Goal: Task Accomplishment & Management: Use online tool/utility

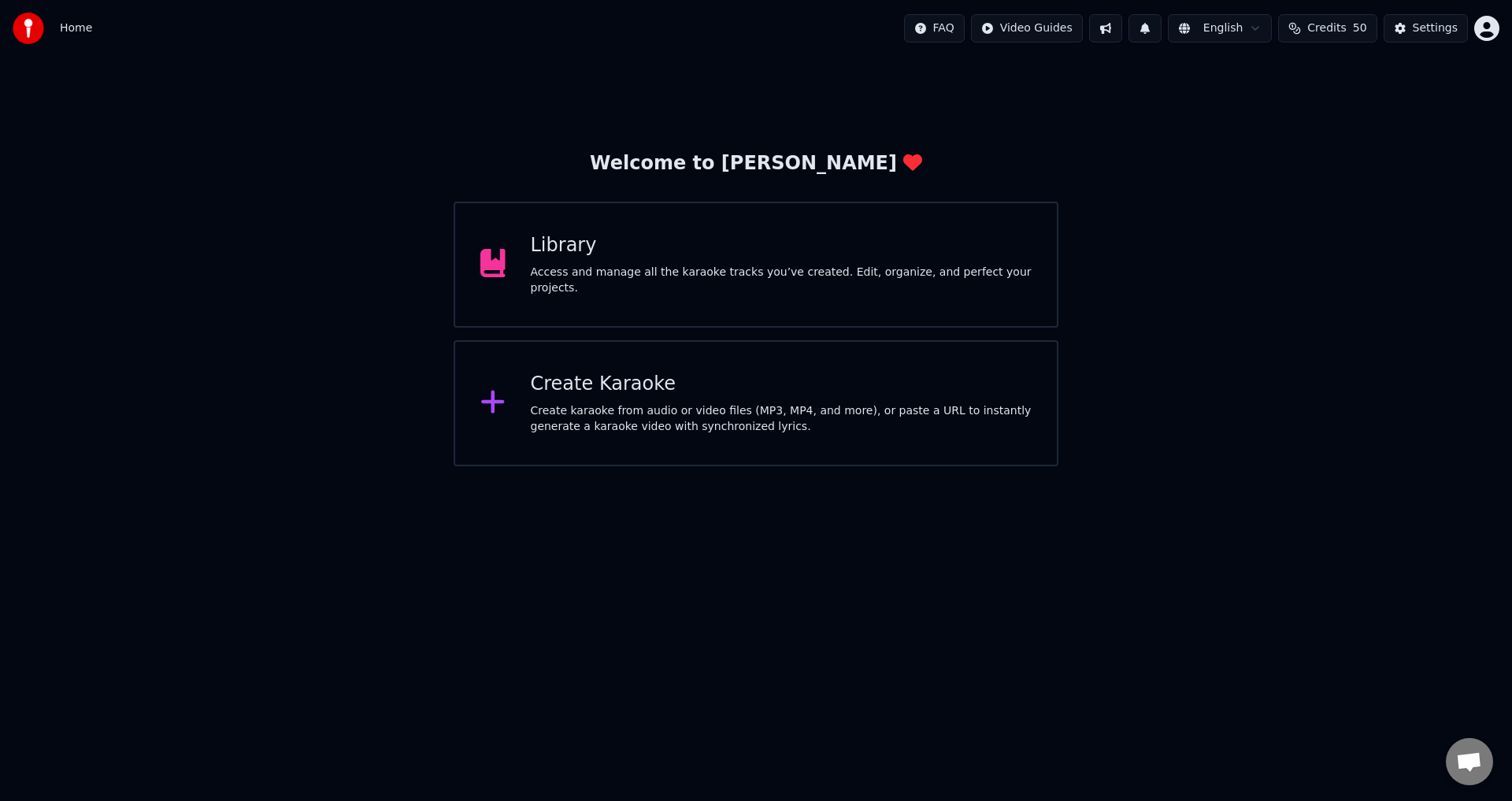
click at [696, 278] on div "Access and manage all the karaoke tracks you’ve created. Edit, organize, and pe…" at bounding box center [782, 281] width 502 height 32
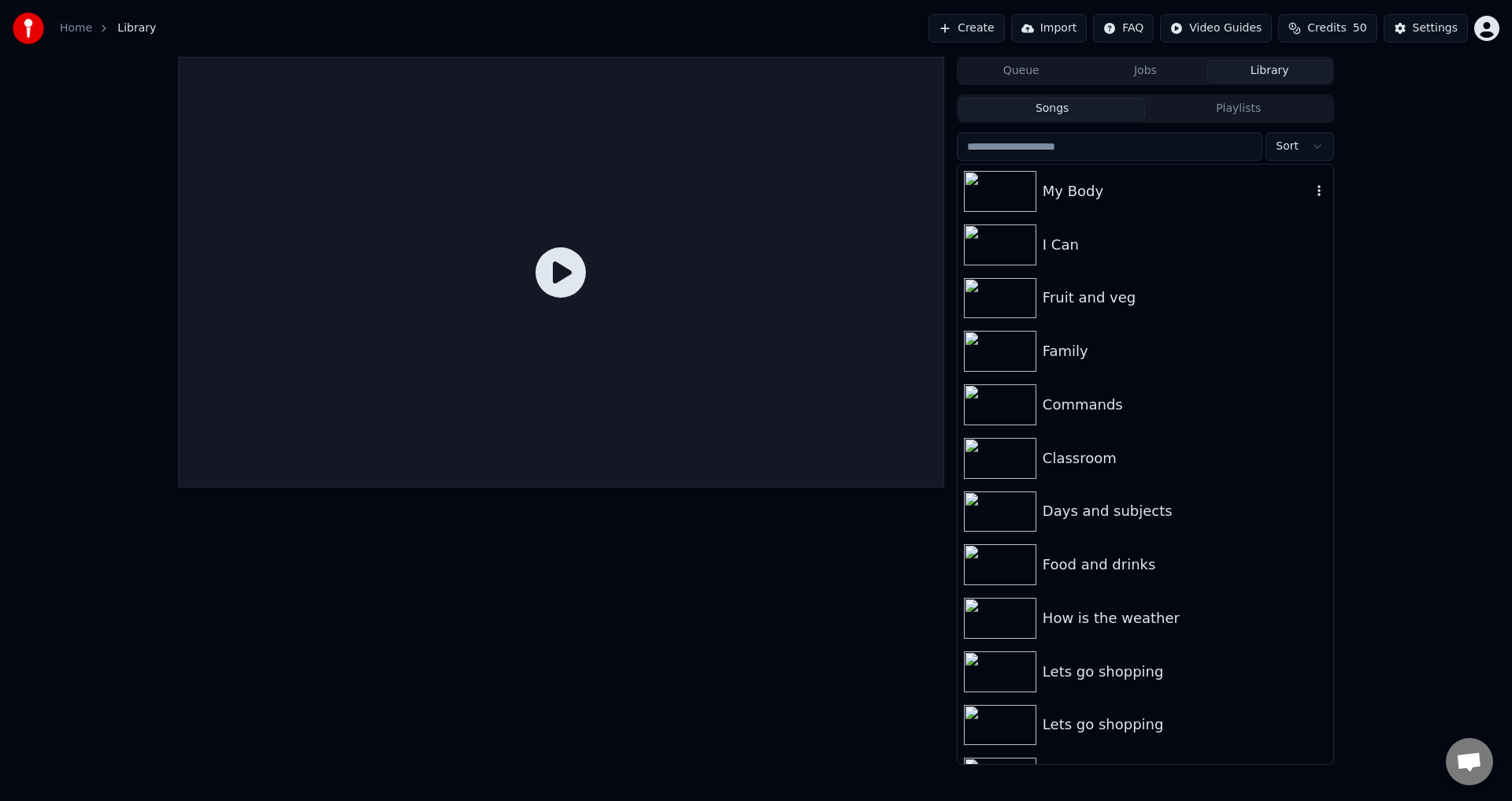
click at [1126, 188] on div "My Body" at bounding box center [1177, 191] width 269 height 22
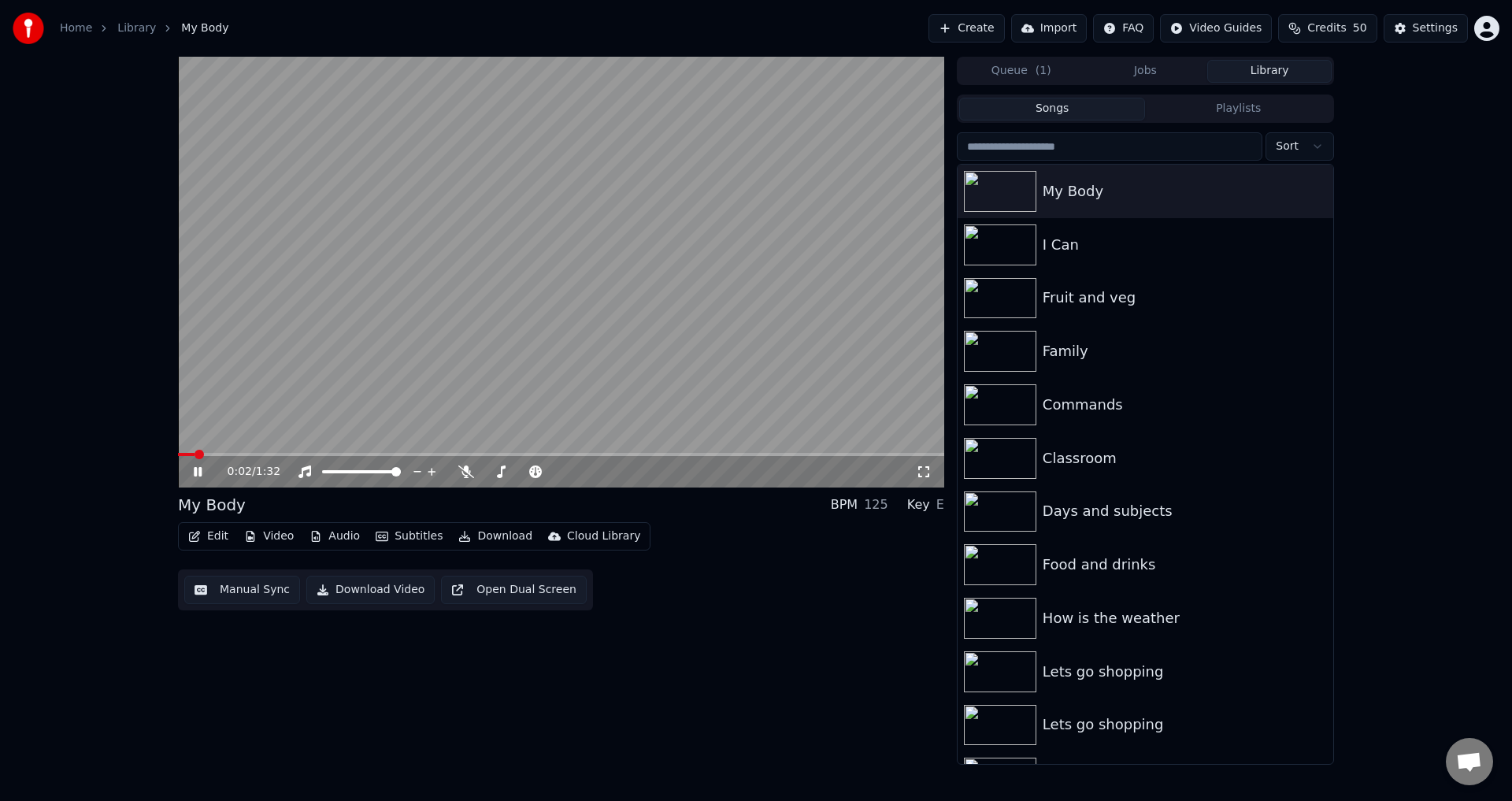
click at [444, 357] on video at bounding box center [561, 272] width 767 height 431
click at [194, 471] on icon at bounding box center [209, 472] width 37 height 13
click at [198, 470] on icon at bounding box center [198, 472] width 9 height 11
click at [196, 467] on icon at bounding box center [209, 472] width 37 height 13
click at [198, 468] on icon at bounding box center [209, 472] width 37 height 13
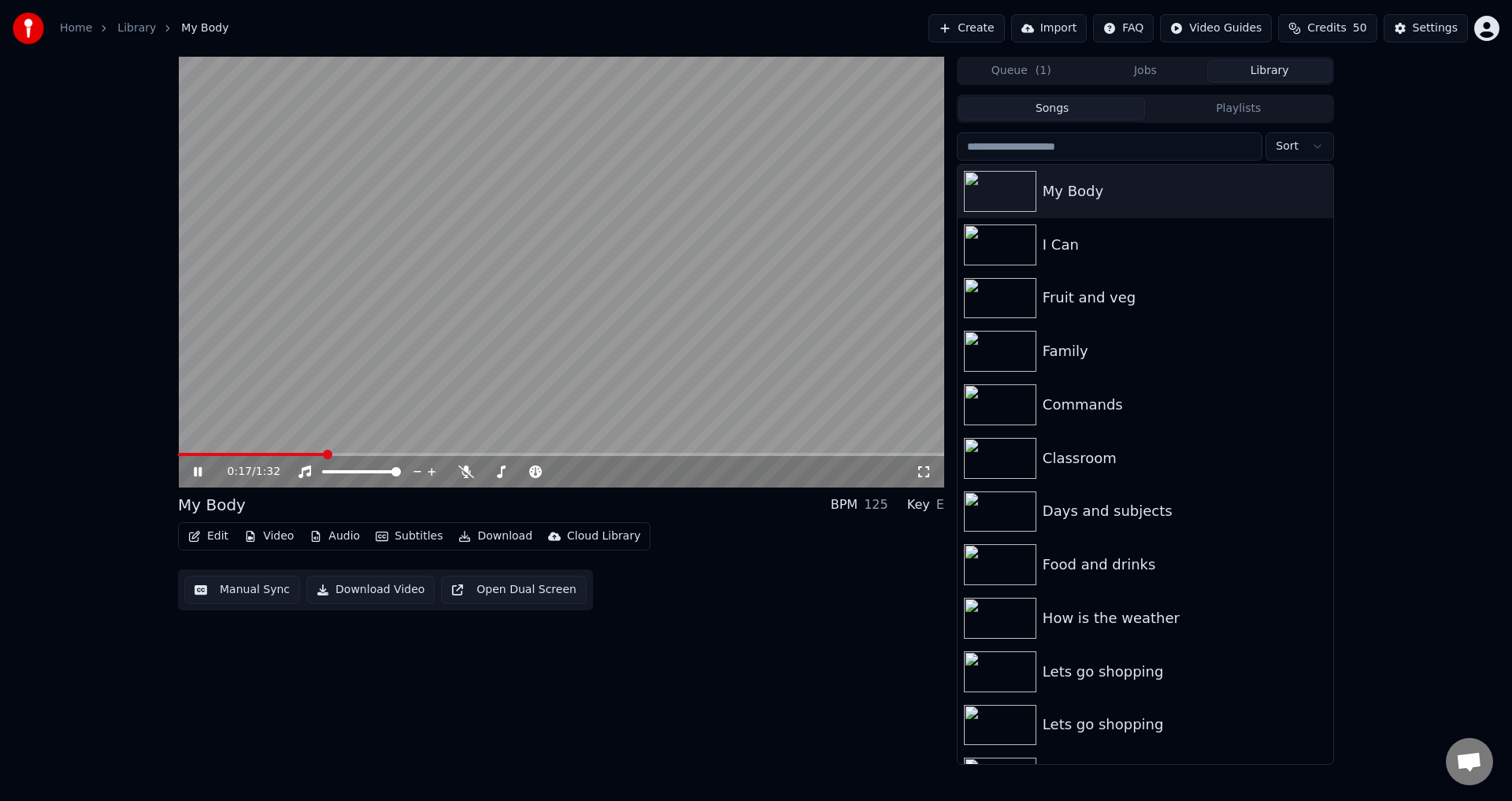
click at [454, 362] on video at bounding box center [561, 272] width 767 height 431
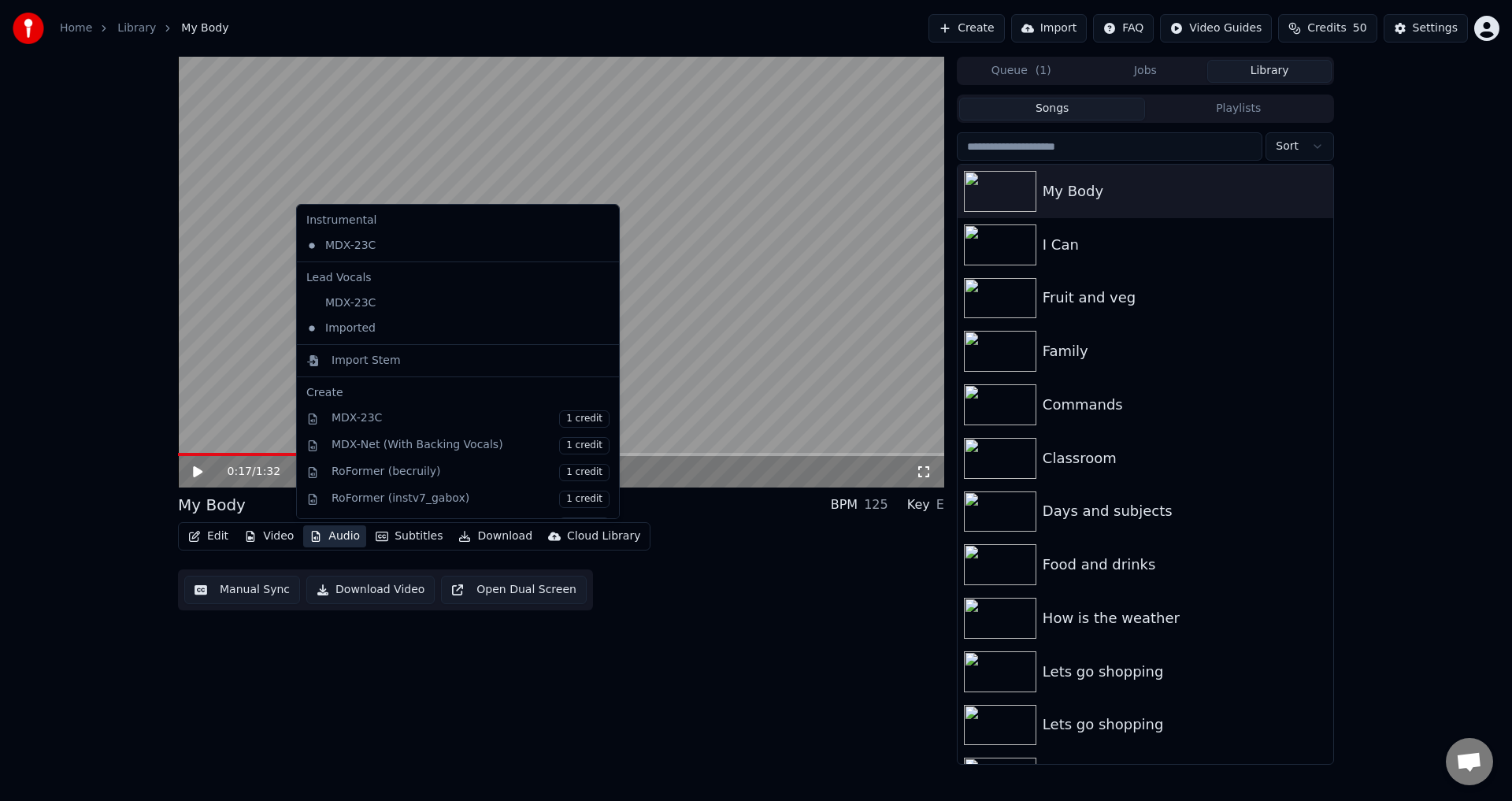
click at [344, 531] on button "Audio" at bounding box center [335, 537] width 63 height 22
click at [655, 551] on div "Edit Video Audio Subtitles Download Cloud Library Manual Sync Download Video Op…" at bounding box center [561, 567] width 767 height 89
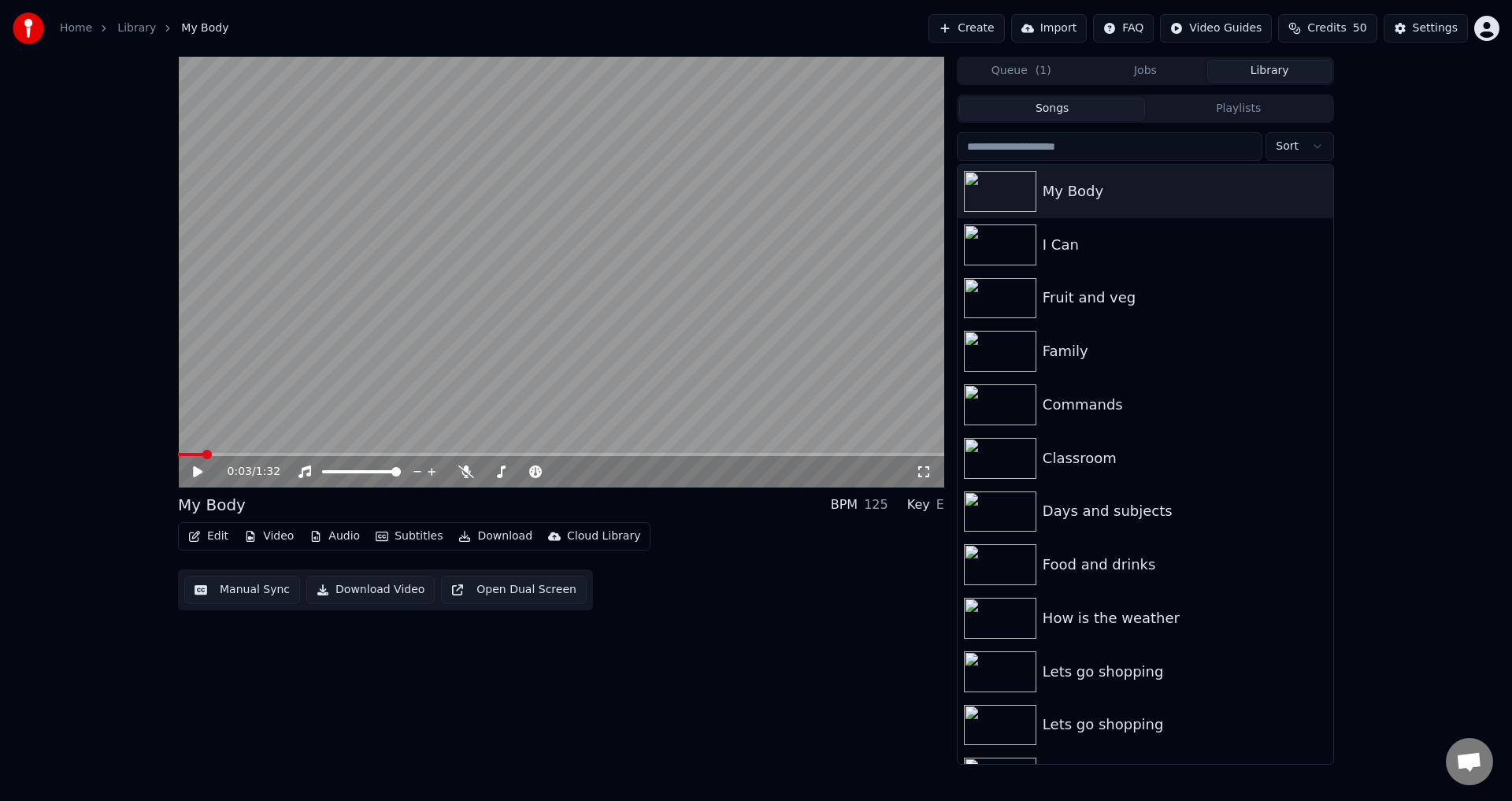
click at [178, 455] on span at bounding box center [190, 455] width 25 height 3
click at [232, 455] on span at bounding box center [561, 455] width 767 height 3
click at [212, 457] on div "0:15 / 1:32" at bounding box center [561, 272] width 767 height 431
click at [178, 456] on span at bounding box center [178, 455] width 0 height 3
click at [221, 455] on span at bounding box center [561, 455] width 767 height 3
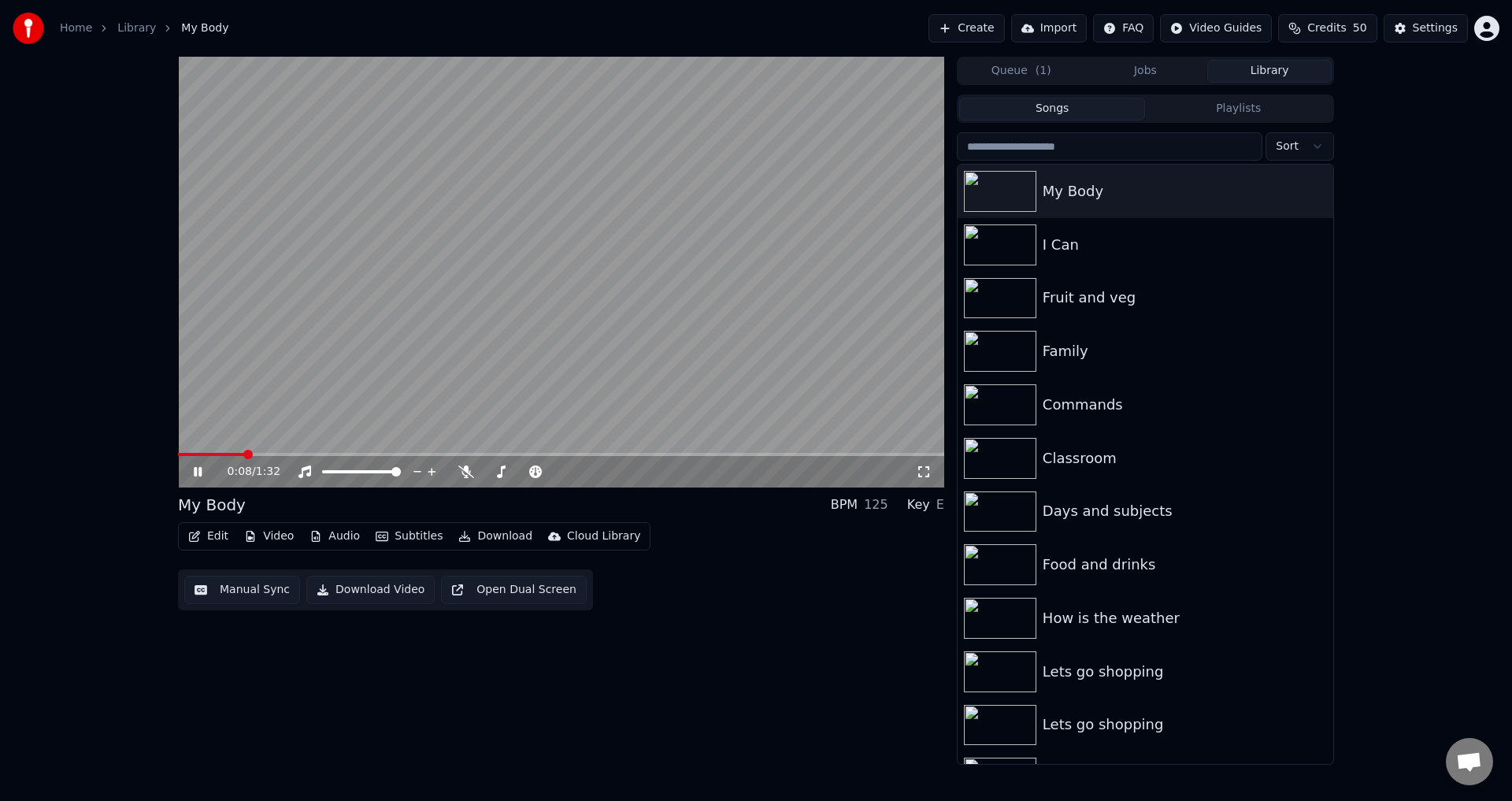
click at [241, 453] on span at bounding box center [561, 455] width 767 height 3
click at [190, 472] on div "0:08 / 1:32" at bounding box center [561, 472] width 754 height 16
click at [196, 475] on icon at bounding box center [198, 472] width 9 height 11
click at [234, 455] on span at bounding box center [206, 455] width 58 height 3
click at [260, 455] on span at bounding box center [219, 455] width 83 height 3
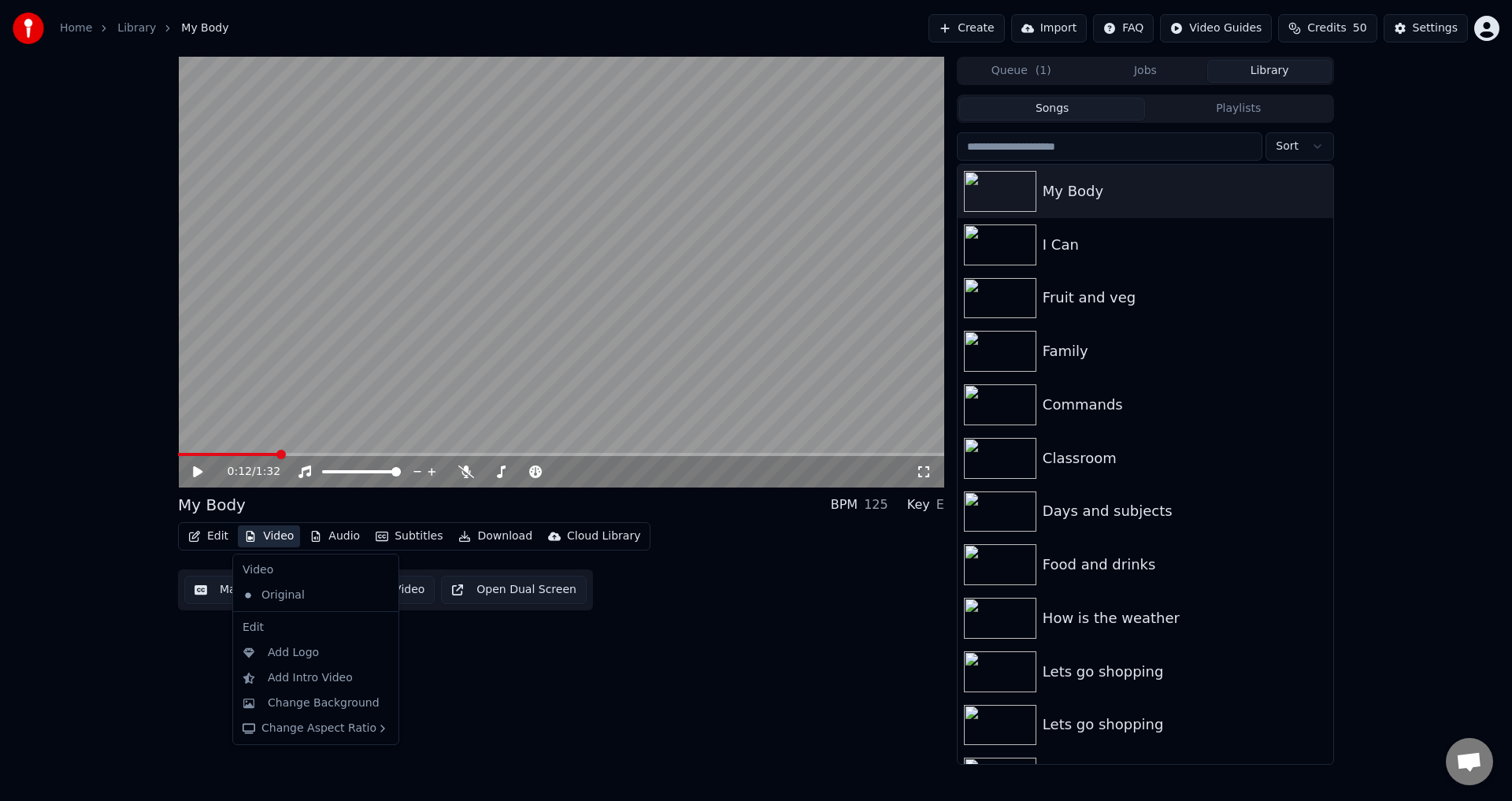
click at [264, 537] on button "Video" at bounding box center [269, 537] width 62 height 22
click at [322, 699] on div "Change Background" at bounding box center [323, 704] width 111 height 16
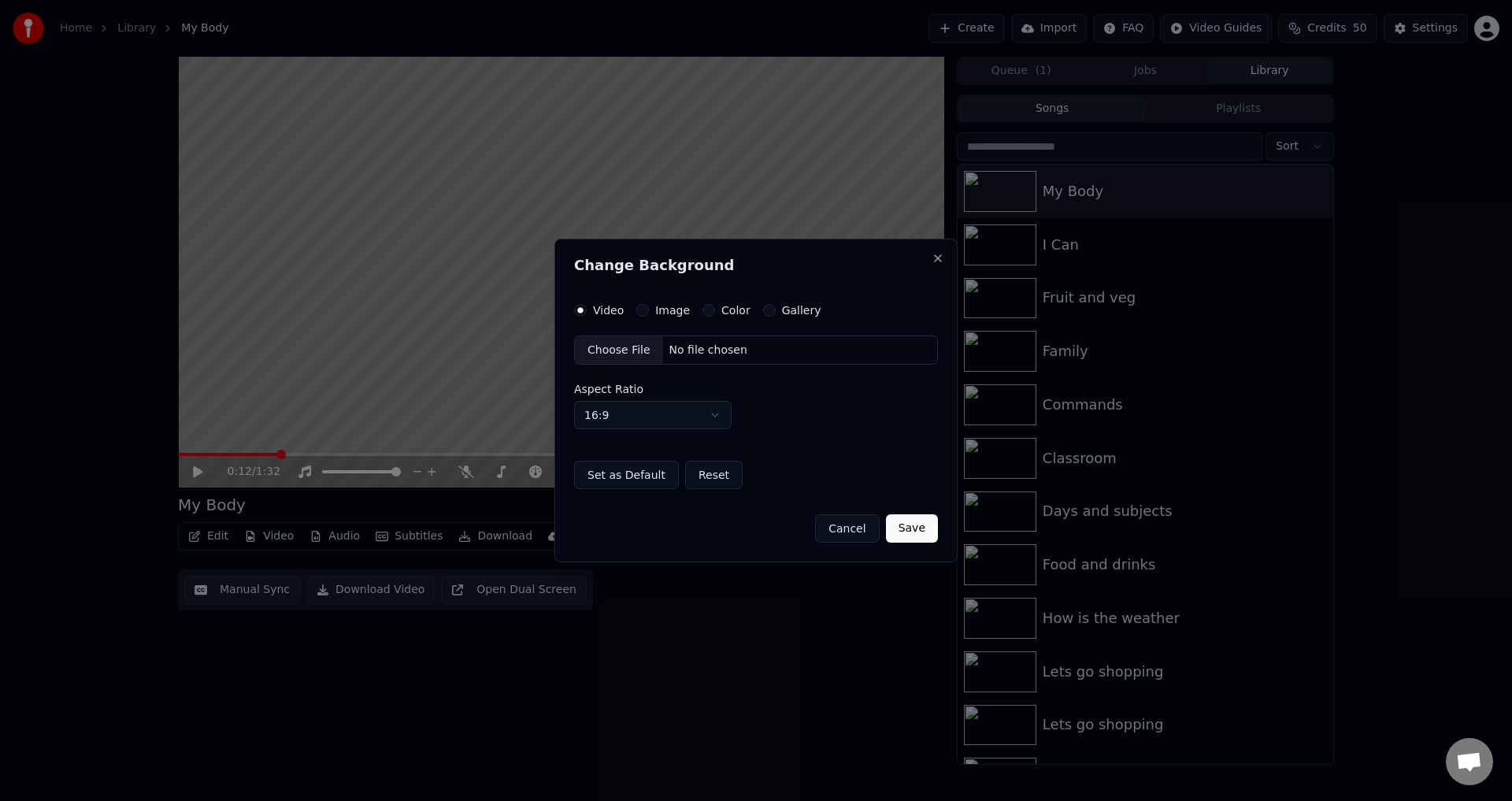
click at [628, 346] on div "Choose File" at bounding box center [619, 350] width 89 height 28
click at [918, 523] on button "Save" at bounding box center [912, 529] width 52 height 28
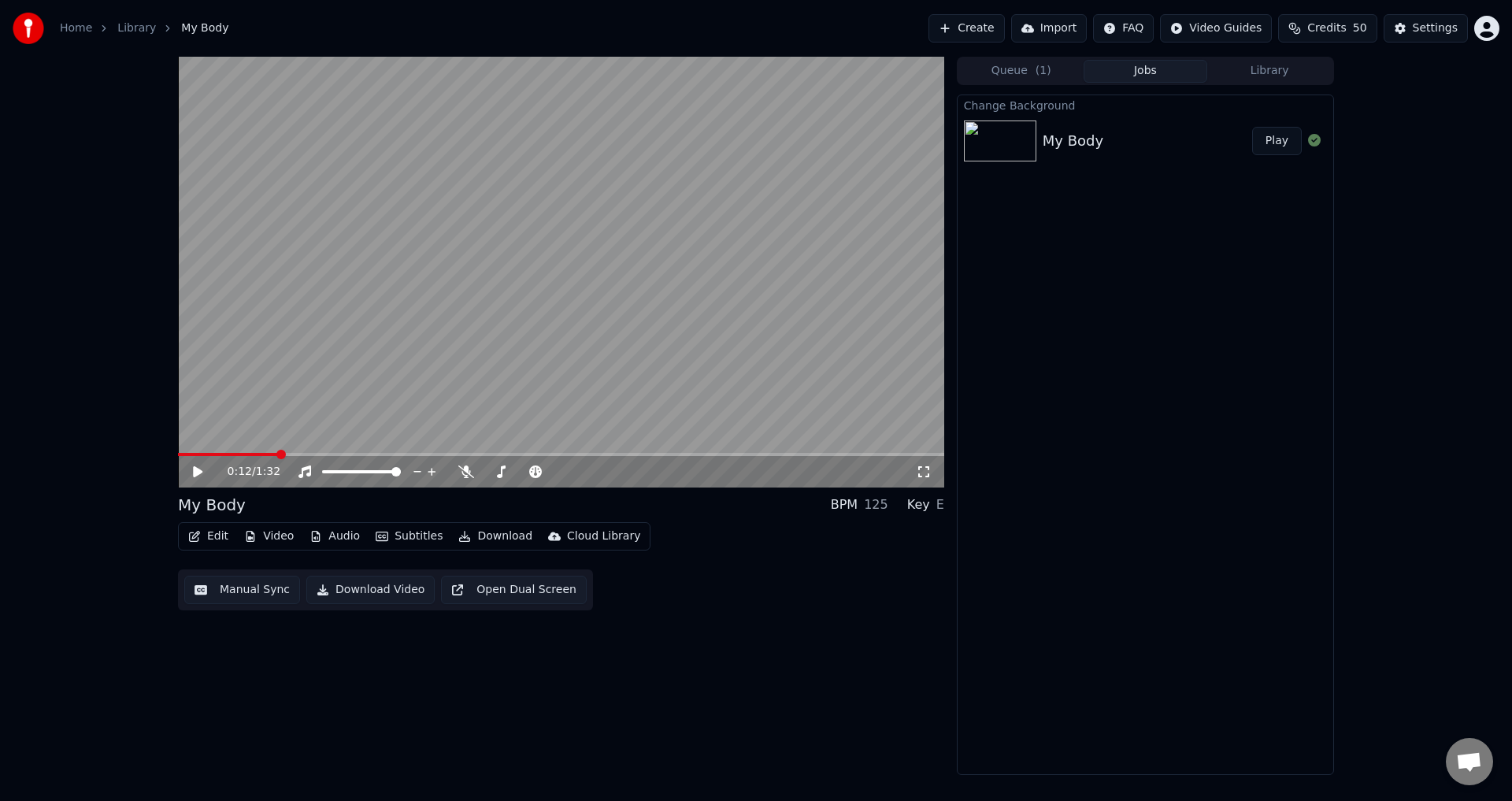
click at [1281, 148] on button "Play" at bounding box center [1276, 141] width 50 height 28
click at [187, 453] on span at bounding box center [182, 455] width 9 height 3
click at [178, 451] on span at bounding box center [183, 455] width 9 height 9
click at [385, 394] on video at bounding box center [561, 272] width 767 height 431
click at [281, 737] on div "0:00 / 1:32 My Body BPM 125 Key E Edit Video Audio Subtitles Download Cloud Lib…" at bounding box center [561, 416] width 767 height 719
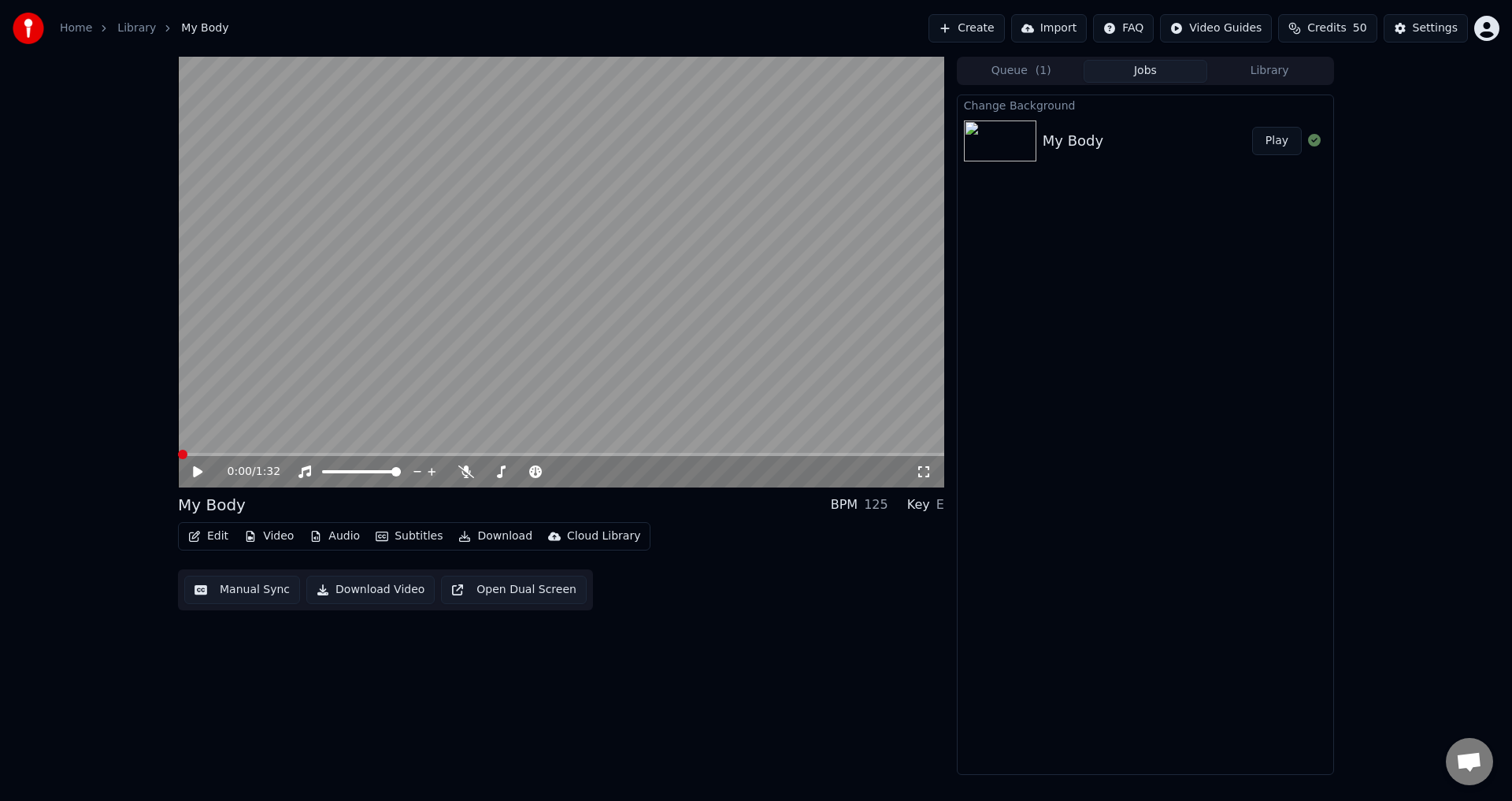
click at [178, 453] on span at bounding box center [183, 455] width 9 height 9
click at [198, 472] on icon at bounding box center [198, 472] width 9 height 11
click at [198, 472] on icon at bounding box center [209, 472] width 37 height 13
click at [272, 536] on button "Video" at bounding box center [269, 537] width 62 height 22
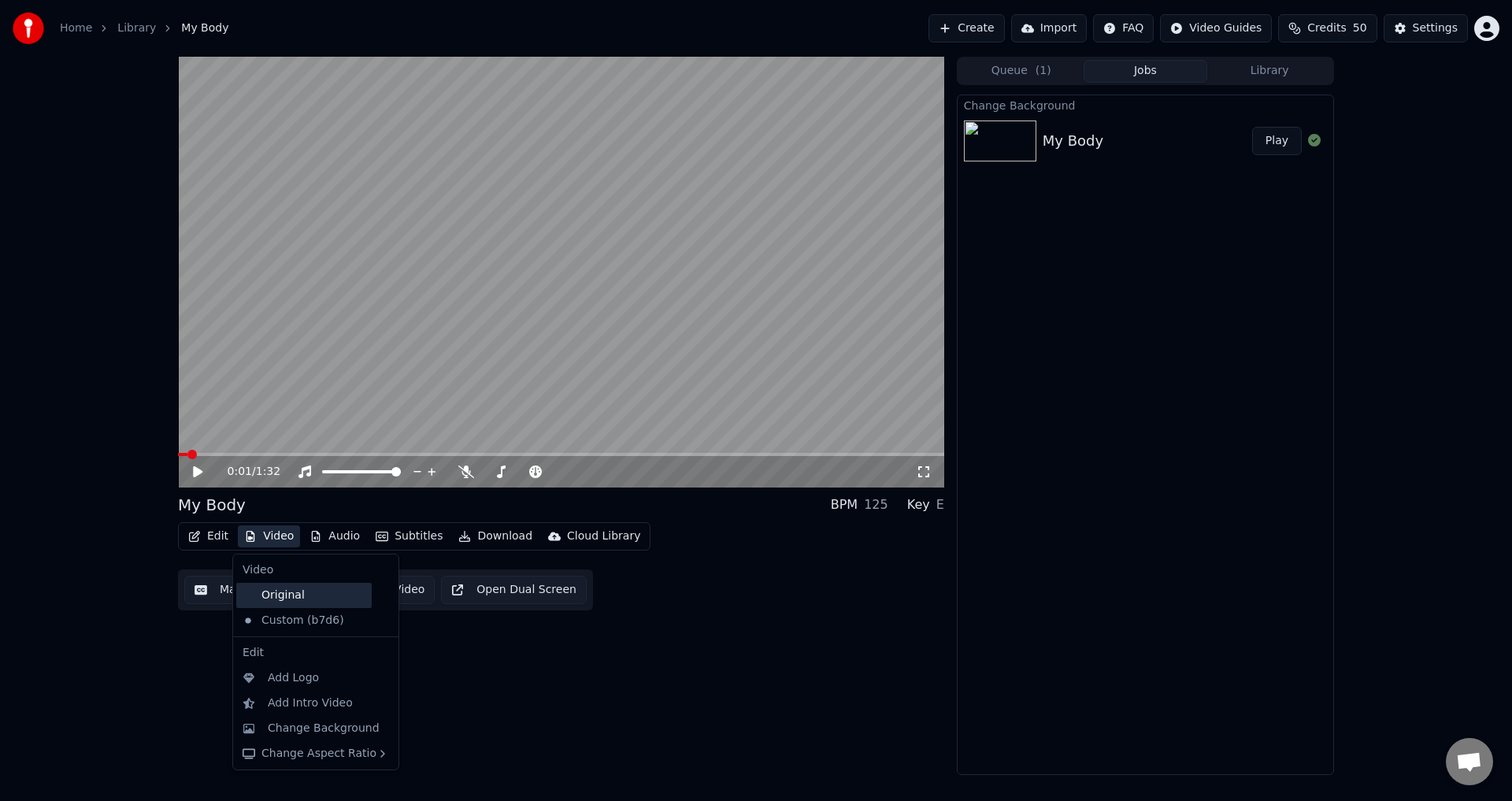
click at [306, 595] on div "Original" at bounding box center [304, 595] width 135 height 25
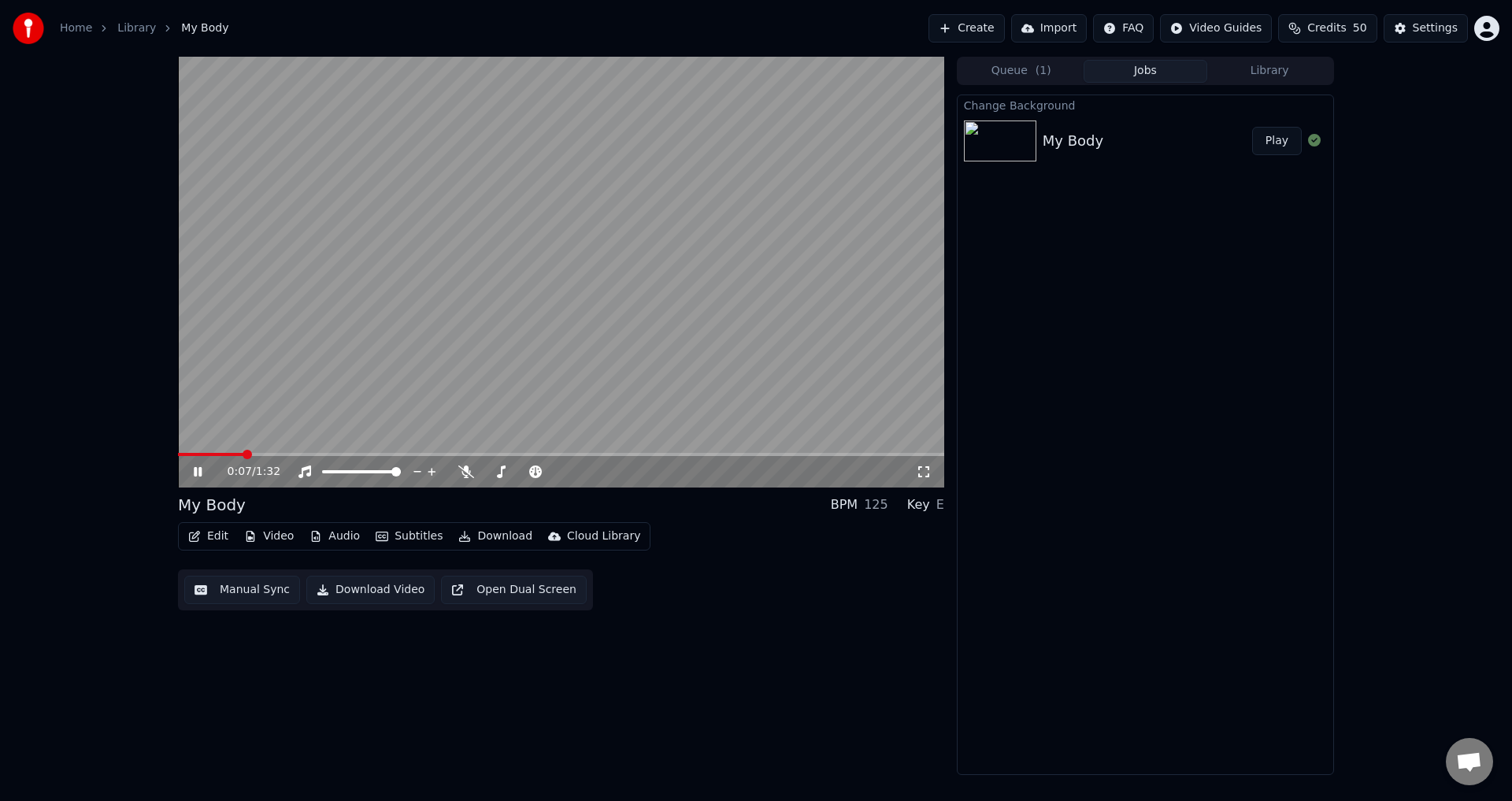
click at [369, 355] on video at bounding box center [561, 272] width 767 height 431
click at [268, 542] on button "Video" at bounding box center [269, 537] width 62 height 22
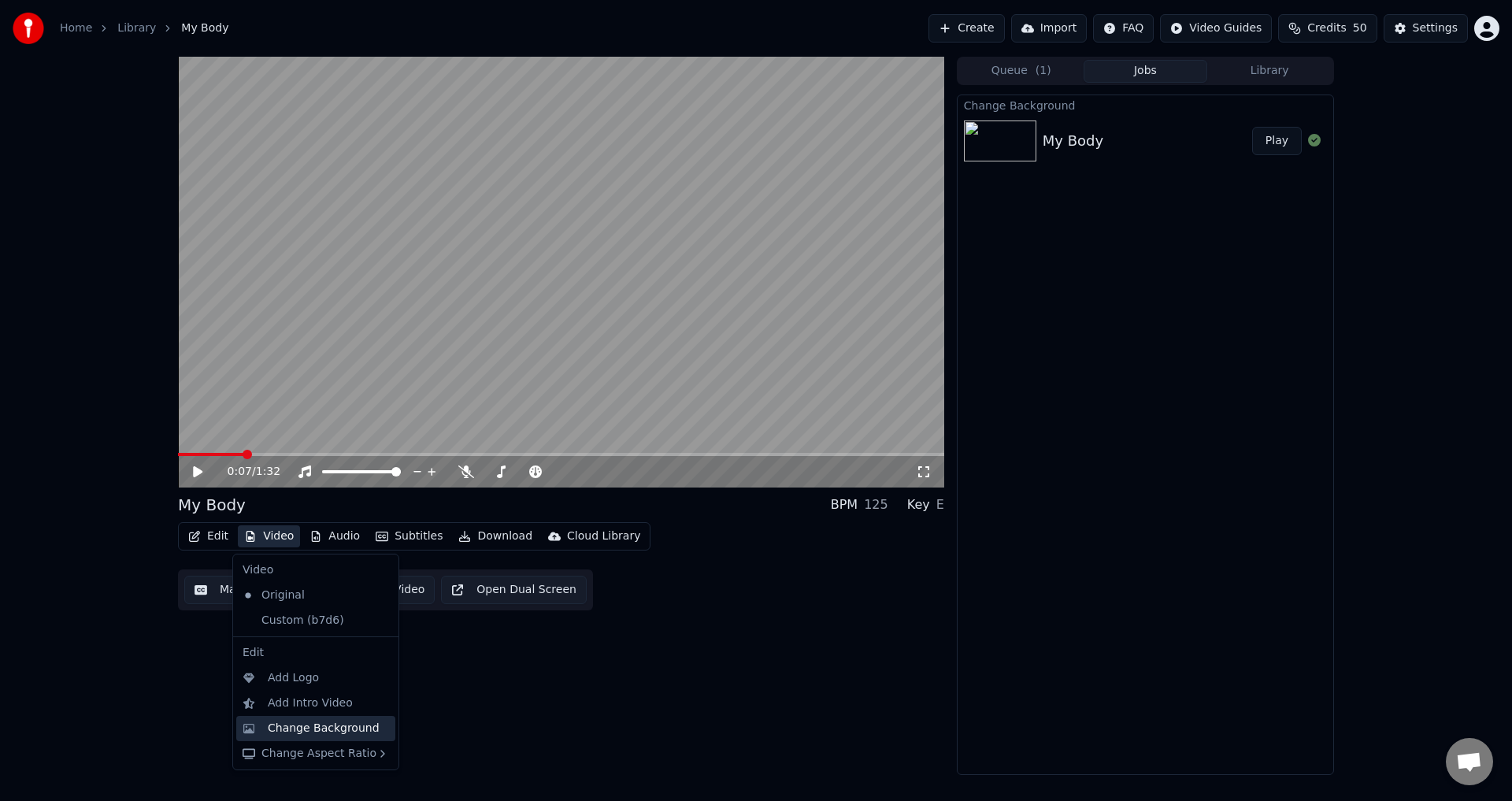
click at [314, 729] on div "Change Background" at bounding box center [323, 729] width 111 height 16
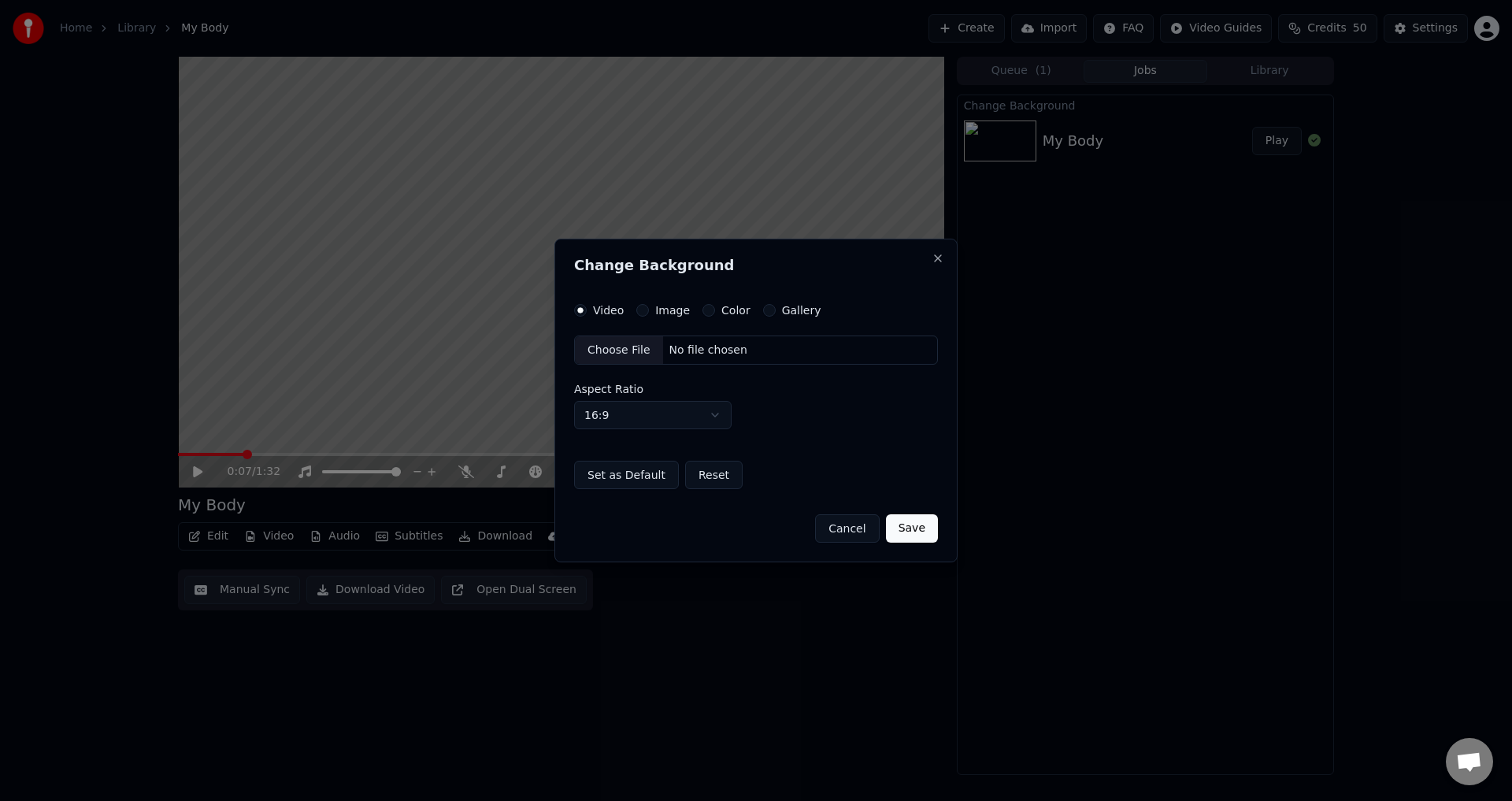
click at [610, 346] on div "Choose File" at bounding box center [619, 350] width 89 height 28
click at [921, 531] on button "Save" at bounding box center [912, 529] width 52 height 28
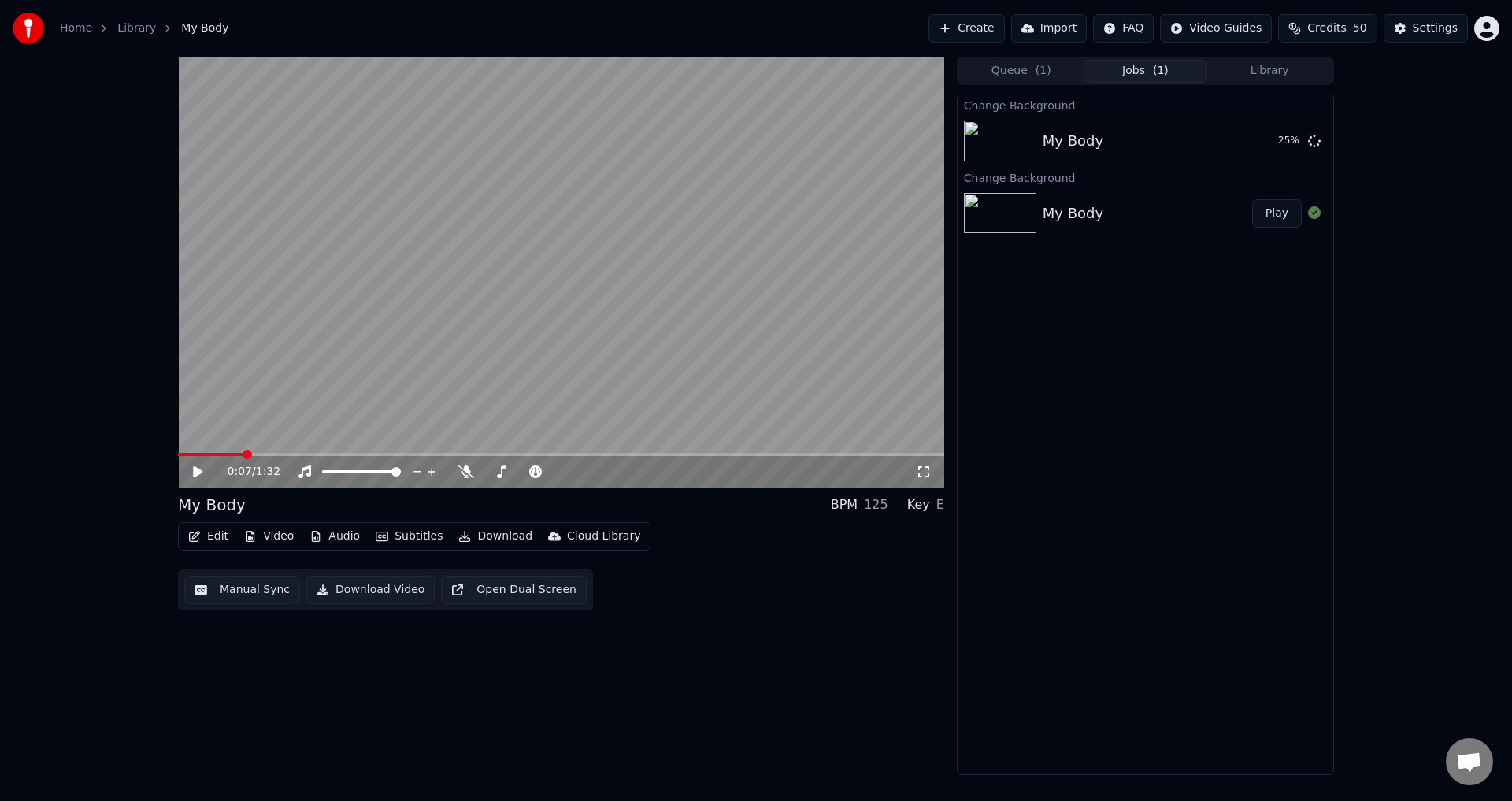
click at [228, 676] on div "0:07 / 1:32 My Body BPM 125 Key E Edit Video Audio Subtitles Download Cloud Lib…" at bounding box center [561, 416] width 767 height 719
click at [178, 456] on span at bounding box center [178, 455] width 0 height 3
click at [273, 532] on button "Video" at bounding box center [269, 537] width 62 height 22
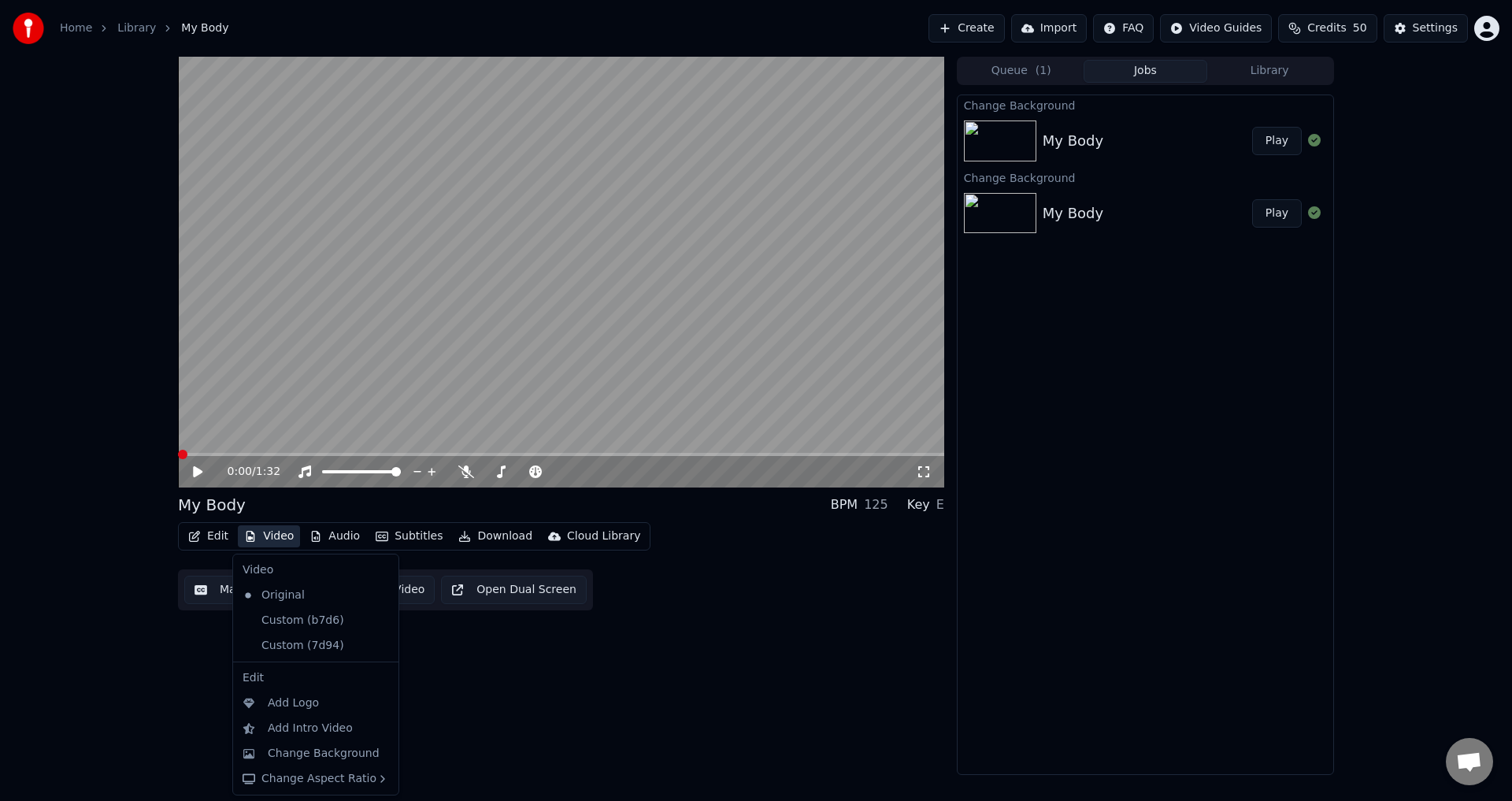
click at [1261, 145] on button "Play" at bounding box center [1276, 141] width 50 height 28
click at [271, 542] on button "Video" at bounding box center [269, 537] width 62 height 22
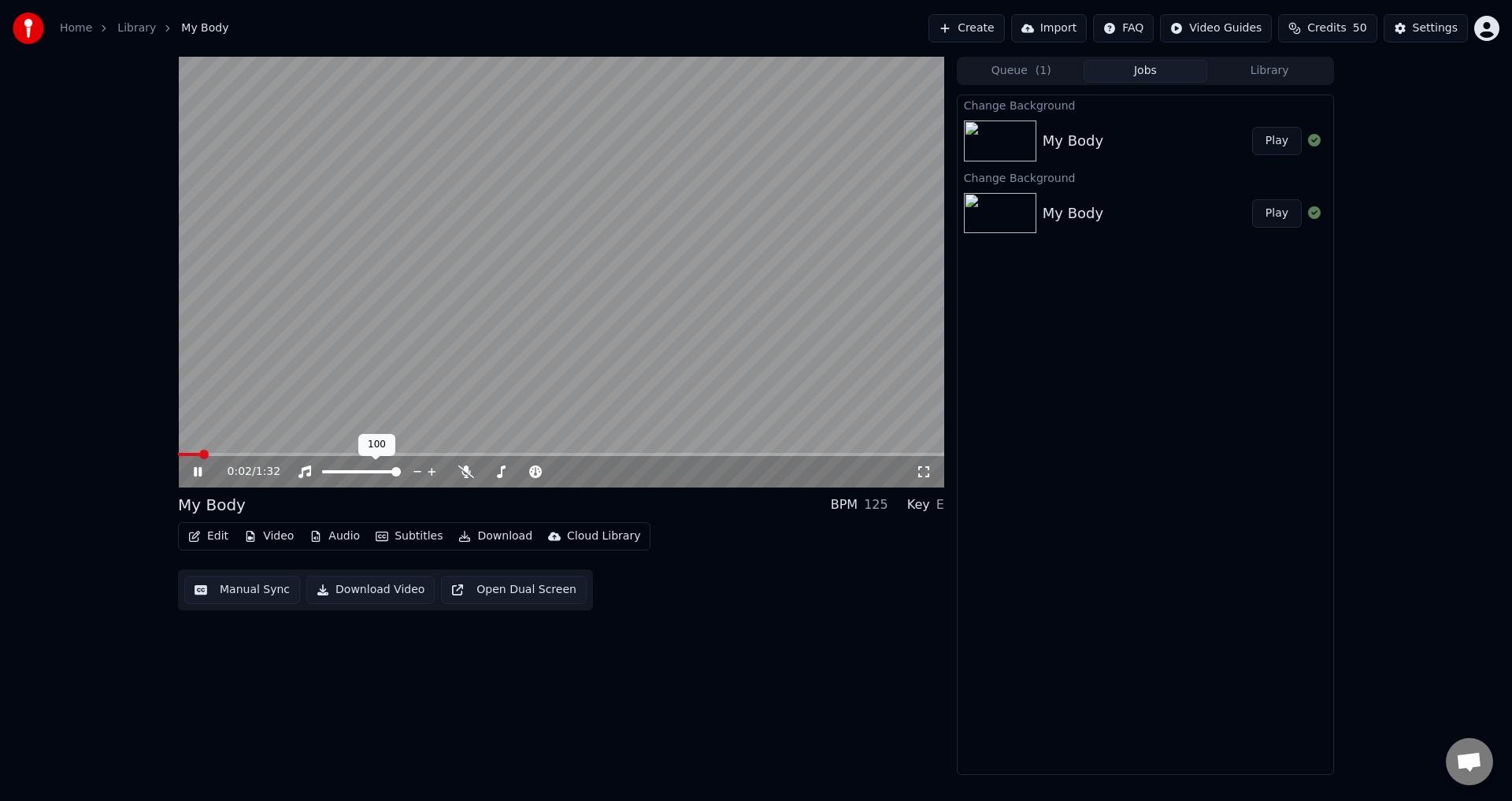
drag, startPoint x: 367, startPoint y: 475, endPoint x: 354, endPoint y: 476, distance: 13.0
click at [354, 476] on div at bounding box center [376, 472] width 126 height 16
click at [364, 471] on span at bounding box center [344, 472] width 43 height 3
click at [270, 535] on button "Video" at bounding box center [269, 537] width 62 height 22
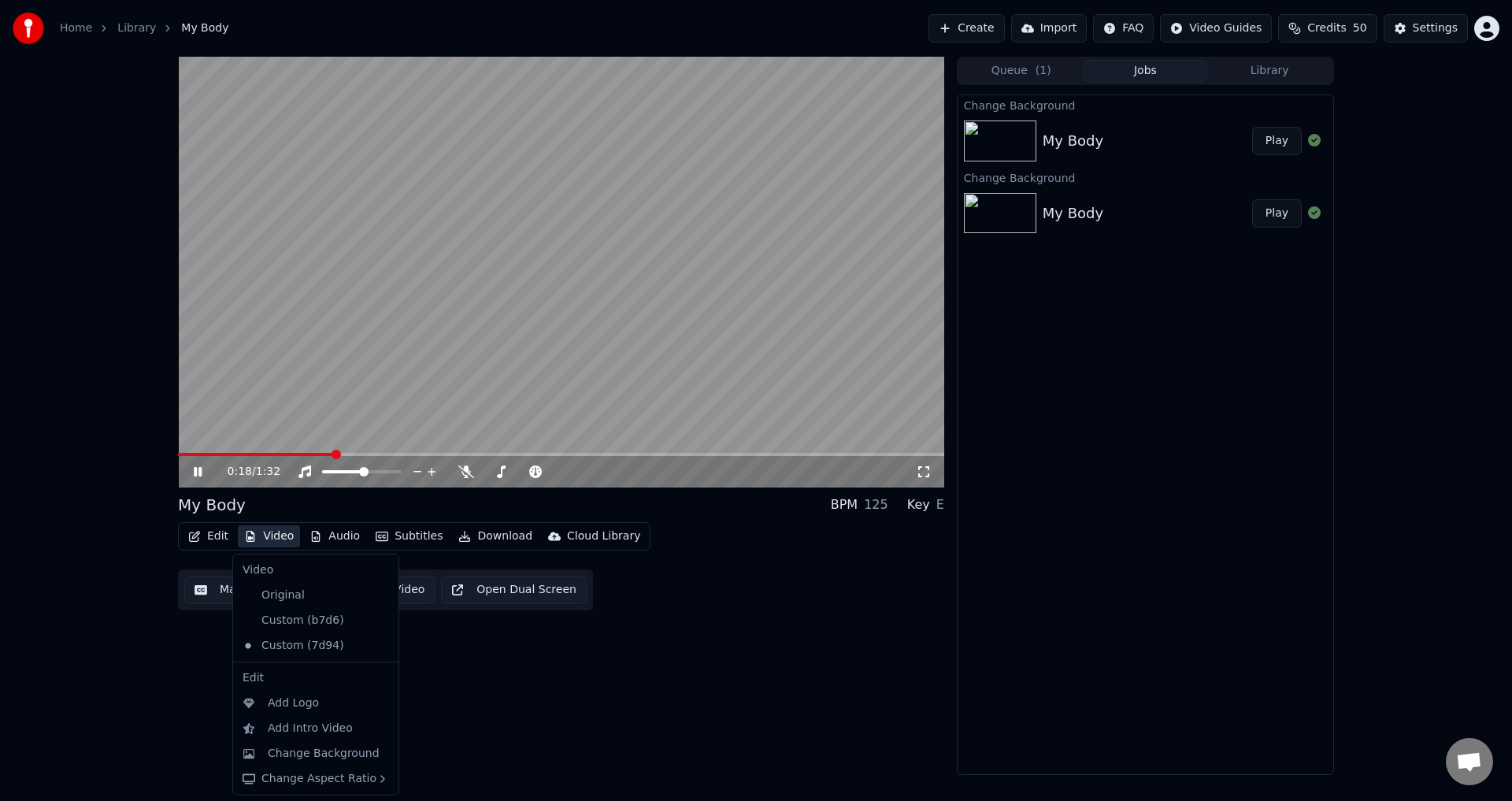
click at [705, 663] on div "0:18 / 1:32 My Body BPM 125 Key E Edit Video Audio Subtitles Download Cloud Lib…" at bounding box center [561, 416] width 767 height 719
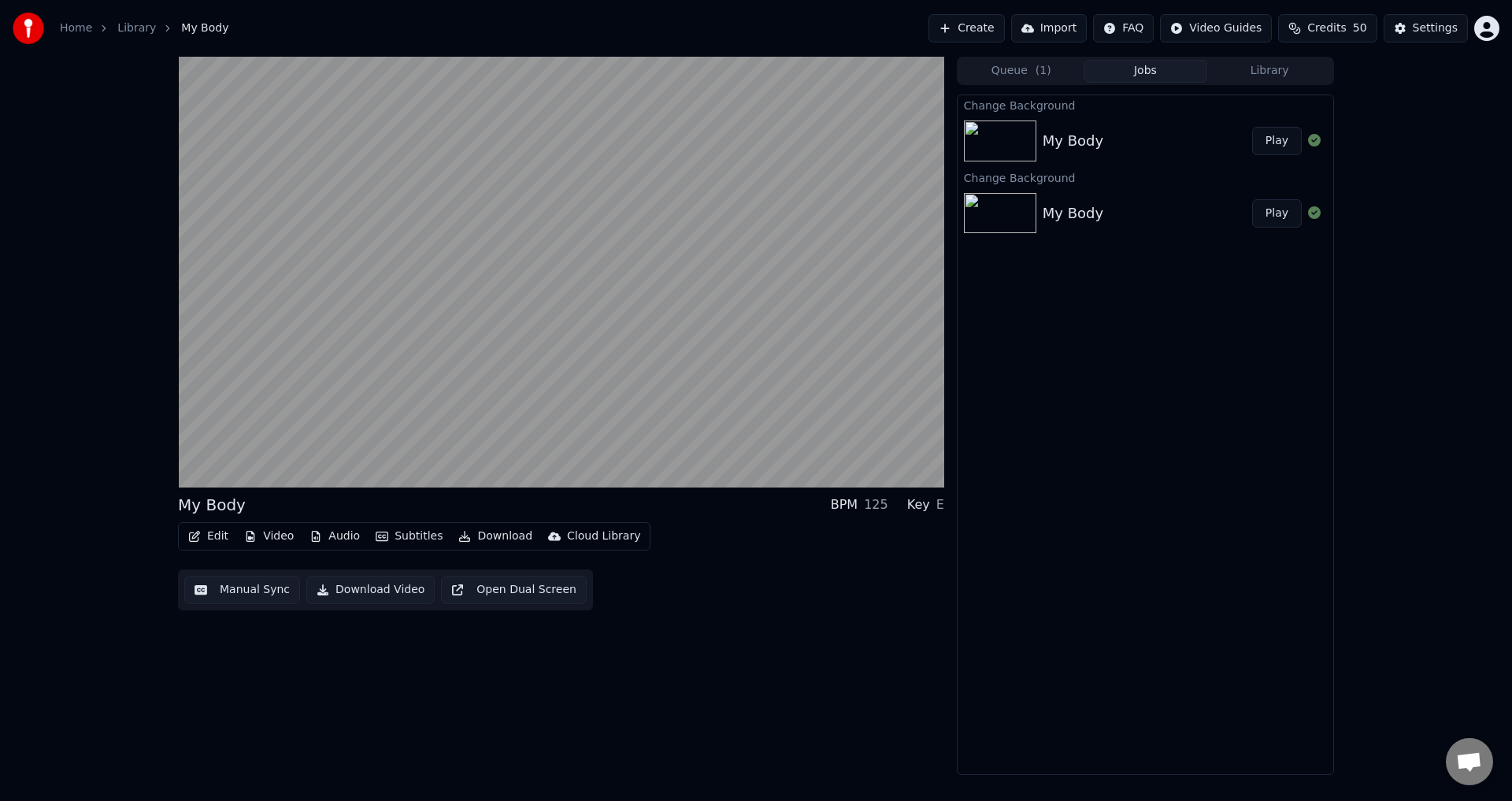
click at [606, 333] on video at bounding box center [561, 272] width 767 height 431
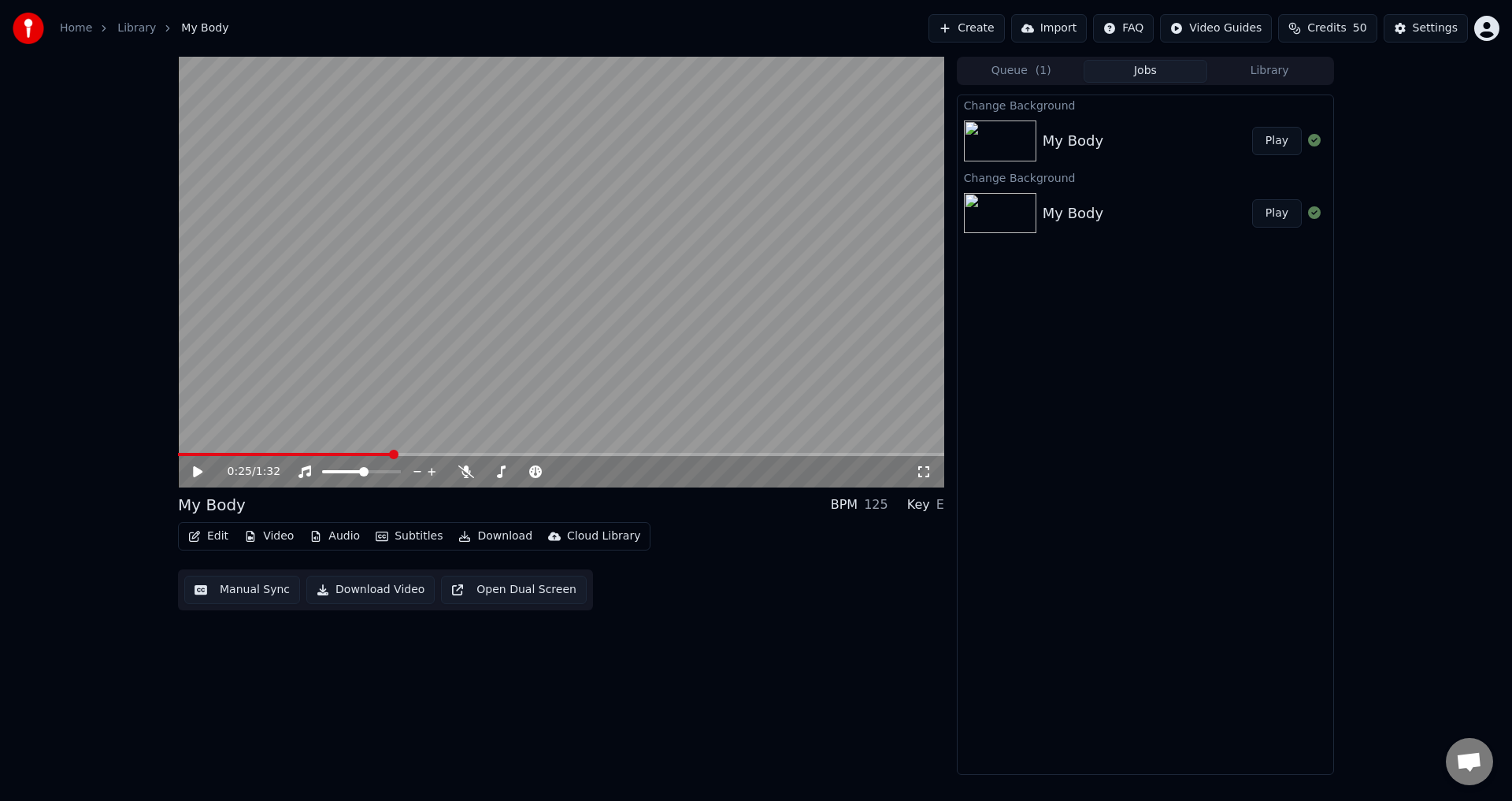
click at [982, 33] on button "Create" at bounding box center [967, 28] width 77 height 28
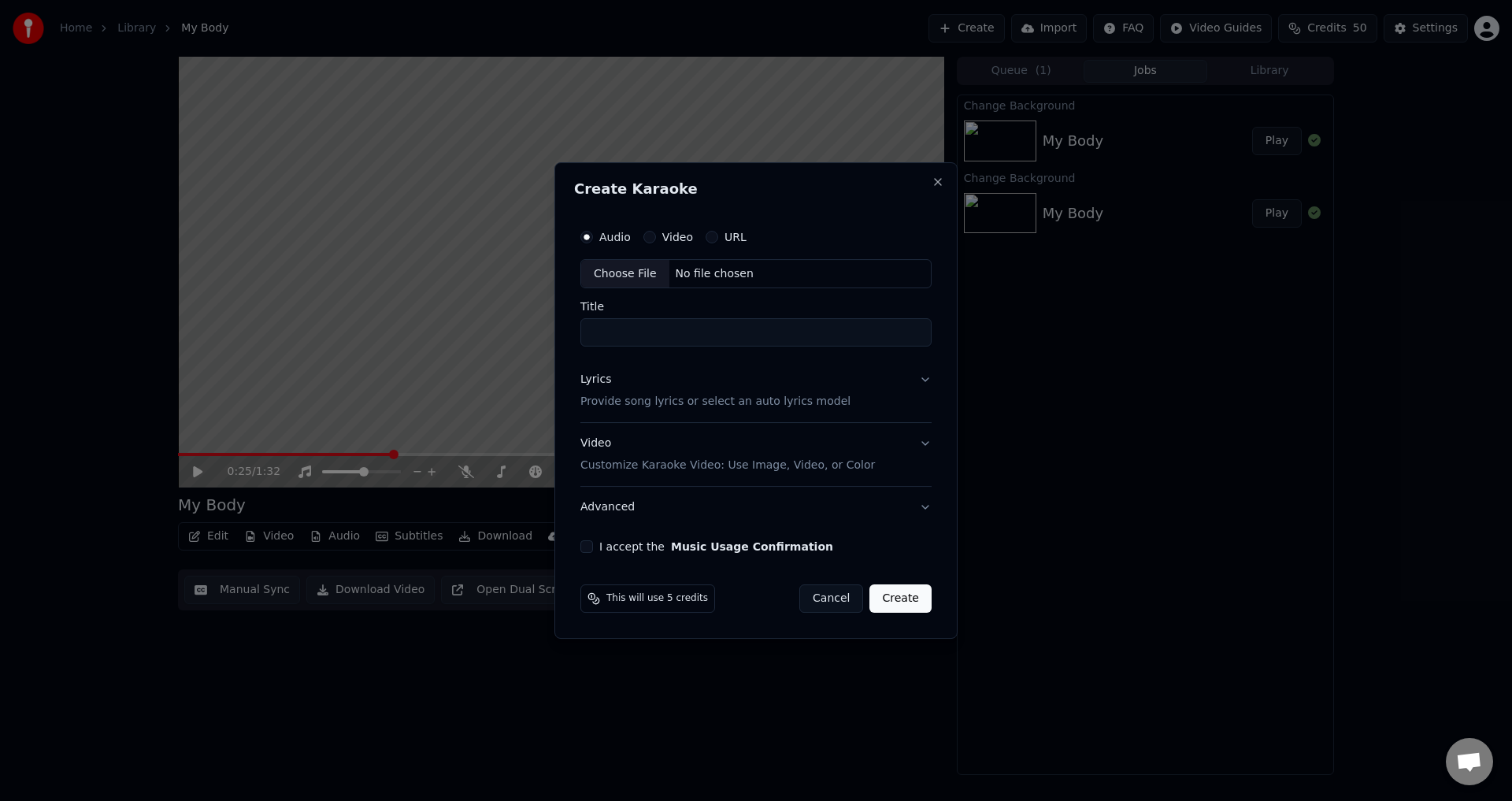
click at [628, 273] on div "Choose File" at bounding box center [625, 274] width 89 height 28
type input "**********"
click at [669, 392] on div "Lyrics Provide song lyrics or select an auto lyrics model" at bounding box center [712, 391] width 270 height 38
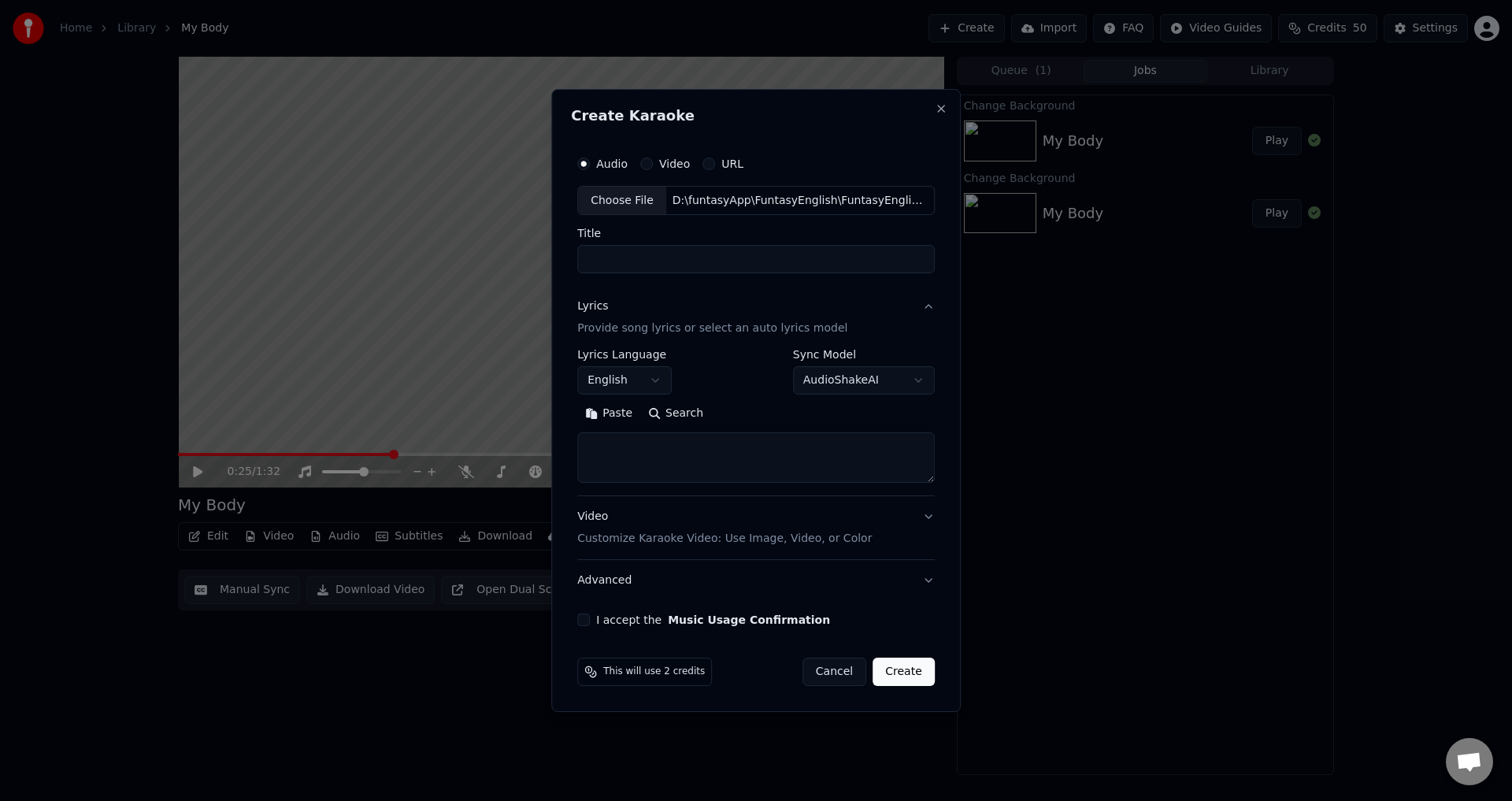
select select
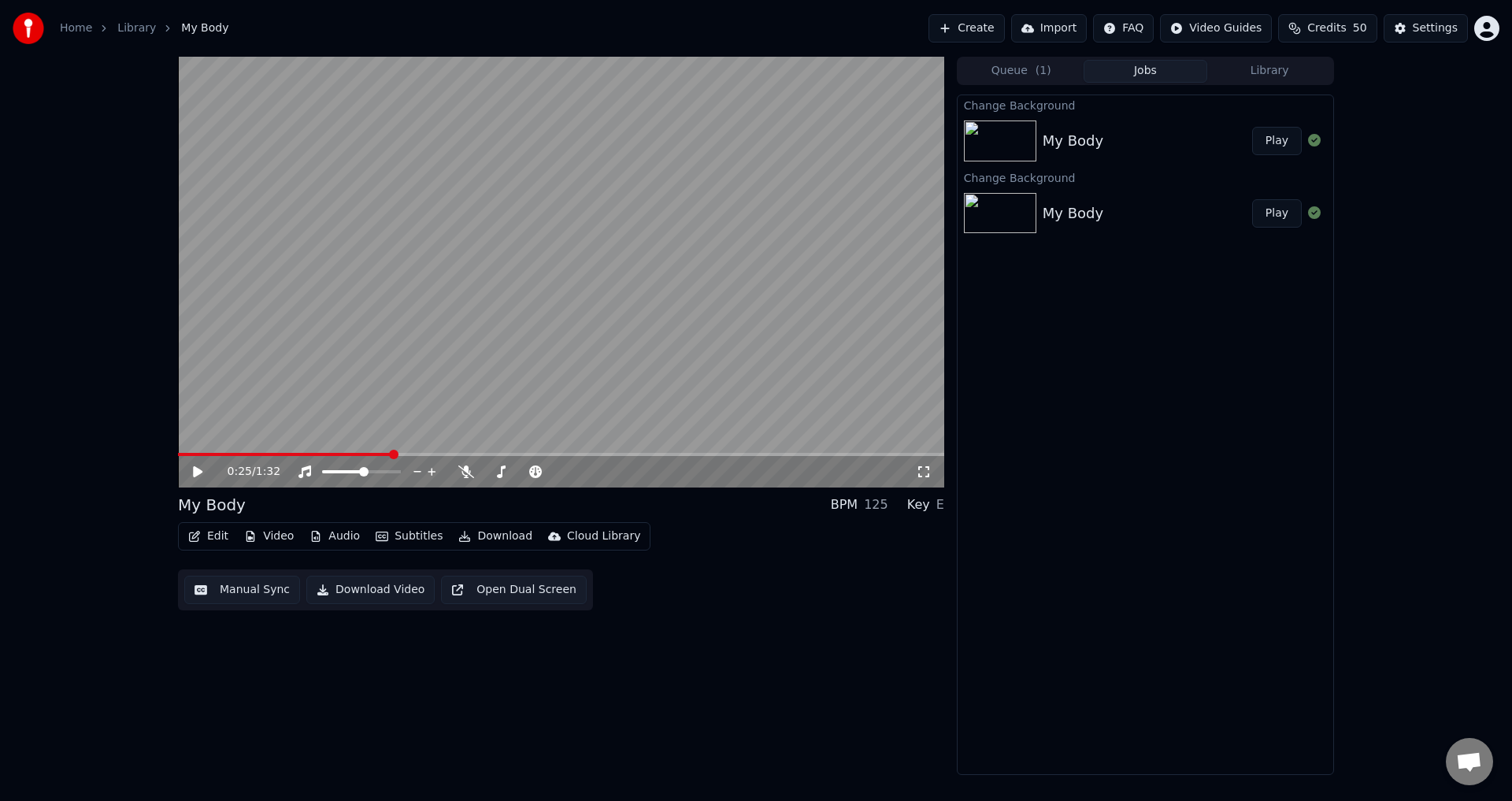
click at [1005, 31] on button "Create" at bounding box center [967, 28] width 77 height 28
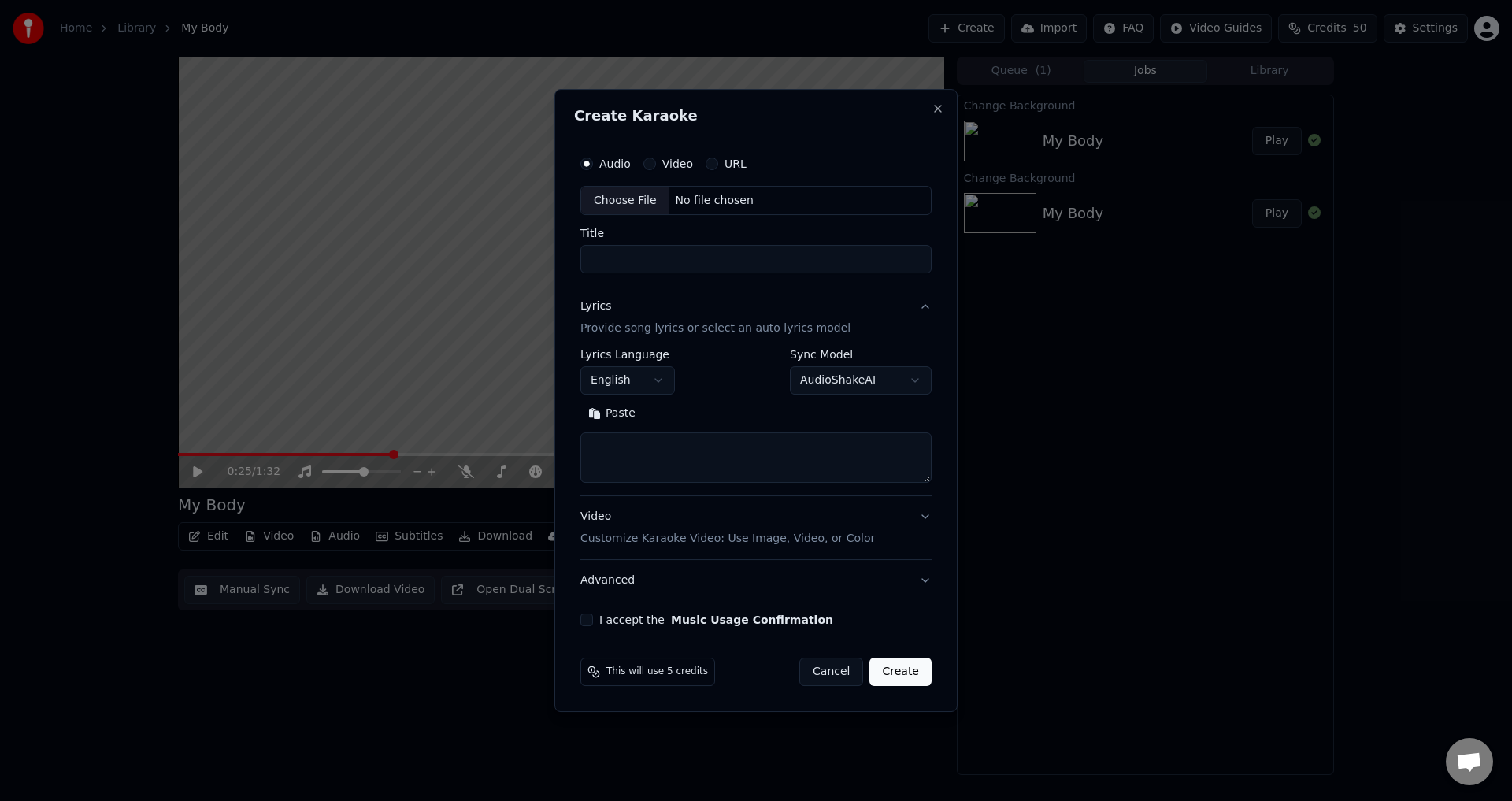
click at [601, 191] on div "Choose File" at bounding box center [625, 201] width 89 height 28
type input "**********"
click at [635, 331] on p "Provide song lyrics or select an auto lyrics model" at bounding box center [712, 330] width 270 height 16
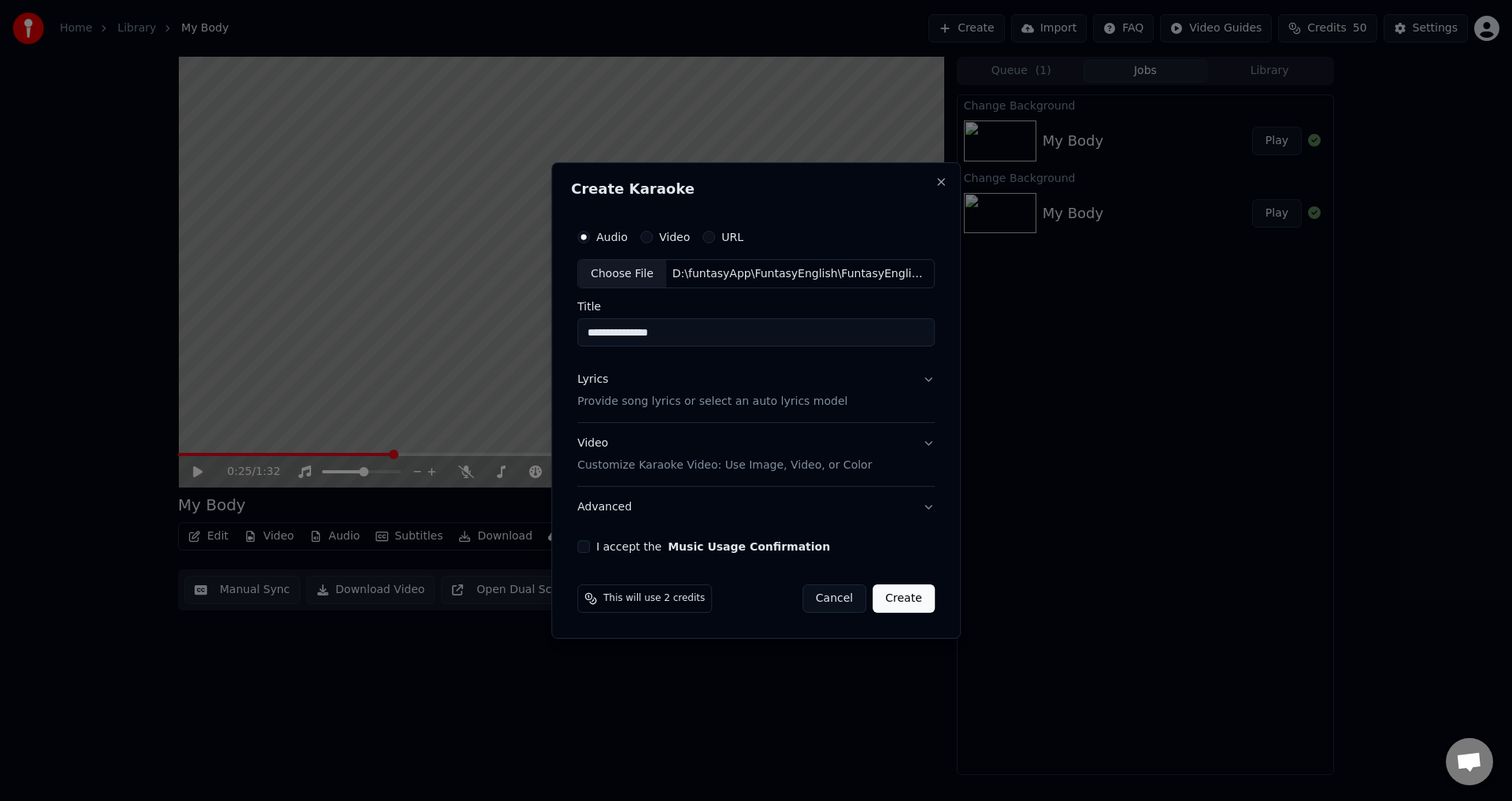
click at [676, 398] on p "Provide song lyrics or select an auto lyrics model" at bounding box center [712, 402] width 270 height 16
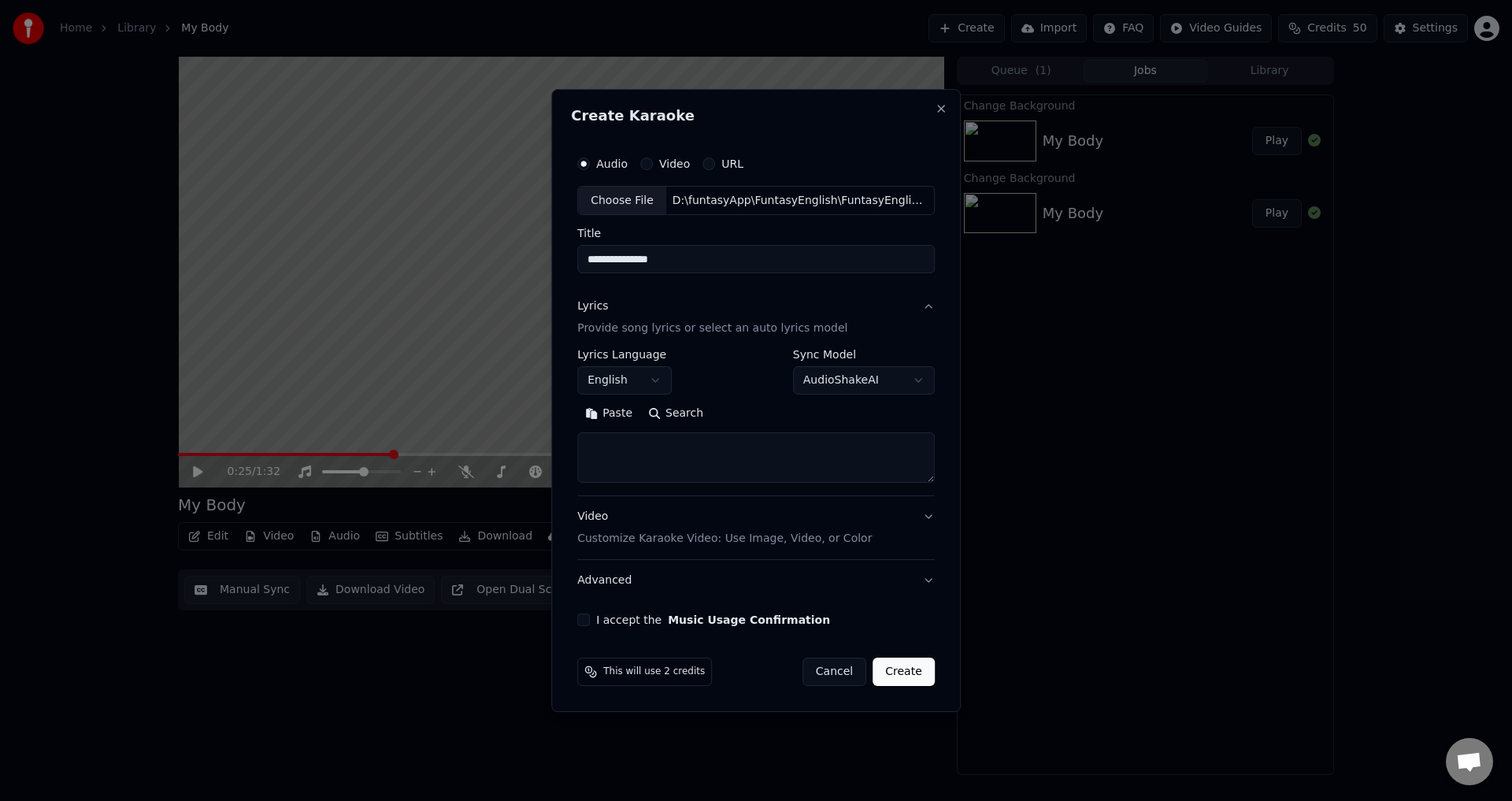
click at [632, 448] on textarea at bounding box center [756, 459] width 357 height 51
paste textarea "**********"
type textarea "**********"
click at [667, 534] on p "Customize Karaoke Video: Use Image, Video, or Color" at bounding box center [724, 539] width 295 height 16
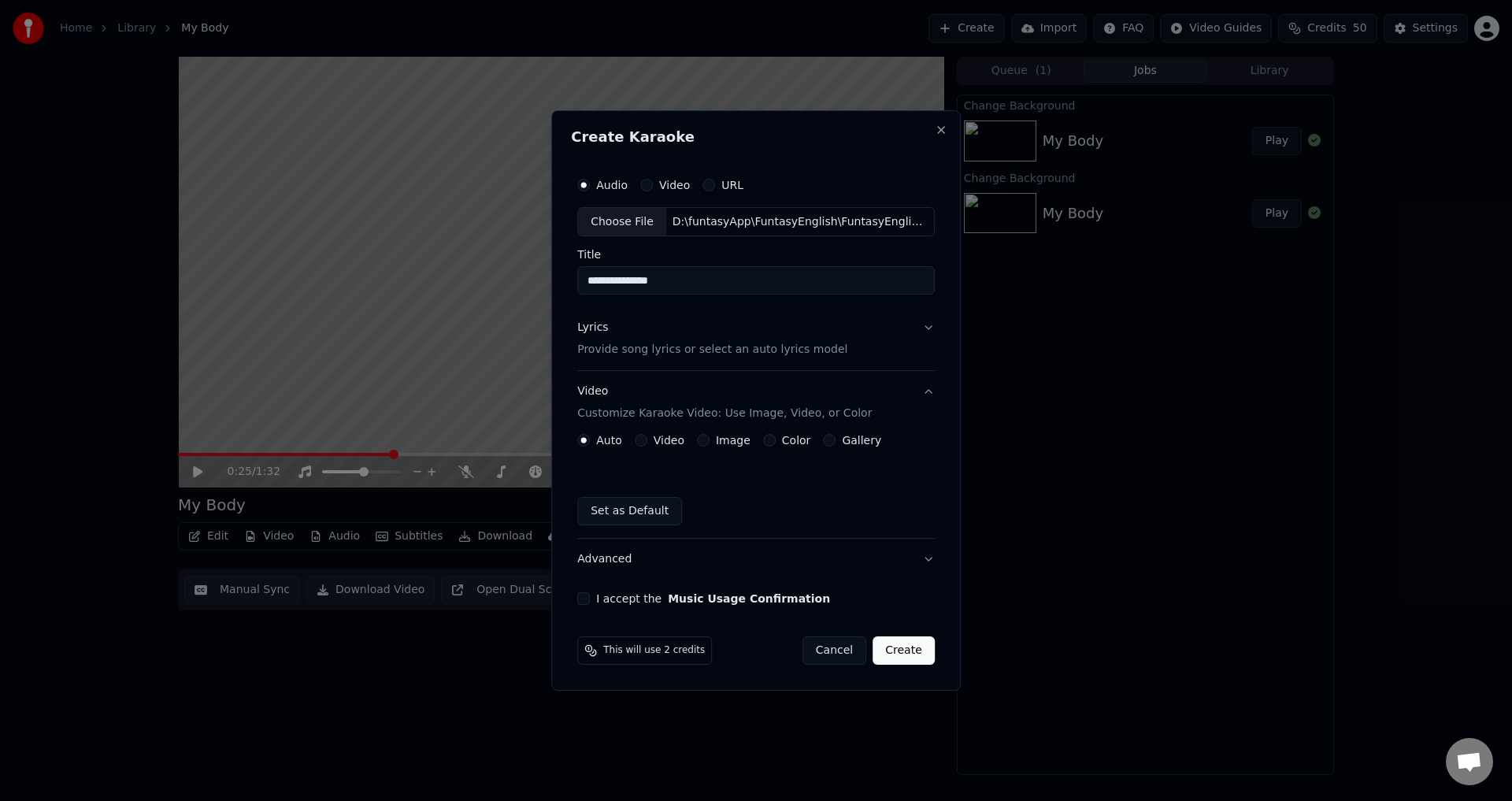
click at [653, 437] on div "Video" at bounding box center [659, 440] width 50 height 13
click at [650, 436] on div "Video" at bounding box center [659, 440] width 50 height 13
click at [647, 440] on button "Video" at bounding box center [641, 440] width 13 height 13
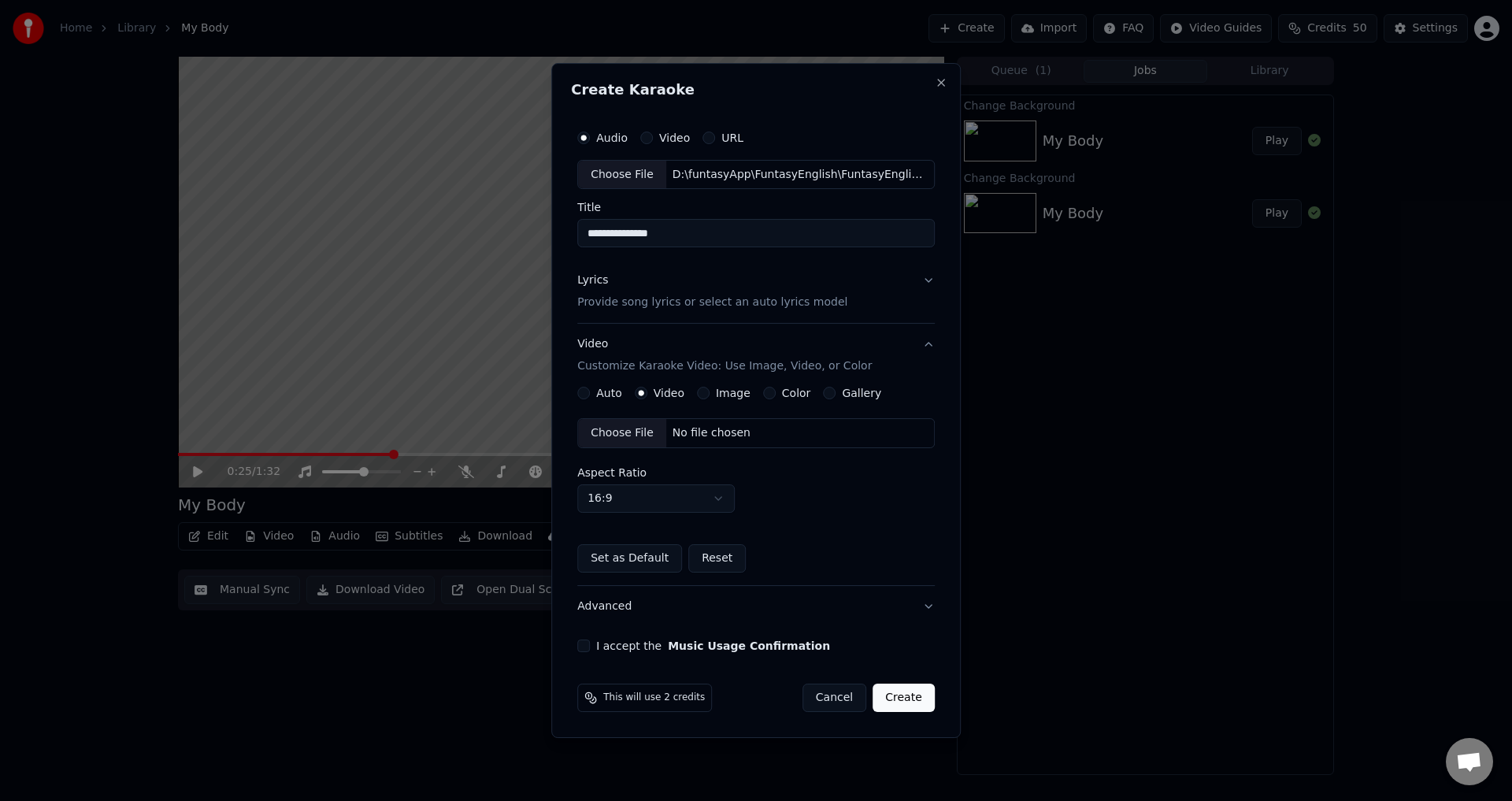
click at [619, 438] on div "Choose File" at bounding box center [622, 433] width 89 height 28
click at [585, 644] on button "I accept the Music Usage Confirmation" at bounding box center [583, 646] width 13 height 13
click at [911, 705] on button "Create" at bounding box center [903, 698] width 62 height 28
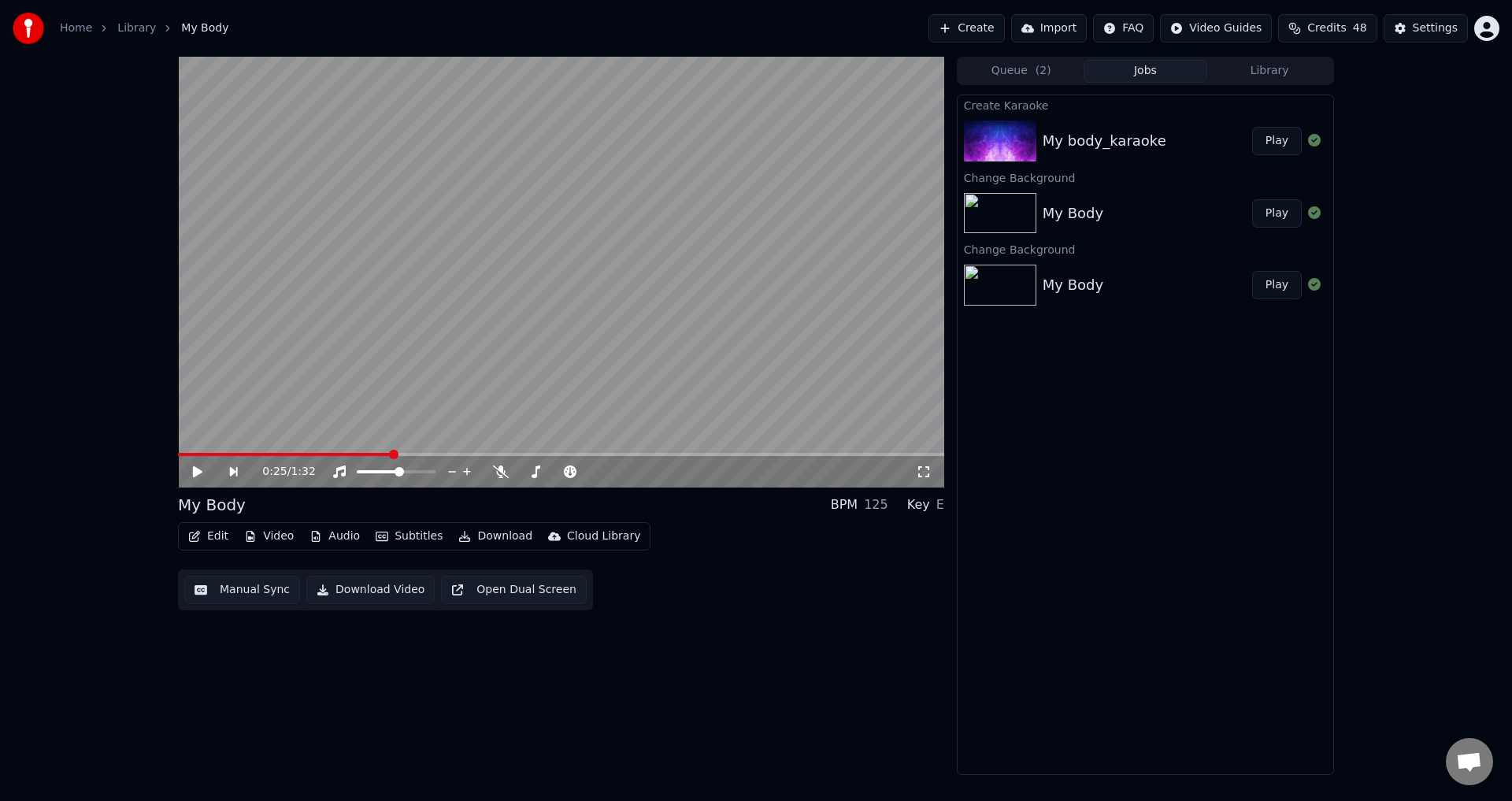
click at [1280, 139] on button "Play" at bounding box center [1276, 141] width 50 height 28
click at [162, 680] on div "0:03 / 1:32 My Body BPM 125 Key E Edit Video Audio Subtitles Download Cloud Lib…" at bounding box center [756, 416] width 1512 height 719
click at [205, 455] on span at bounding box center [194, 455] width 33 height 3
click at [213, 536] on button "Edit" at bounding box center [208, 537] width 53 height 22
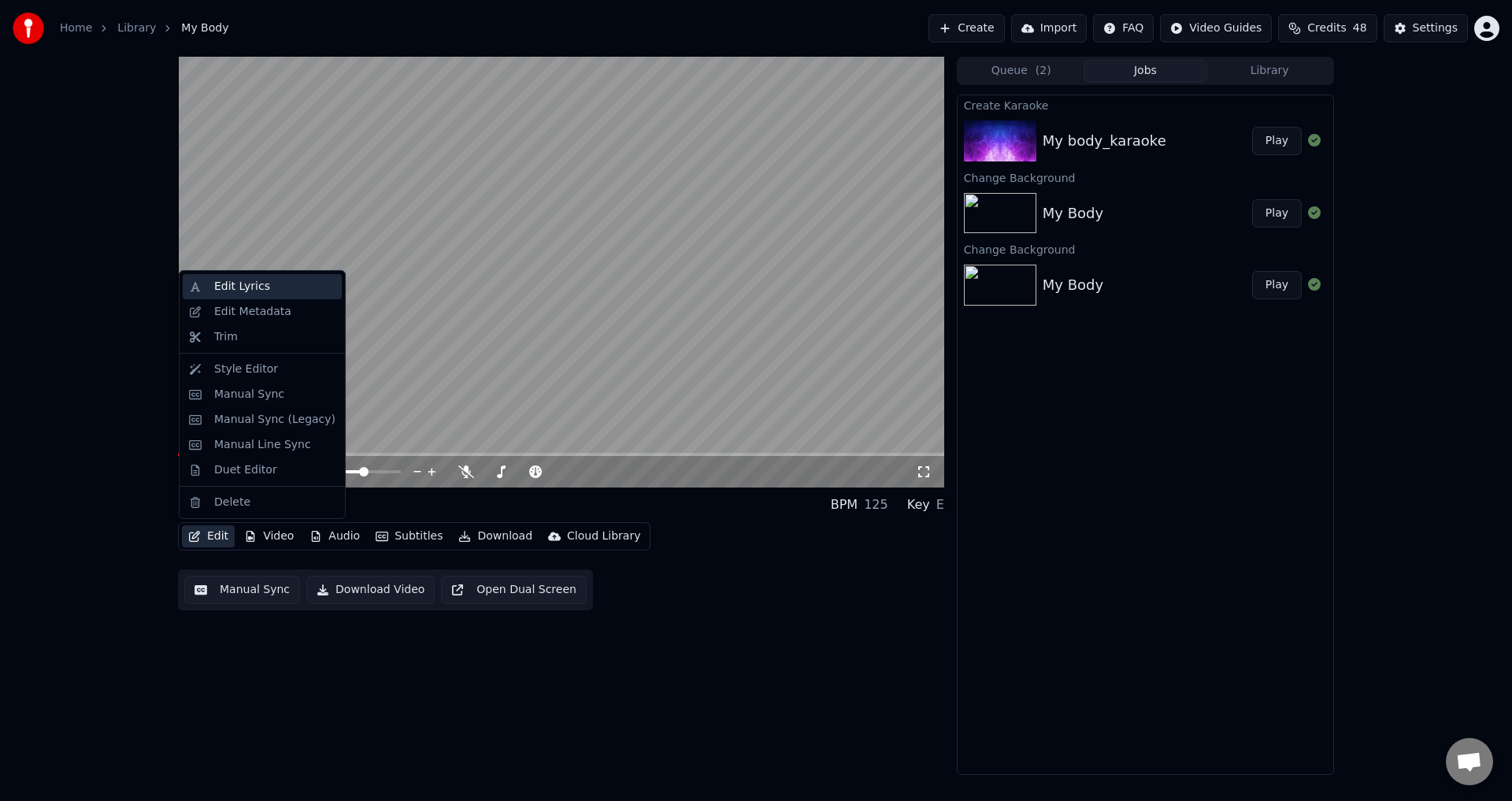
click at [266, 288] on div "Edit Lyrics" at bounding box center [274, 287] width 121 height 16
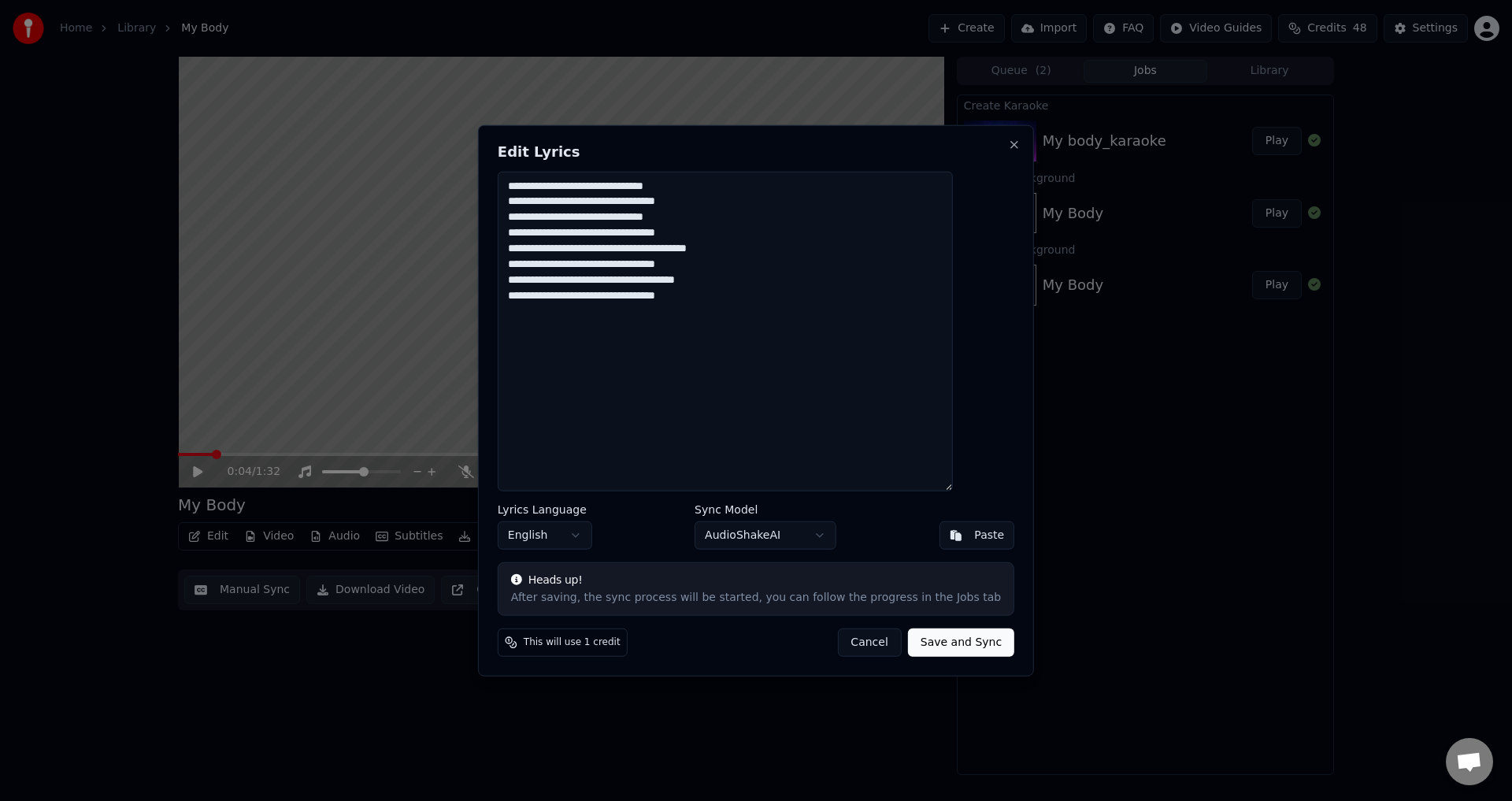
click at [744, 207] on textarea "**********" at bounding box center [726, 331] width 455 height 321
drag, startPoint x: 569, startPoint y: 218, endPoint x: 607, endPoint y: 221, distance: 38.1
click at [607, 221] on textarea "**********" at bounding box center [726, 331] width 455 height 321
click at [681, 217] on textarea "**********" at bounding box center [726, 331] width 455 height 321
drag, startPoint x: 703, startPoint y: 218, endPoint x: 669, endPoint y: 212, distance: 34.5
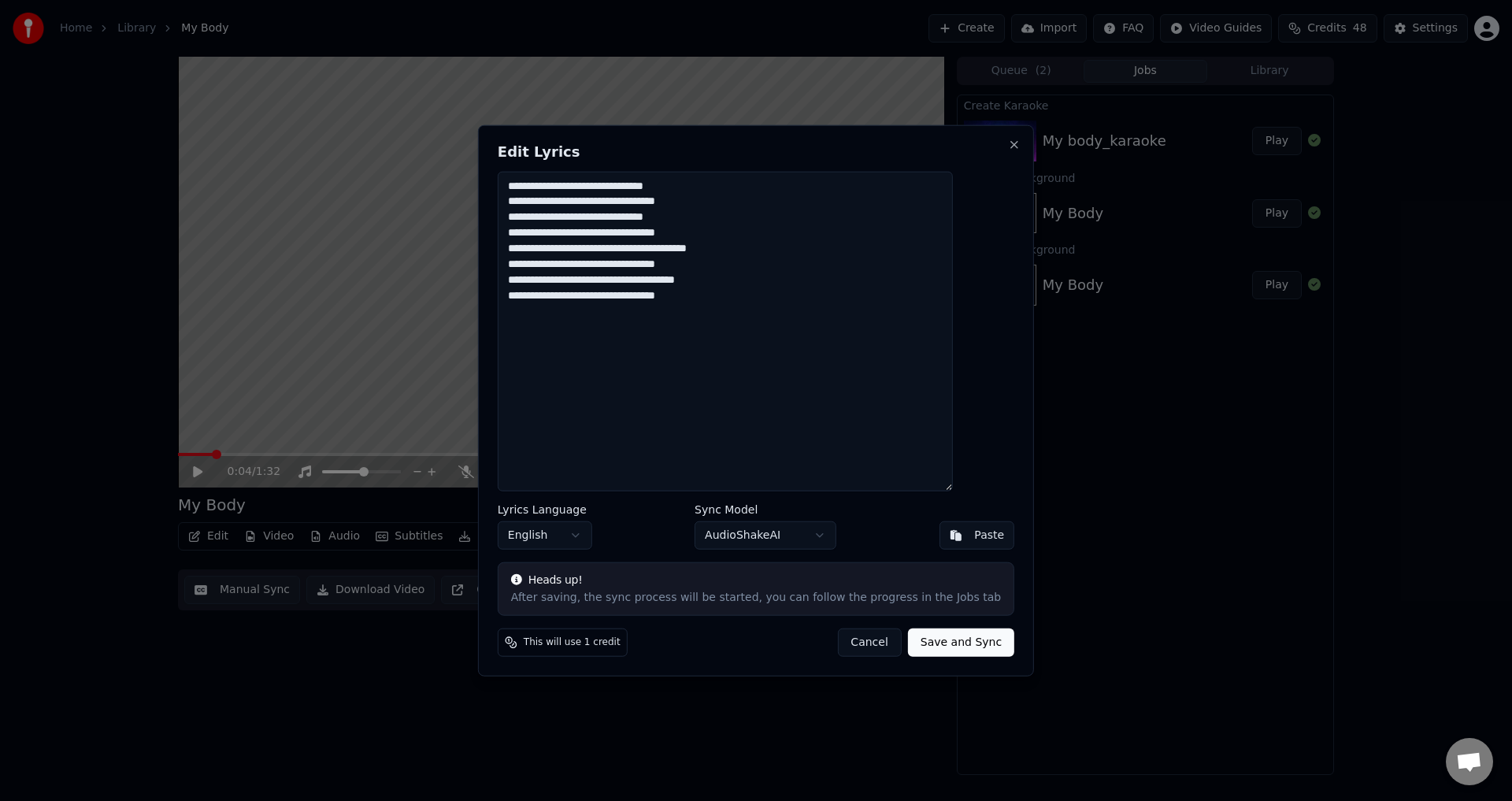
click at [669, 212] on textarea "**********" at bounding box center [726, 331] width 455 height 321
drag, startPoint x: 555, startPoint y: 232, endPoint x: 671, endPoint y: 238, distance: 116.2
click at [671, 238] on textarea "**********" at bounding box center [726, 331] width 455 height 321
click at [756, 236] on textarea "**********" at bounding box center [726, 331] width 455 height 321
drag, startPoint x: 564, startPoint y: 247, endPoint x: 678, endPoint y: 254, distance: 114.2
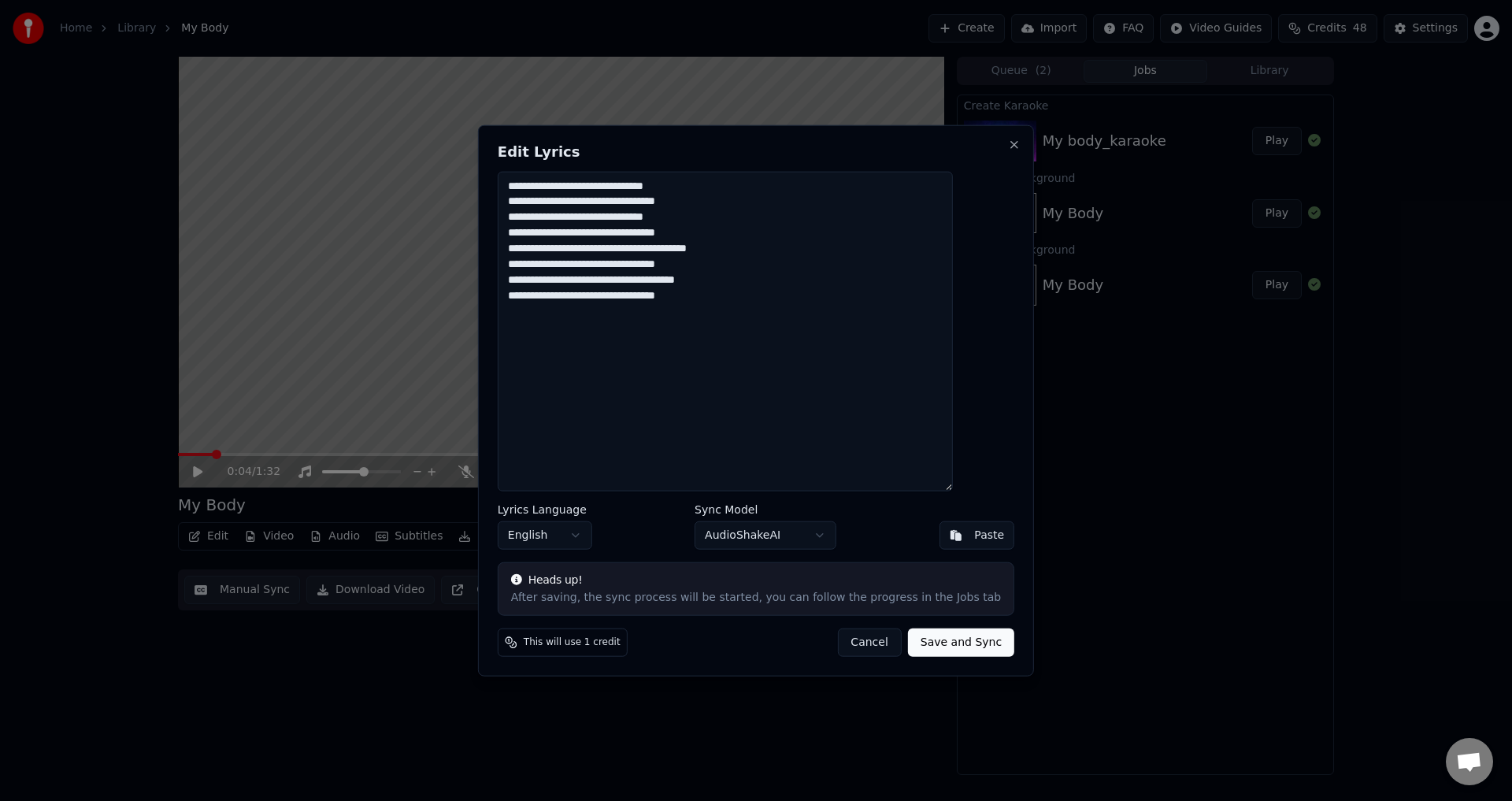
click at [678, 254] on textarea "**********" at bounding box center [726, 331] width 455 height 321
click at [761, 244] on textarea "**********" at bounding box center [726, 331] width 455 height 321
drag, startPoint x: 534, startPoint y: 186, endPoint x: 741, endPoint y: 293, distance: 233.0
click at [741, 293] on textarea "**********" at bounding box center [726, 331] width 455 height 321
click at [756, 295] on textarea "**********" at bounding box center [726, 331] width 455 height 321
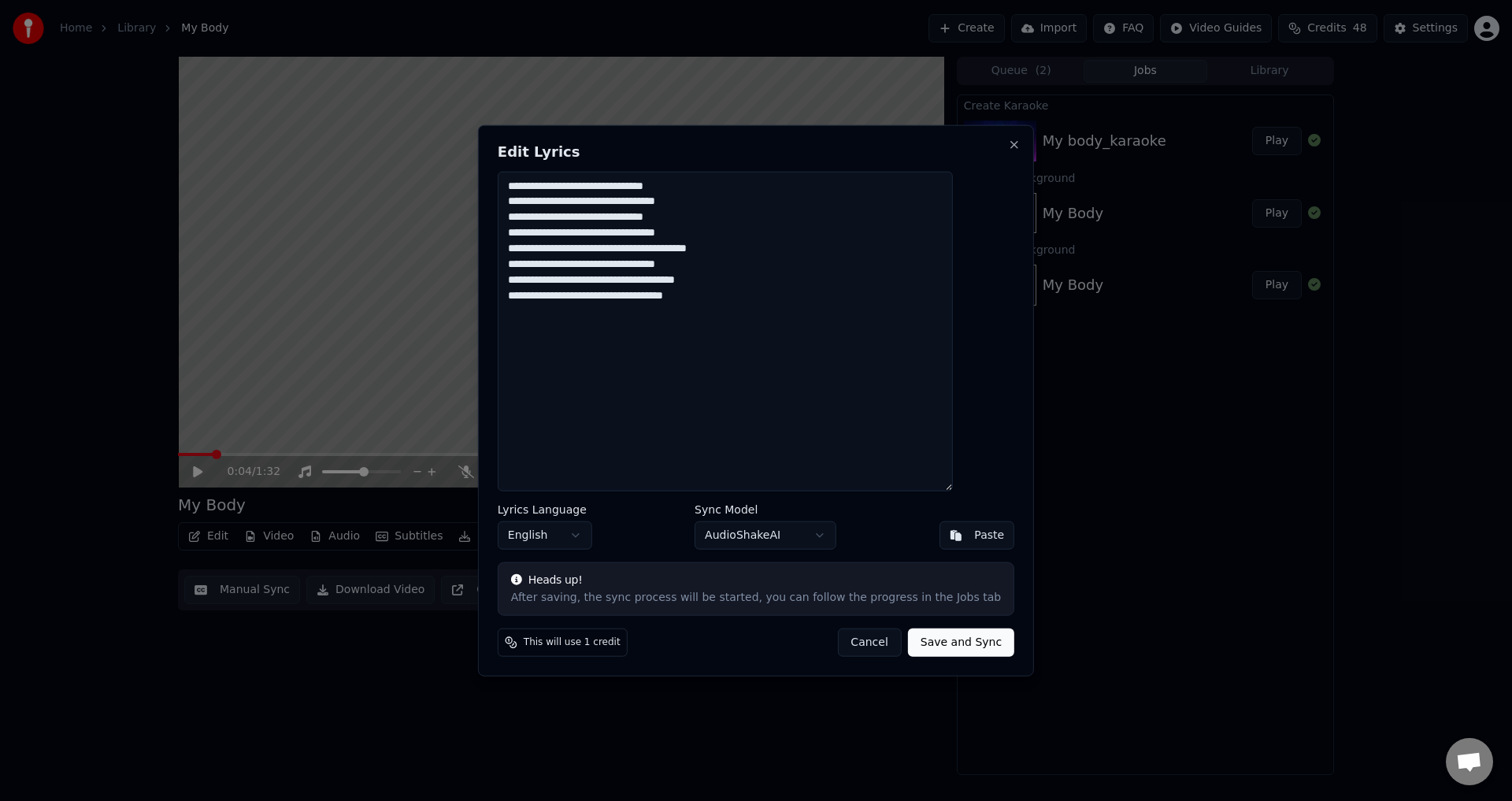
paste textarea "**********"
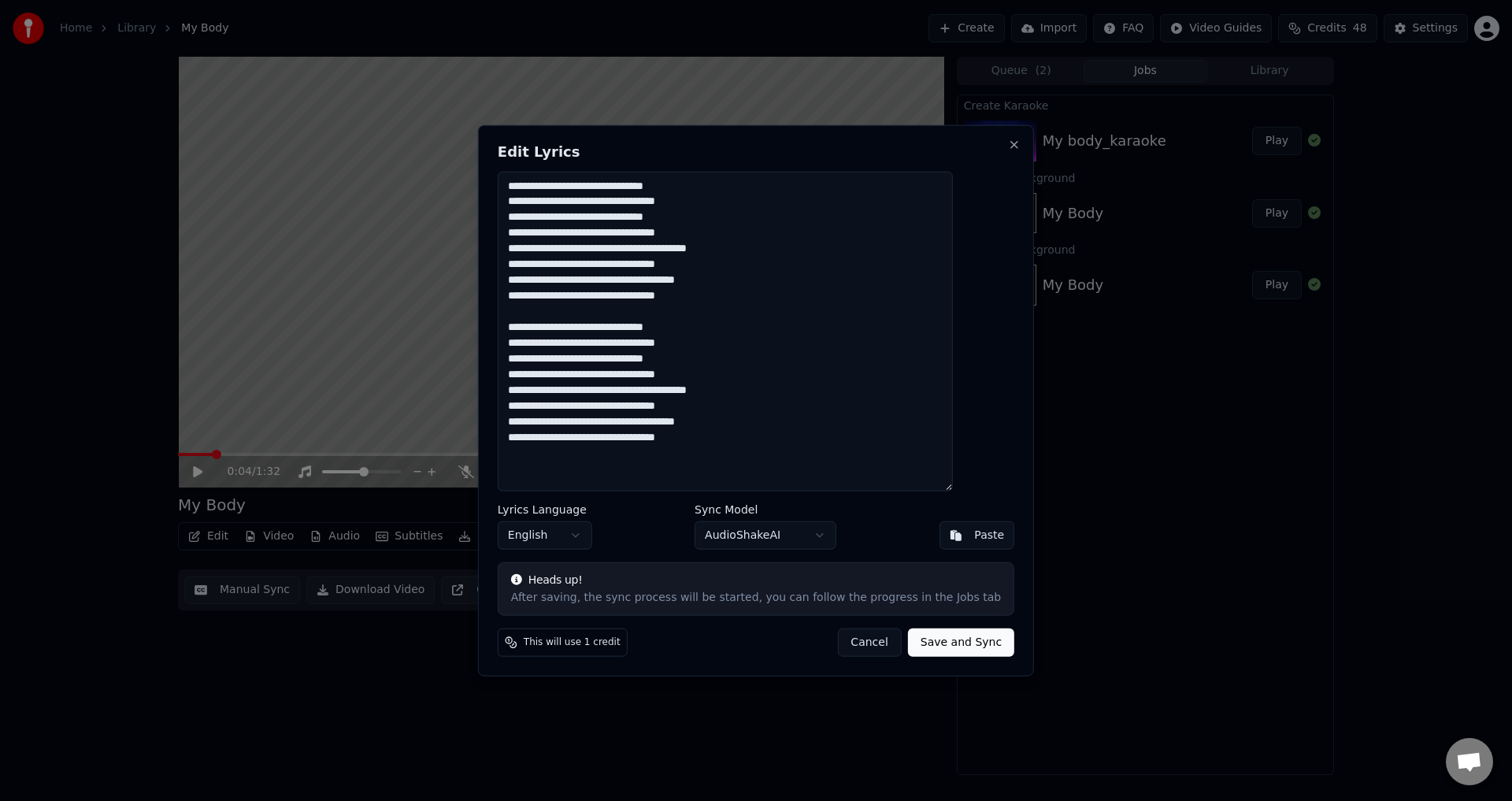
click at [596, 326] on textarea "**********" at bounding box center [726, 331] width 455 height 321
click at [632, 328] on textarea "**********" at bounding box center [726, 331] width 455 height 321
click at [676, 328] on textarea "**********" at bounding box center [726, 331] width 455 height 321
click at [705, 333] on textarea "**********" at bounding box center [726, 331] width 455 height 321
drag, startPoint x: 575, startPoint y: 349, endPoint x: 639, endPoint y: 347, distance: 64.0
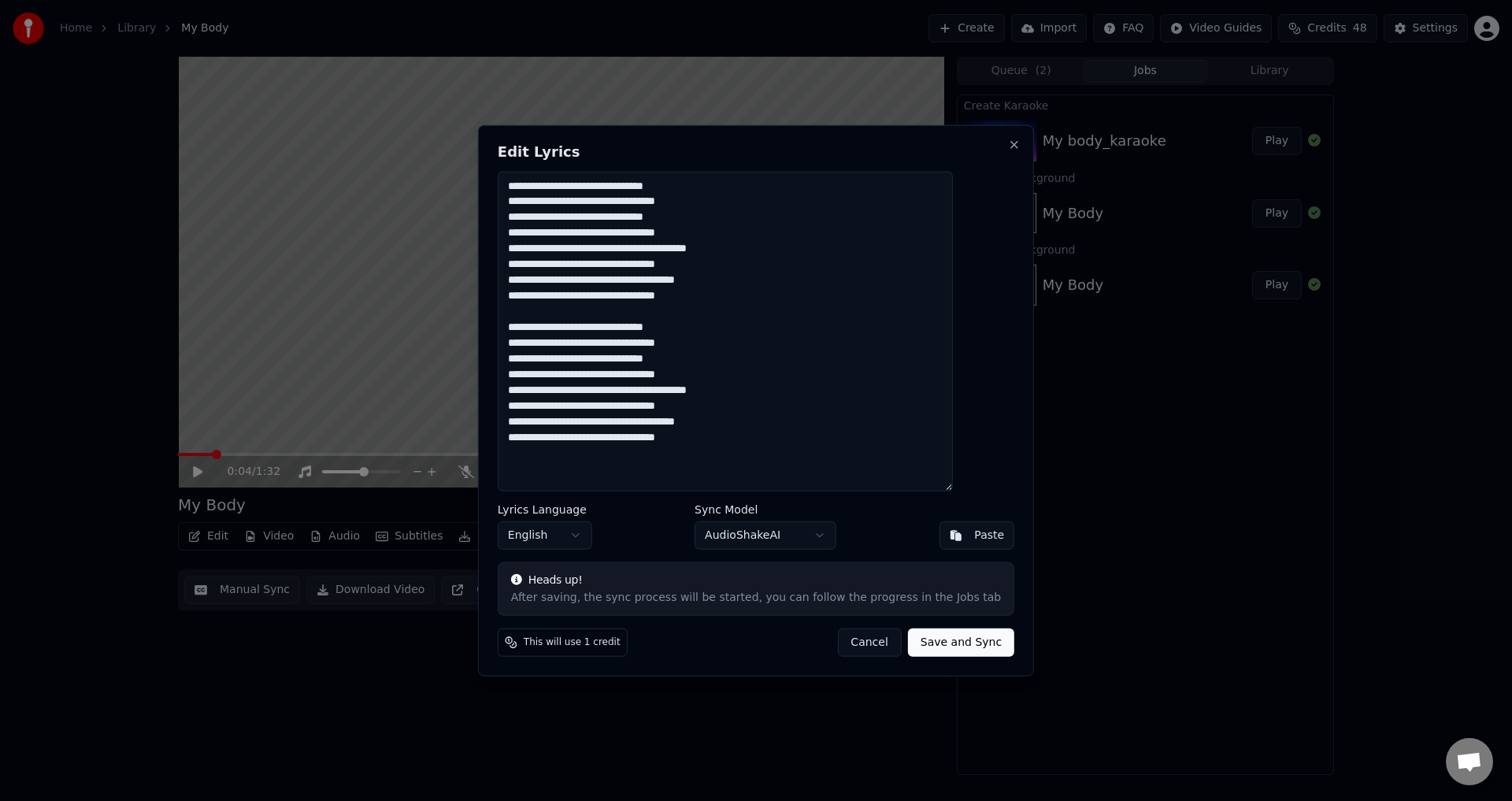
click at [639, 347] on textarea "**********" at bounding box center [726, 331] width 455 height 321
click at [745, 421] on textarea "**********" at bounding box center [726, 331] width 455 height 321
drag, startPoint x: 560, startPoint y: 442, endPoint x: 663, endPoint y: 443, distance: 103.0
click at [663, 443] on textarea "**********" at bounding box center [726, 331] width 455 height 321
click at [742, 441] on textarea "**********" at bounding box center [726, 331] width 455 height 321
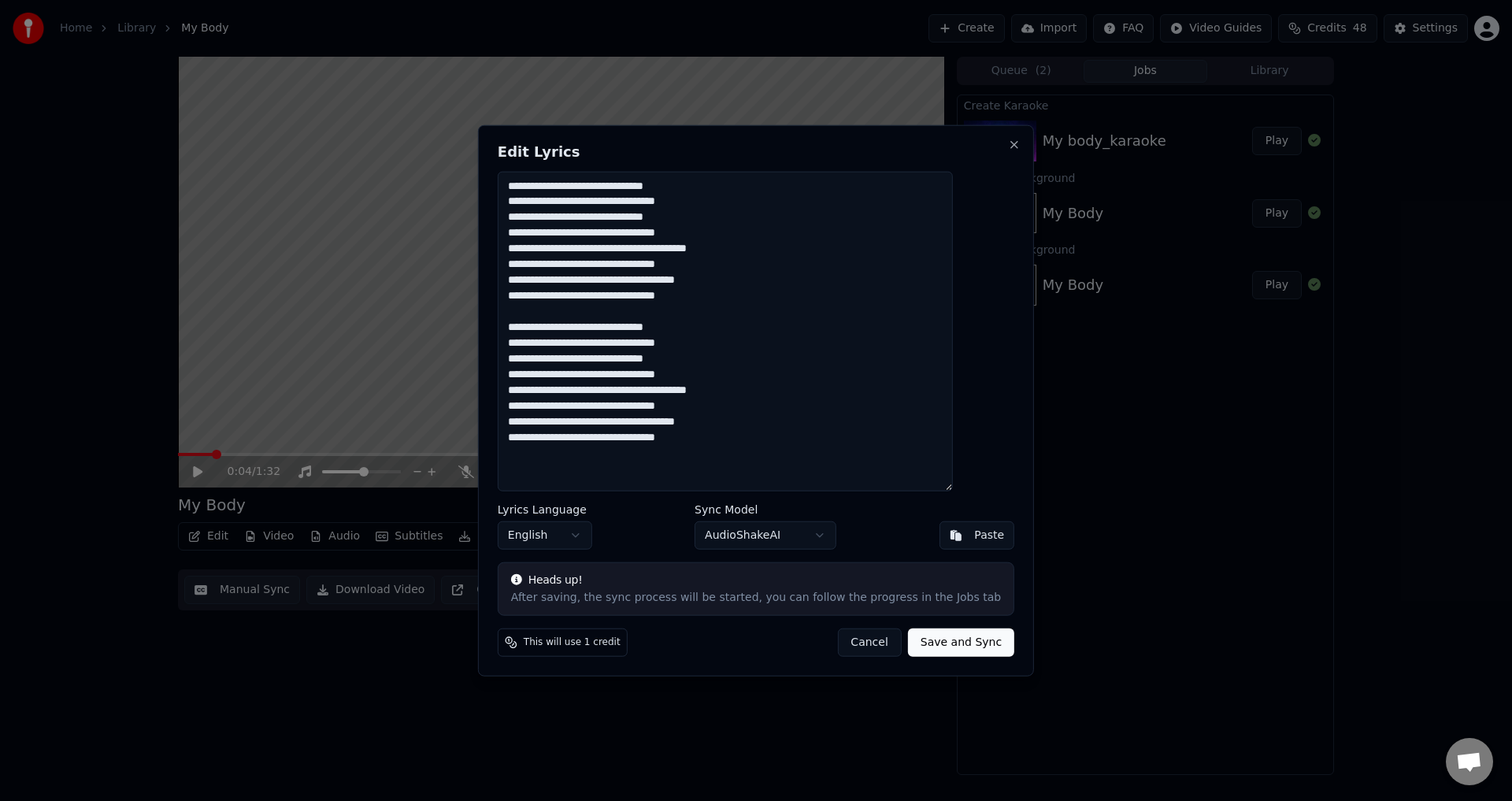
click at [535, 325] on textarea "**********" at bounding box center [726, 331] width 455 height 321
type textarea "**********"
click at [908, 645] on button "Save and Sync" at bounding box center [961, 643] width 107 height 28
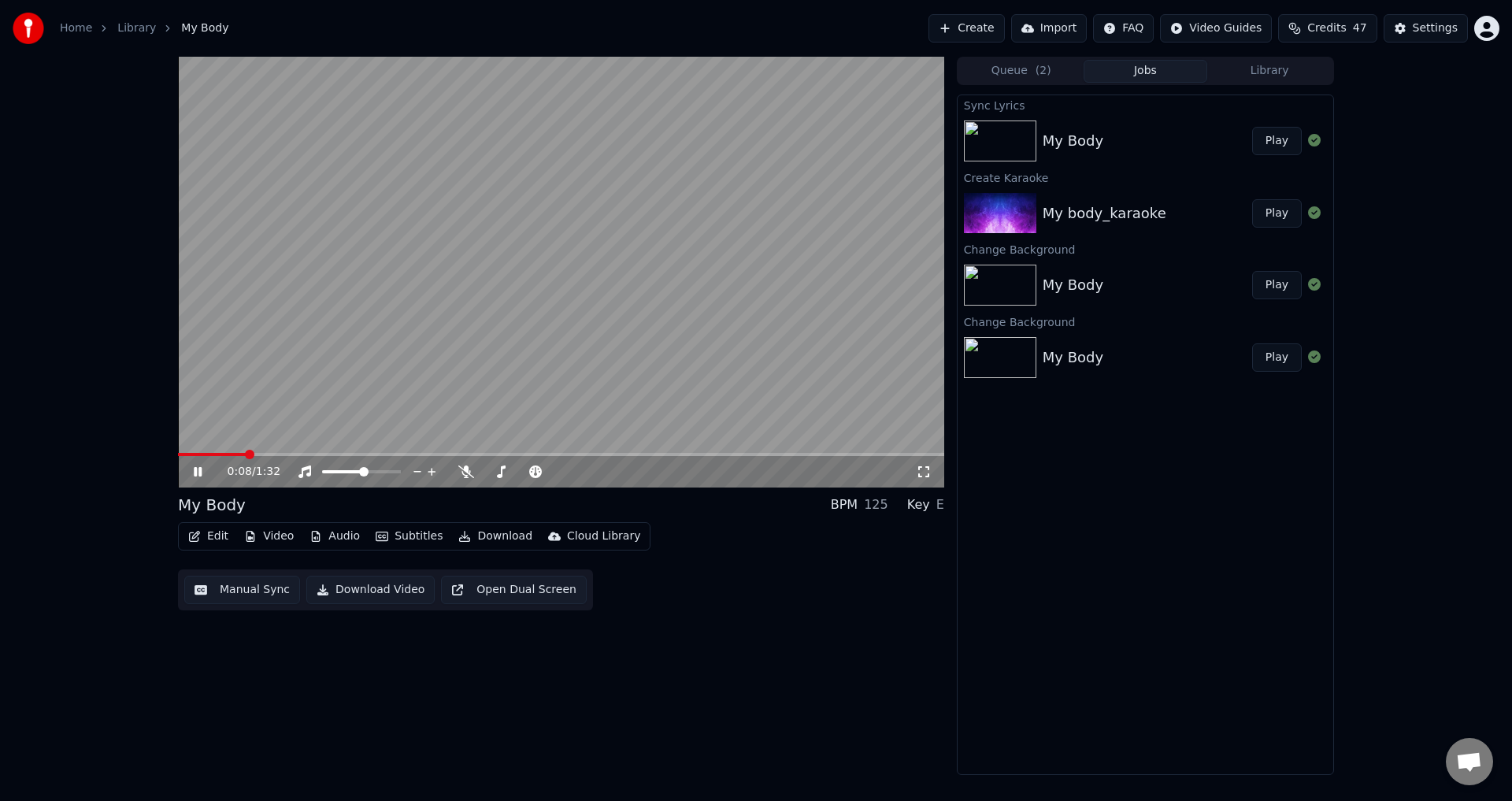
click at [1276, 143] on button "Play" at bounding box center [1276, 141] width 50 height 28
click at [246, 456] on span at bounding box center [561, 455] width 767 height 3
click at [319, 462] on div "0:08 / 1:32" at bounding box center [561, 472] width 767 height 32
click at [393, 459] on div "0:09 / 1:32" at bounding box center [561, 472] width 767 height 32
click at [402, 456] on span at bounding box center [561, 455] width 767 height 3
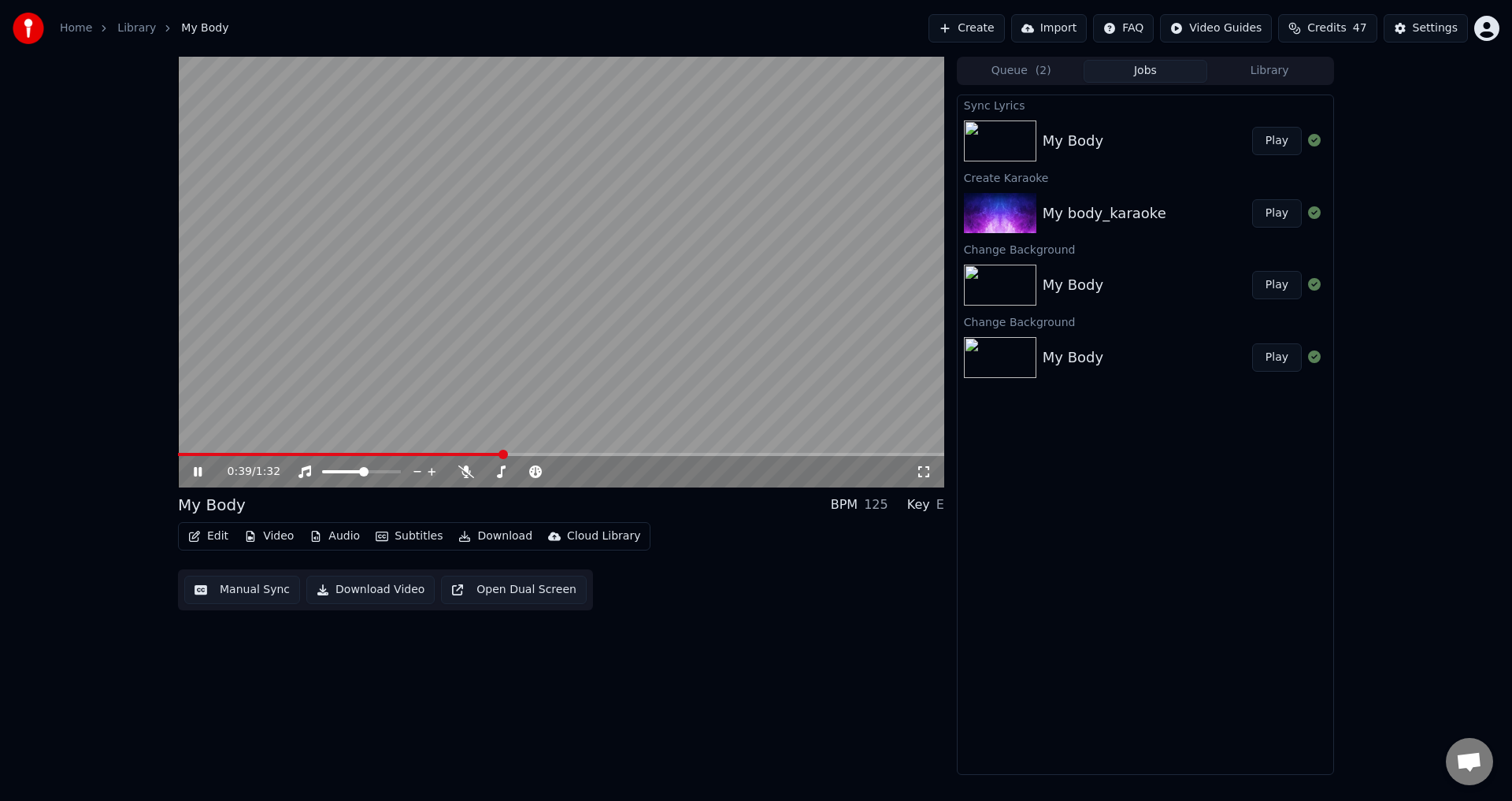
click at [507, 456] on span at bounding box center [561, 455] width 767 height 3
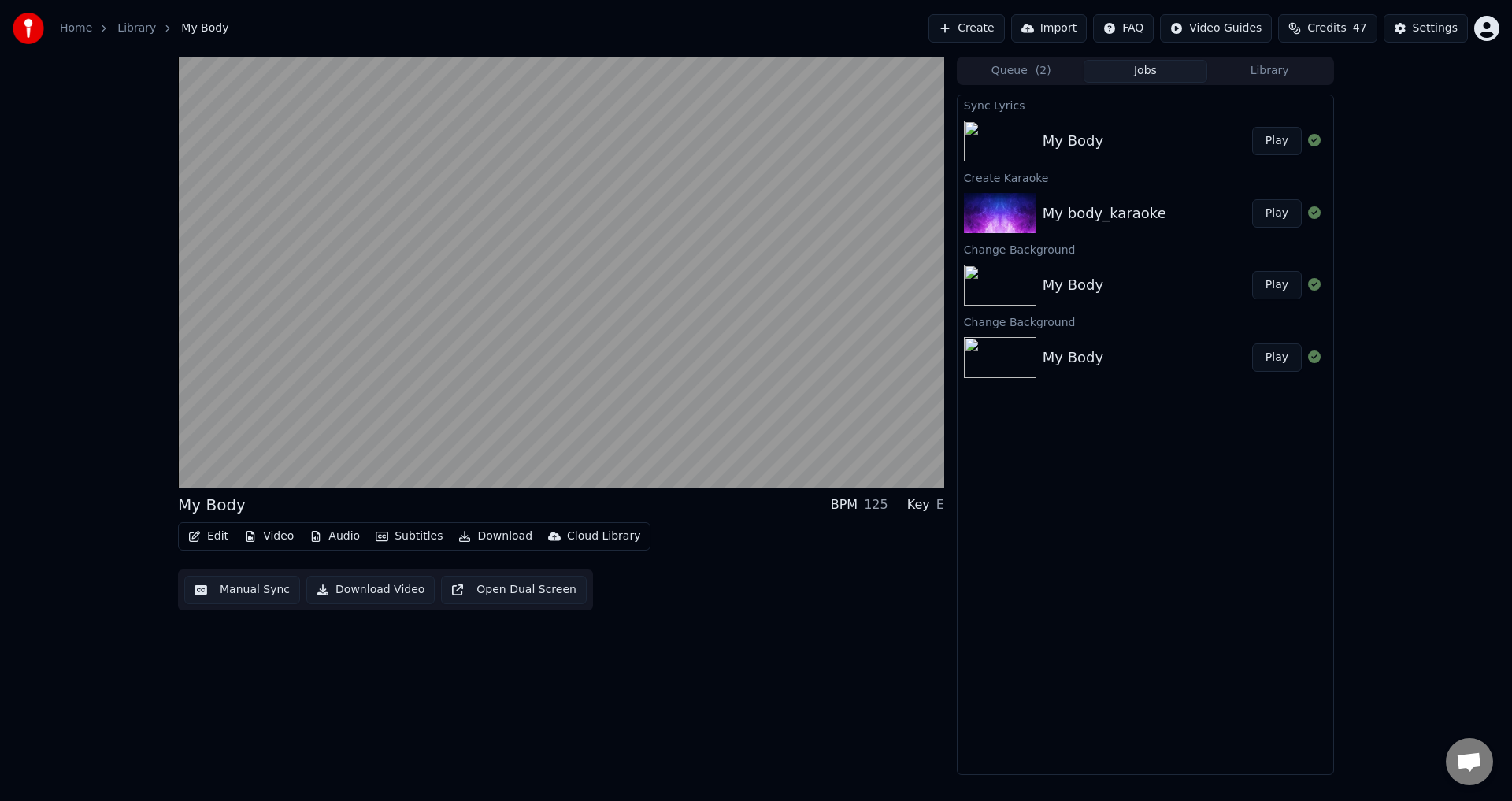
click at [488, 399] on video at bounding box center [561, 272] width 767 height 431
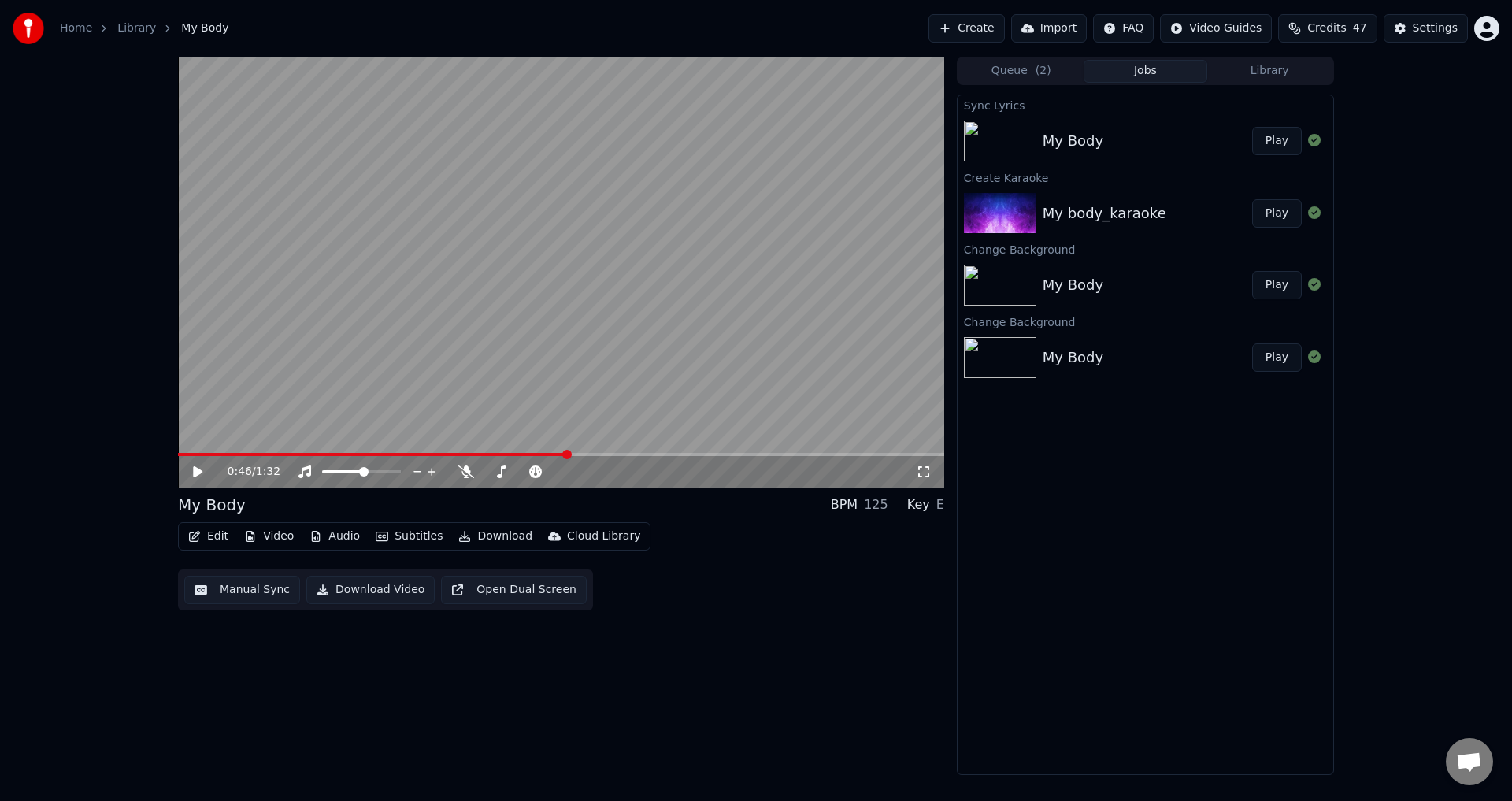
click at [978, 24] on button "Create" at bounding box center [967, 28] width 77 height 28
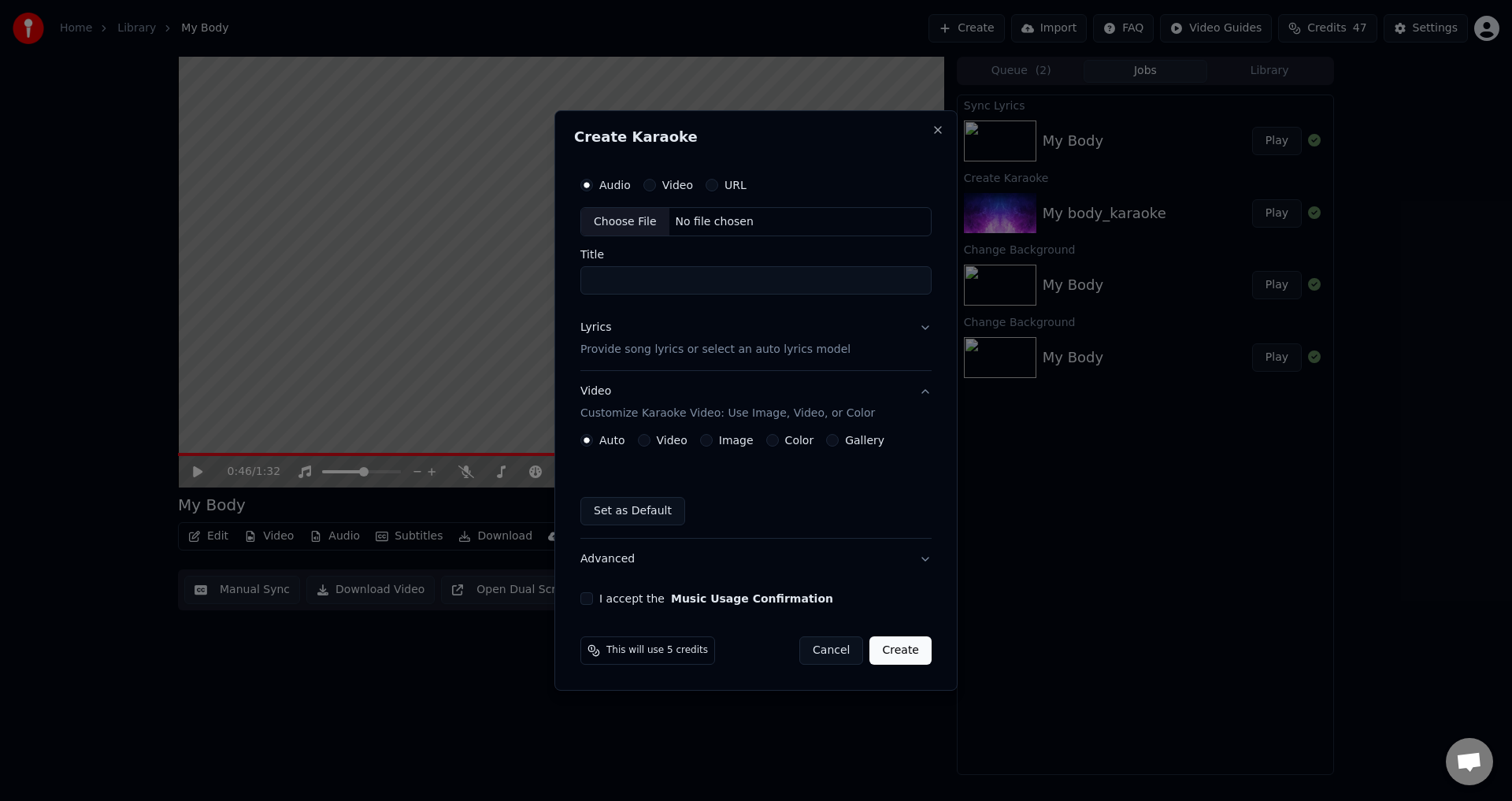
click at [629, 219] on div "Choose File" at bounding box center [625, 222] width 89 height 28
type input "*******"
click at [674, 342] on p "Provide song lyrics or select an auto lyrics model" at bounding box center [712, 350] width 270 height 16
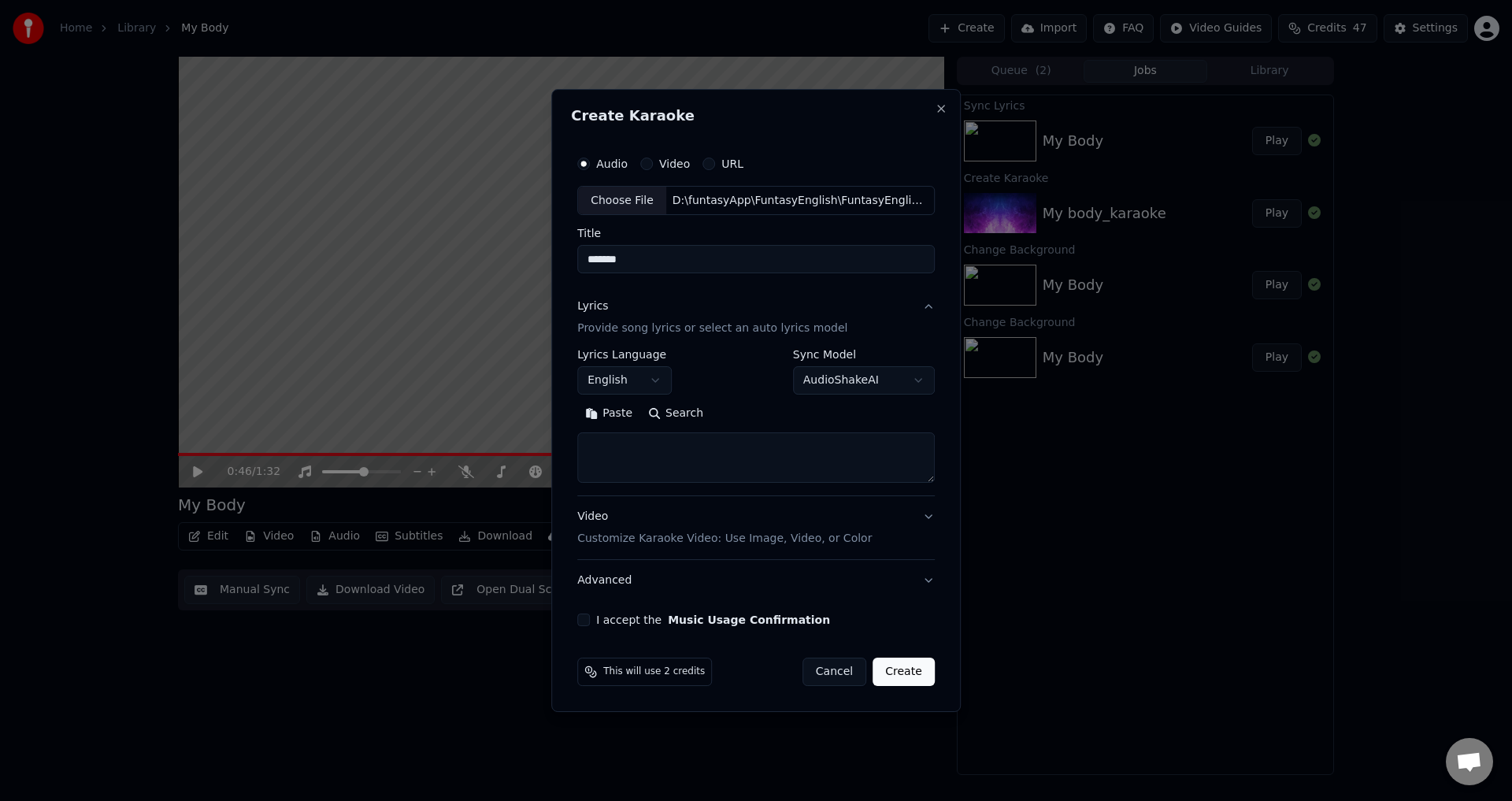
click at [631, 459] on textarea at bounding box center [756, 459] width 357 height 51
paste textarea "**********"
drag, startPoint x: 590, startPoint y: 448, endPoint x: 805, endPoint y: 479, distance: 217.2
click at [805, 479] on textarea "**********" at bounding box center [752, 459] width 351 height 51
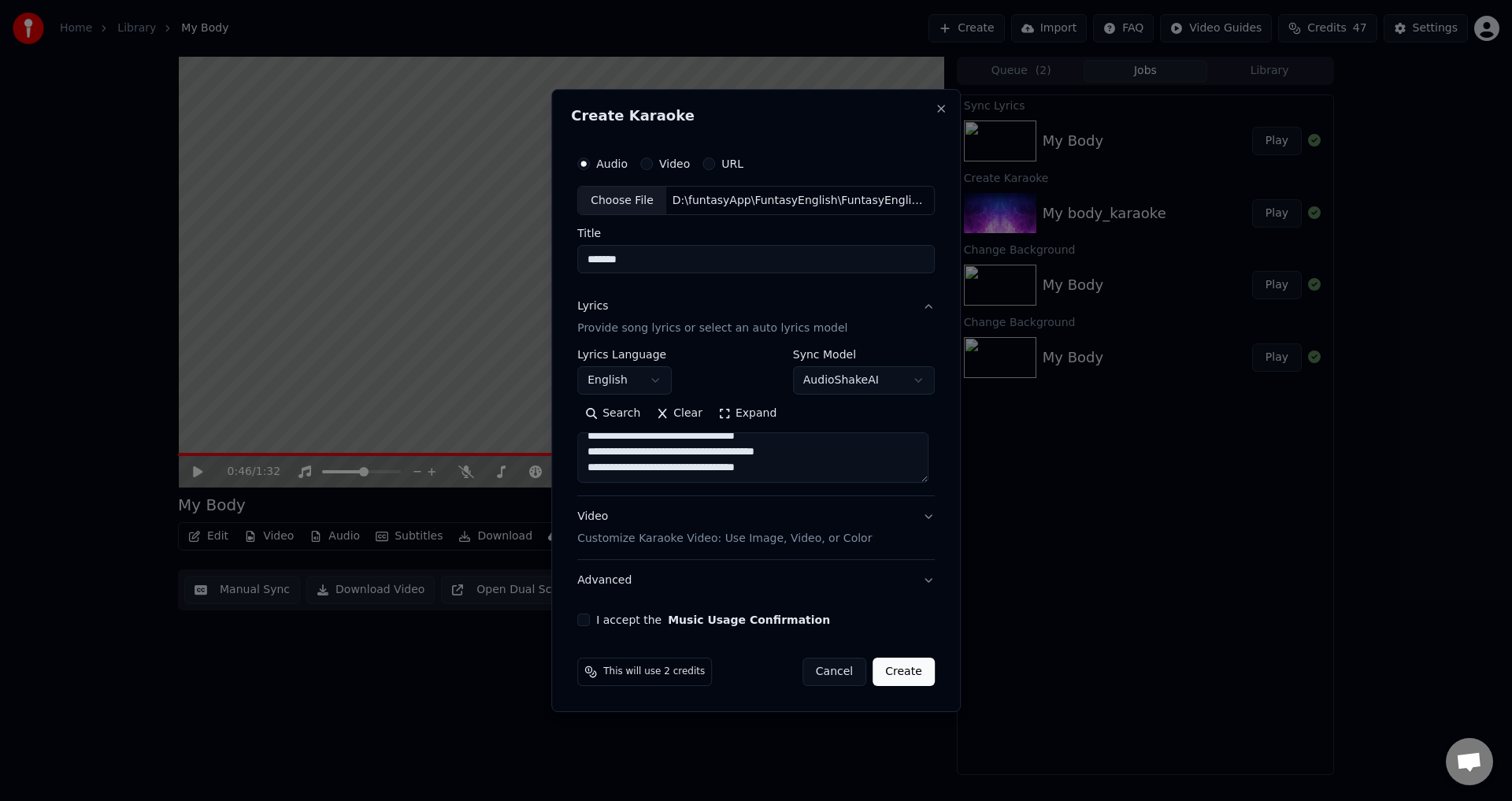
click at [797, 474] on textarea "**********" at bounding box center [752, 459] width 351 height 51
paste textarea "**********"
type textarea "**********"
click at [640, 530] on div "Video Customize Karaoke Video: Use Image, Video, or Color" at bounding box center [724, 529] width 295 height 38
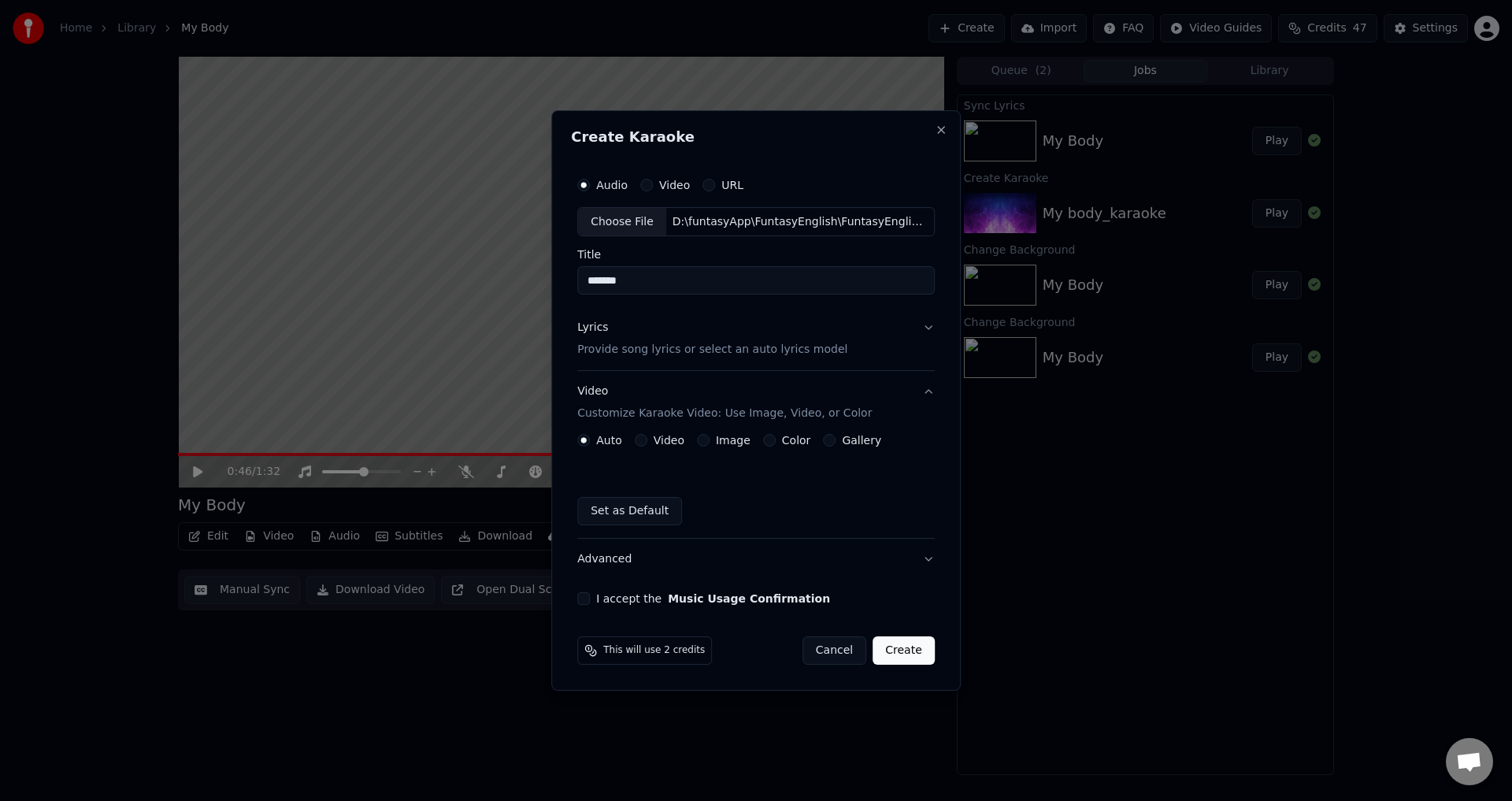
click at [646, 442] on button "Video" at bounding box center [641, 440] width 13 height 13
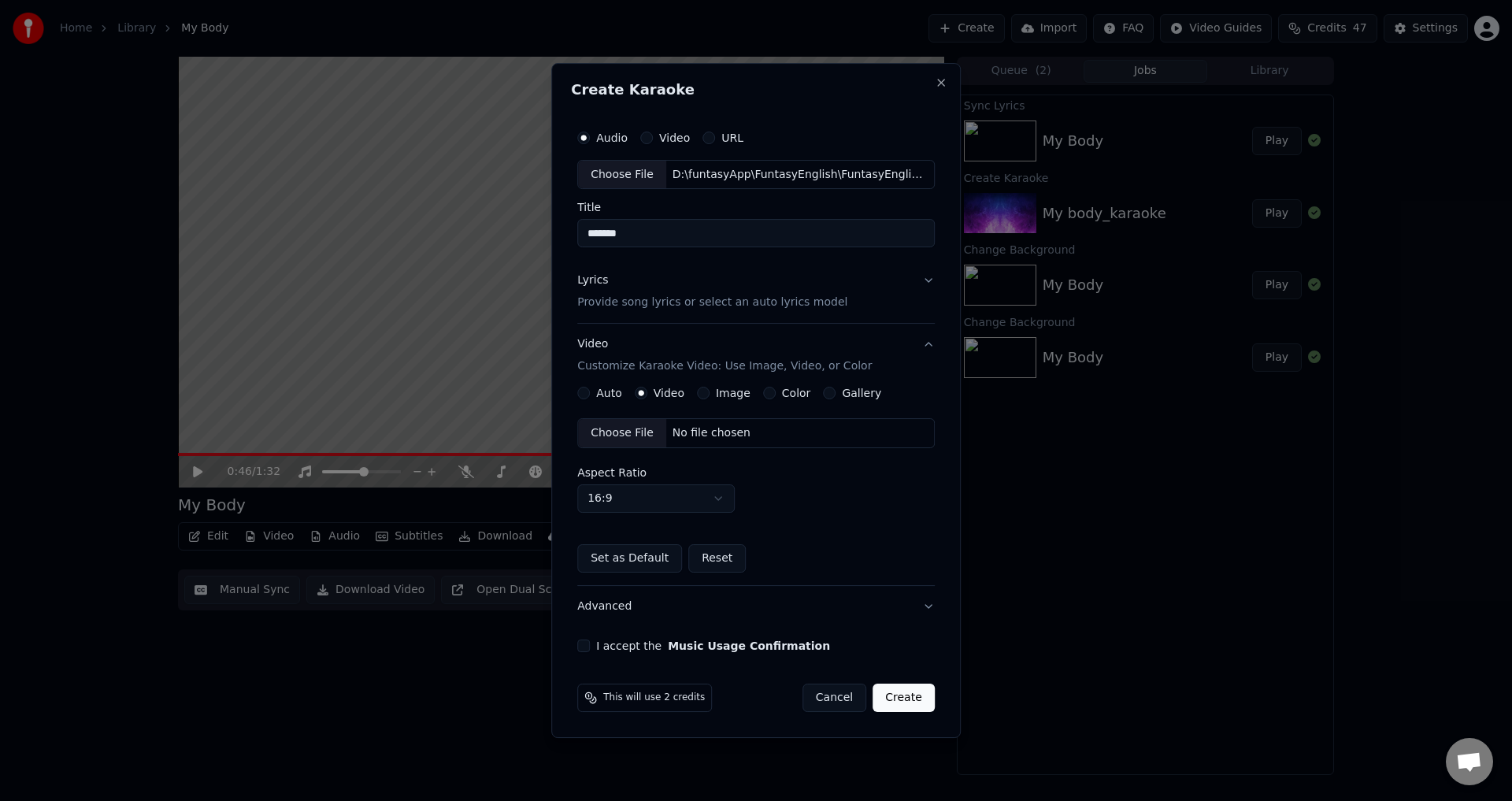
click at [617, 433] on div "Choose File" at bounding box center [622, 433] width 89 height 28
click at [585, 644] on button "I accept the Music Usage Confirmation" at bounding box center [583, 646] width 13 height 13
click at [903, 697] on button "Create" at bounding box center [903, 698] width 62 height 28
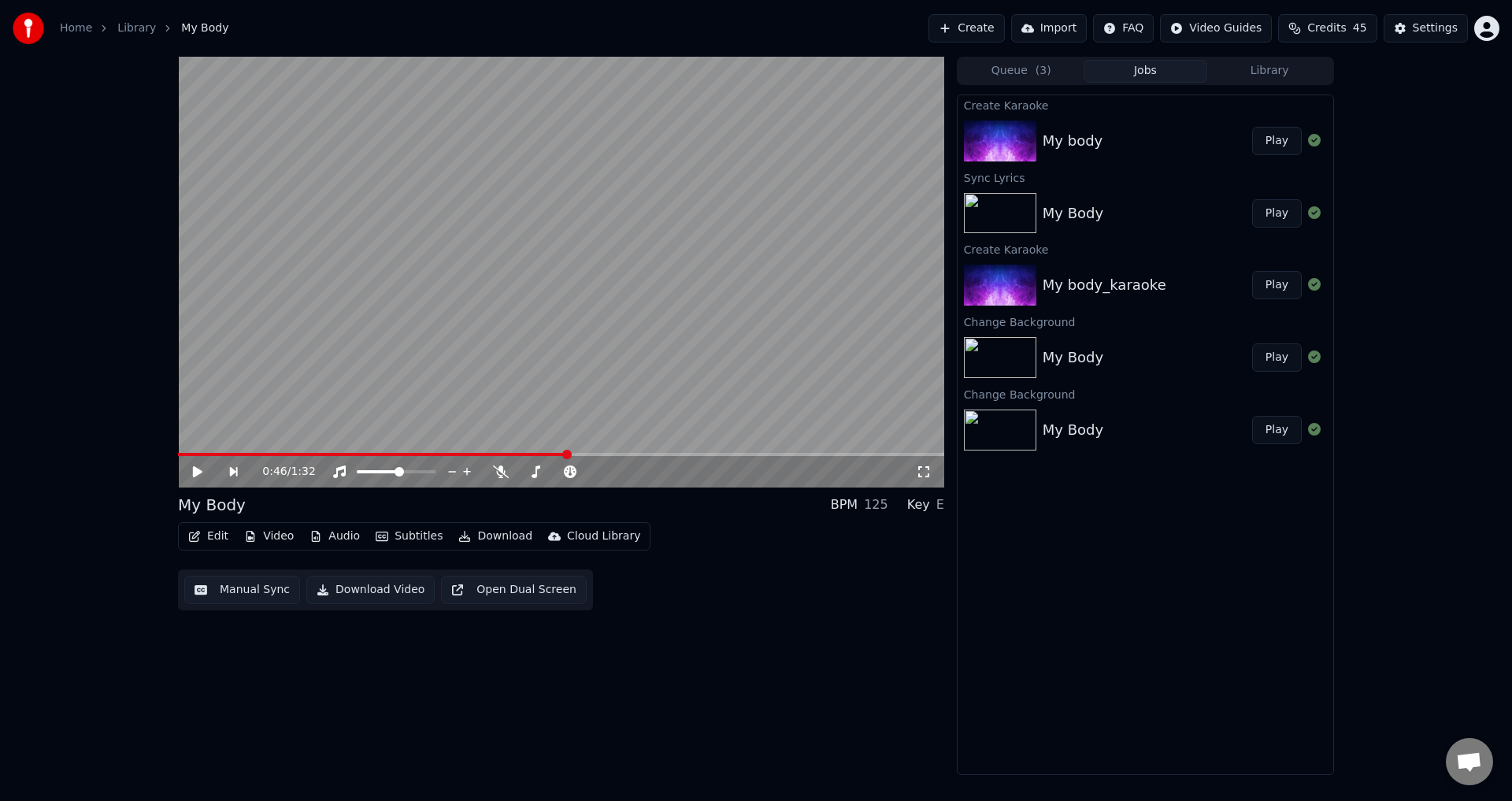
click at [1274, 136] on button "Play" at bounding box center [1276, 141] width 50 height 28
click at [601, 305] on video at bounding box center [561, 272] width 767 height 431
click at [287, 385] on video at bounding box center [561, 272] width 767 height 431
click at [224, 452] on video at bounding box center [561, 272] width 767 height 431
click at [239, 452] on video at bounding box center [561, 272] width 767 height 431
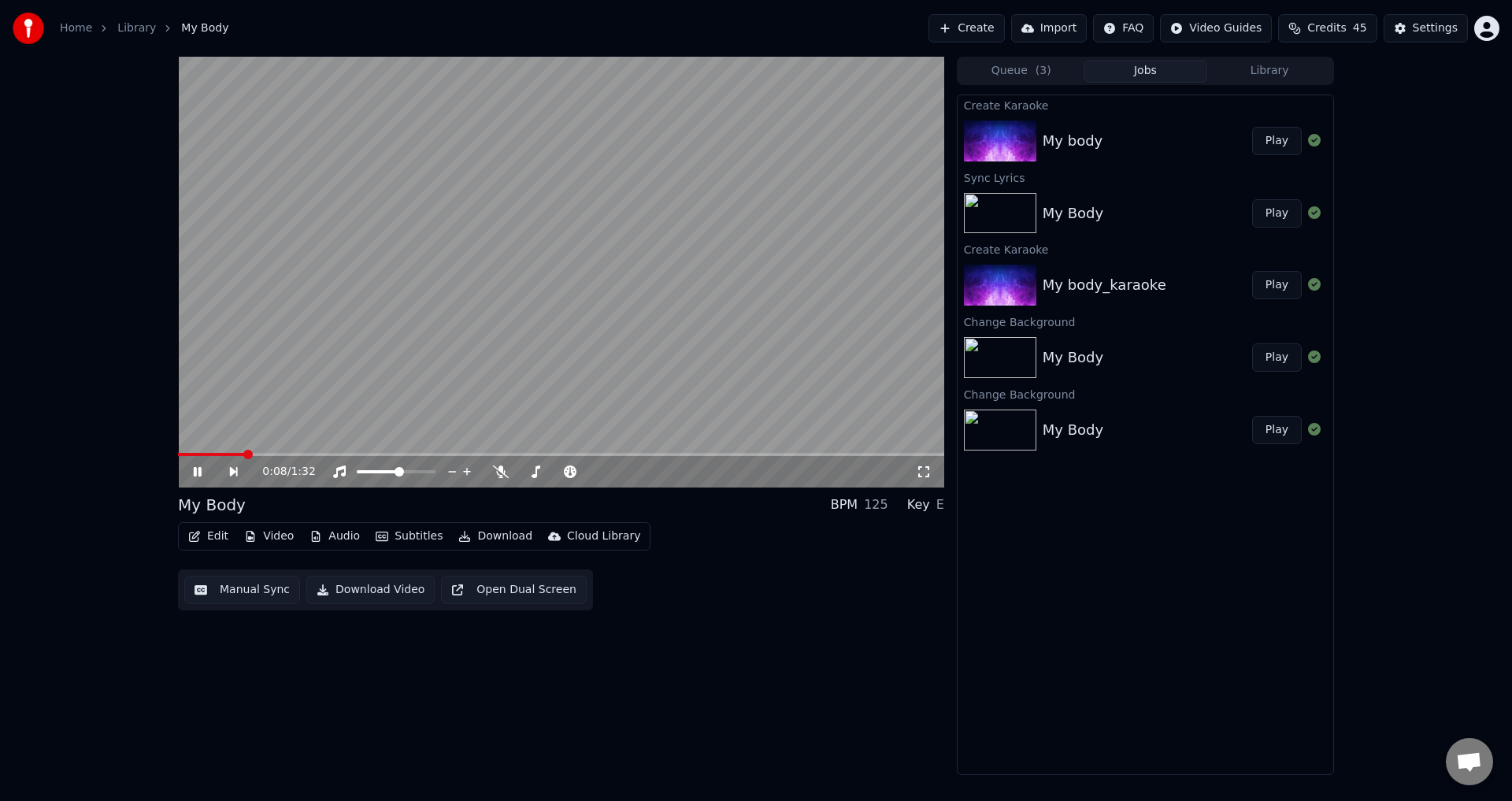
click at [243, 456] on span at bounding box center [561, 455] width 767 height 3
click at [337, 406] on video at bounding box center [561, 272] width 767 height 431
click at [200, 470] on icon at bounding box center [209, 472] width 36 height 13
click at [530, 380] on video at bounding box center [561, 272] width 767 height 431
click at [436, 474] on span at bounding box center [396, 472] width 79 height 3
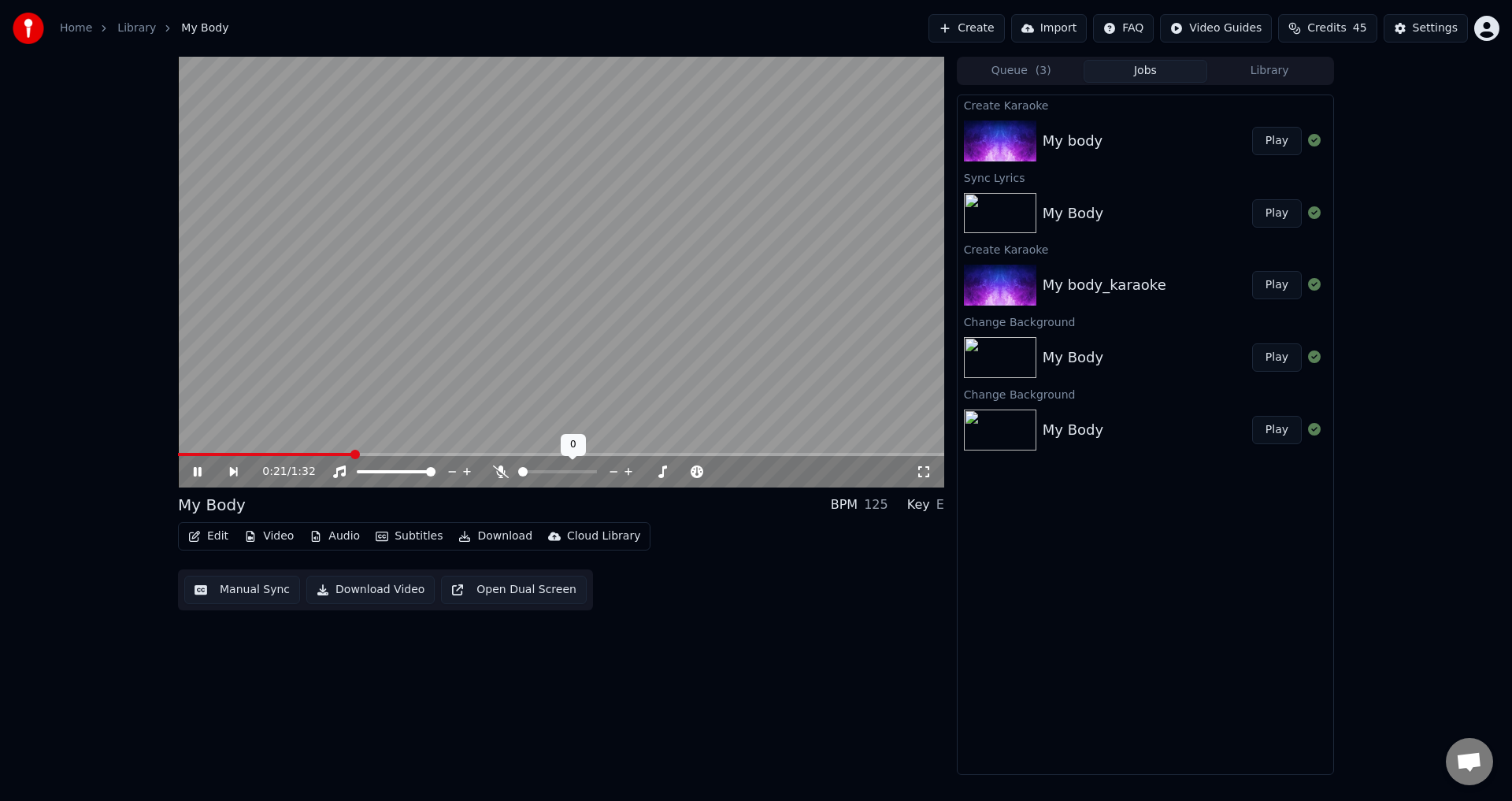
click at [537, 470] on div at bounding box center [572, 472] width 126 height 16
click at [540, 471] on span at bounding box center [558, 472] width 79 height 3
drag, startPoint x: 417, startPoint y: 378, endPoint x: 349, endPoint y: 504, distance: 143.2
click at [417, 378] on video at bounding box center [561, 272] width 767 height 431
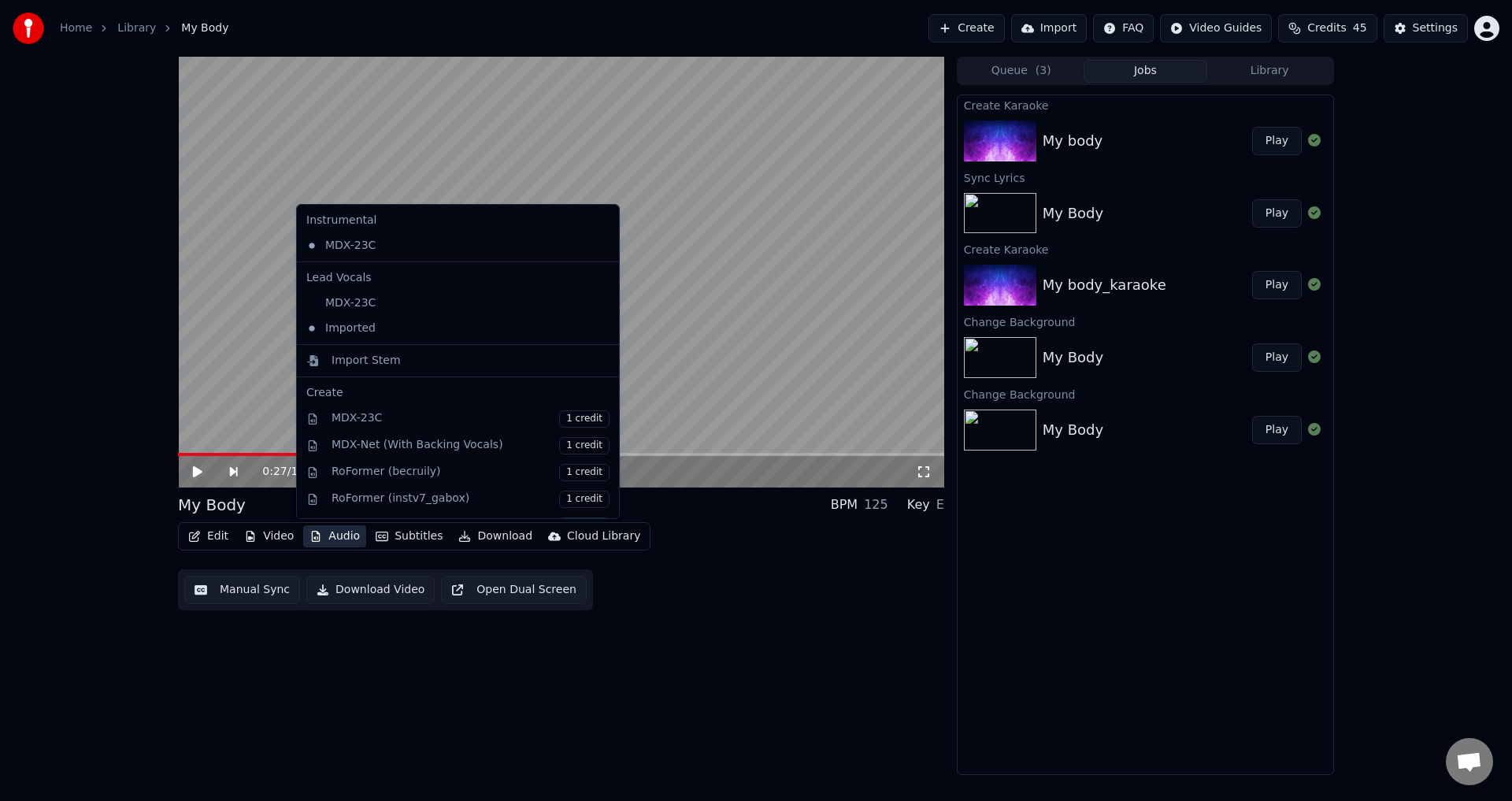
click at [326, 539] on button "Audio" at bounding box center [335, 537] width 63 height 22
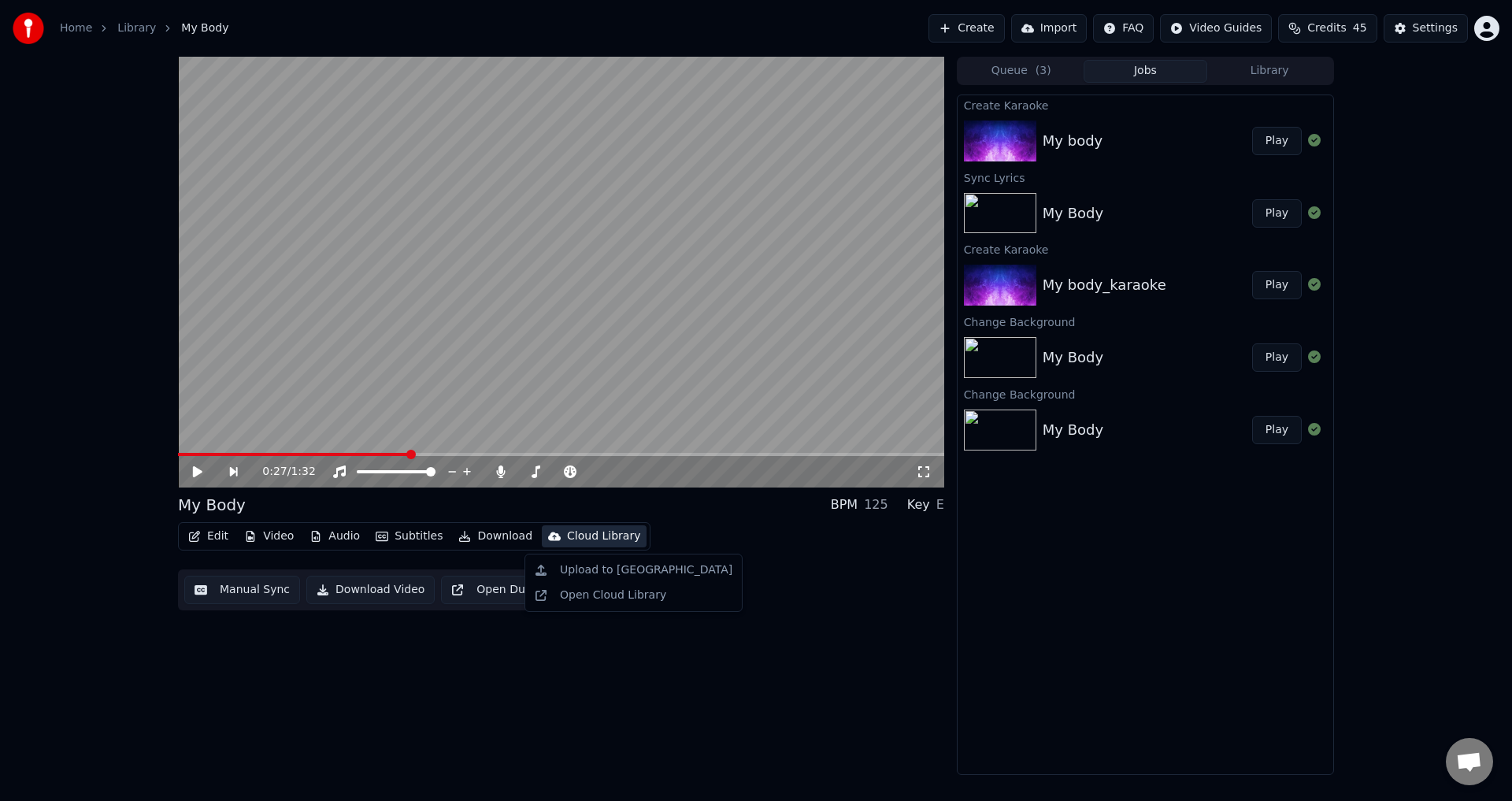
click at [1280, 71] on button "Library" at bounding box center [1269, 71] width 124 height 23
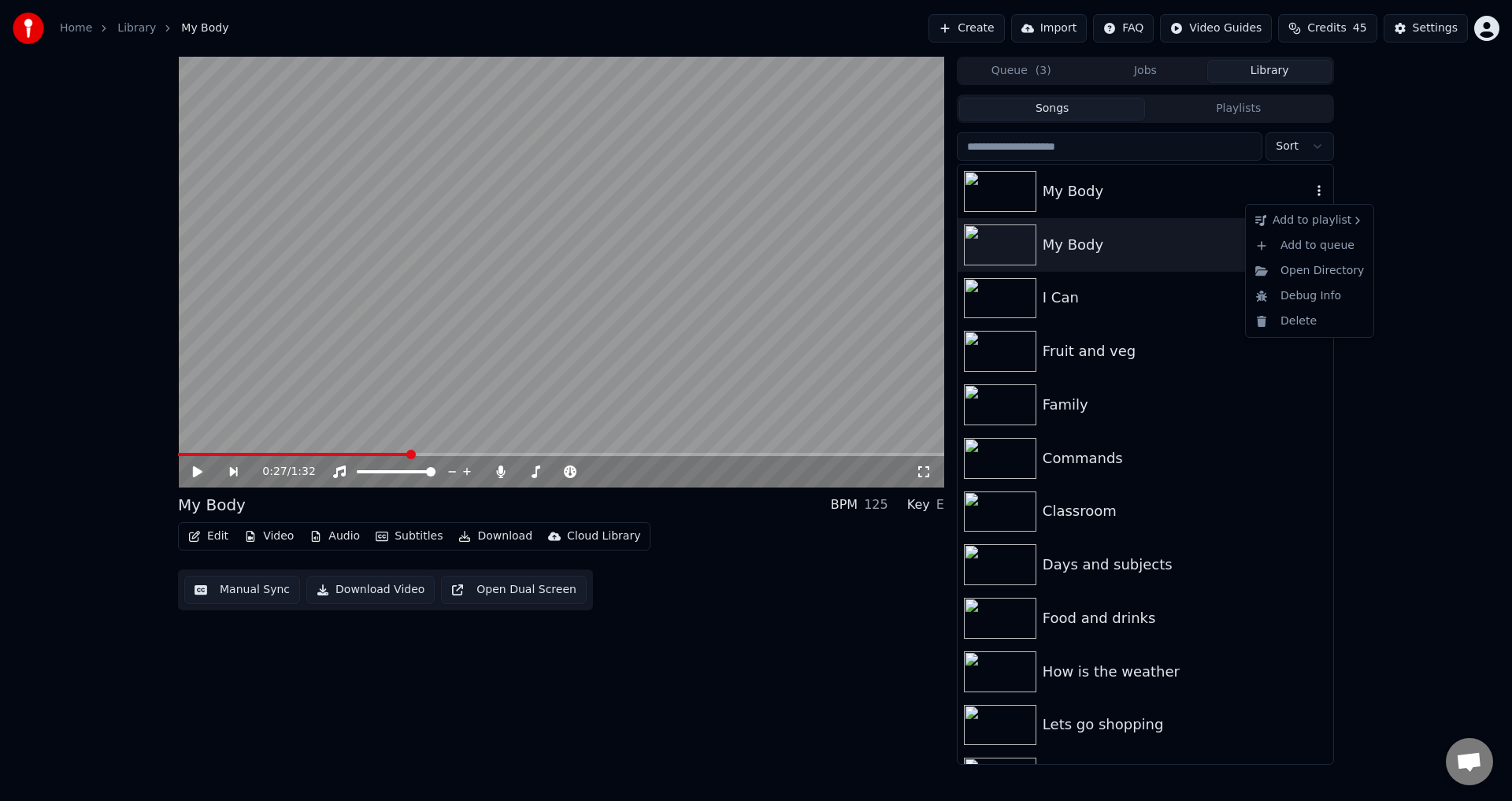
click at [1318, 192] on icon "button" at bounding box center [1319, 191] width 3 height 11
click at [1288, 328] on div "Delete" at bounding box center [1309, 322] width 121 height 25
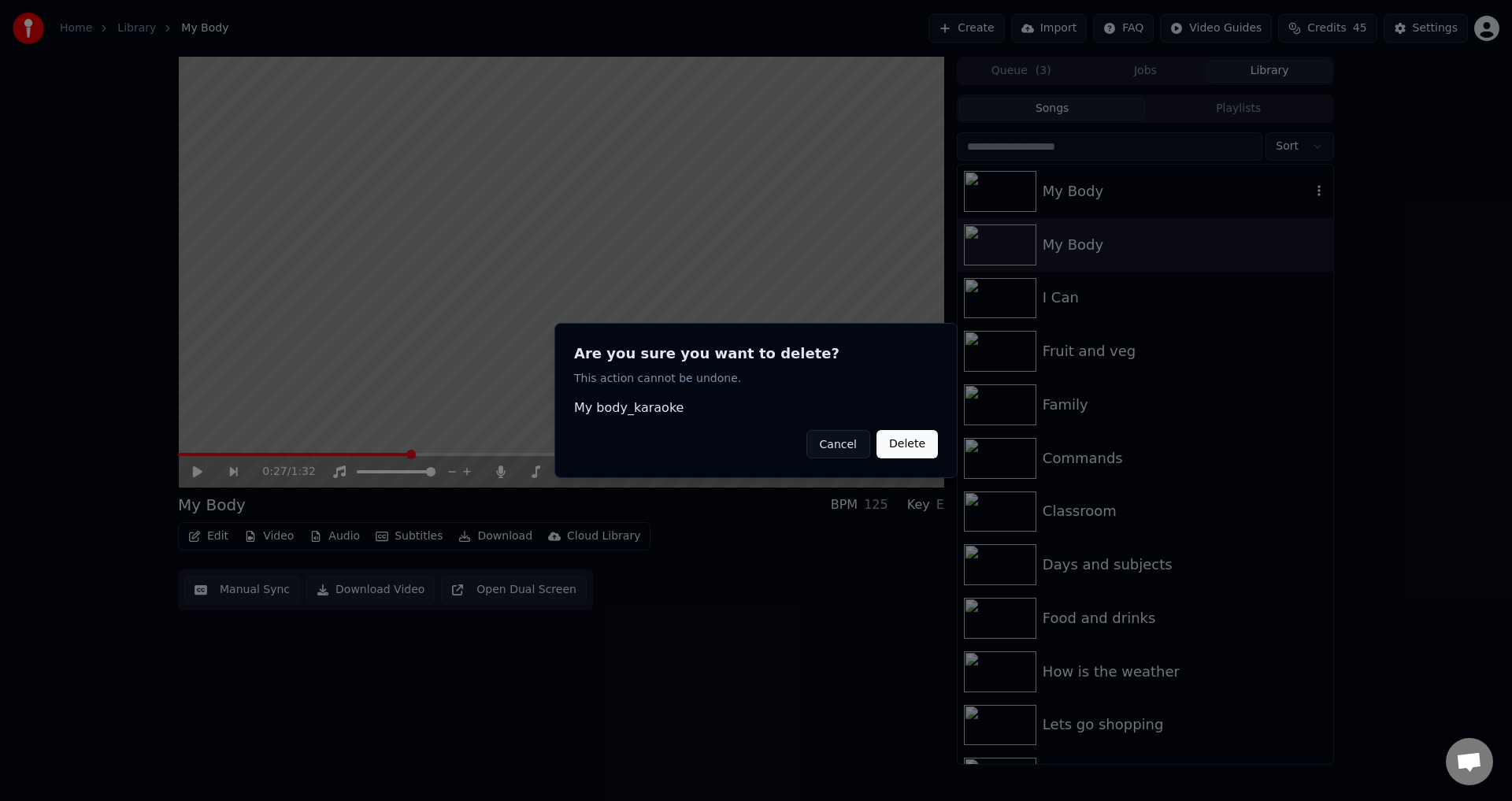
click at [914, 454] on button "Delete" at bounding box center [907, 444] width 62 height 28
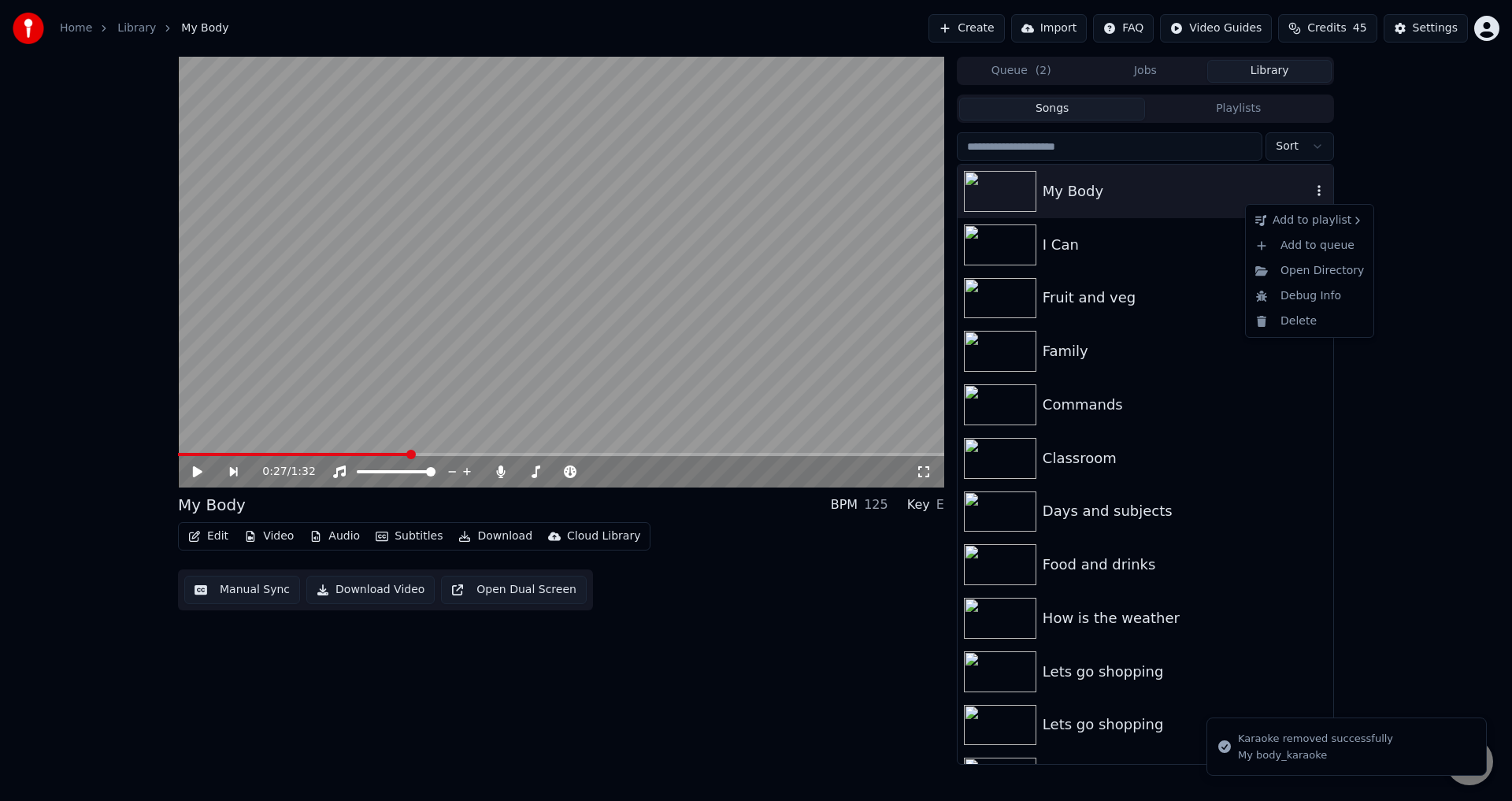
click at [1311, 190] on icon "button" at bounding box center [1319, 191] width 16 height 13
click at [1282, 315] on div "Delete" at bounding box center [1309, 322] width 121 height 25
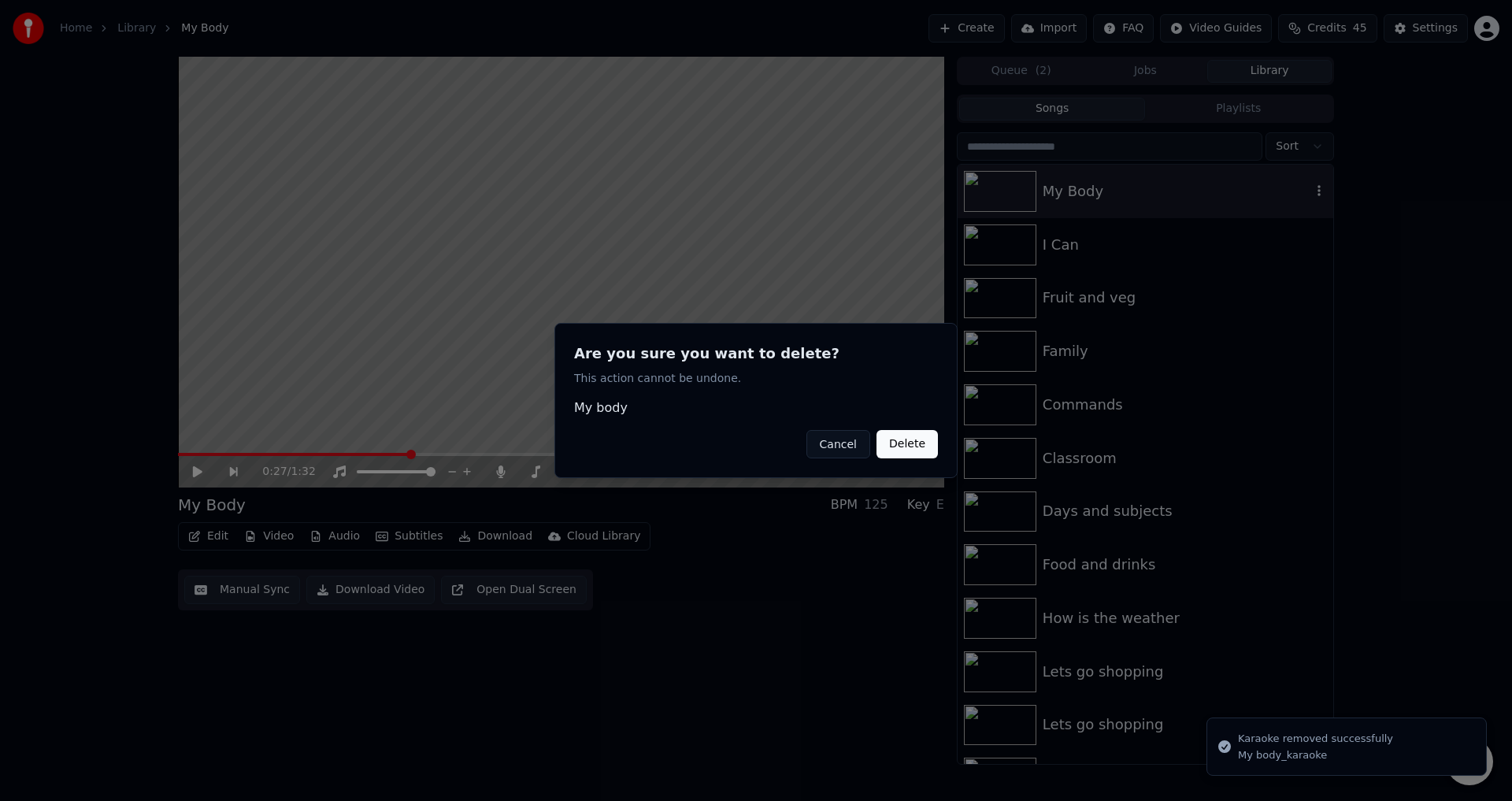
click at [918, 455] on button "Delete" at bounding box center [907, 444] width 62 height 28
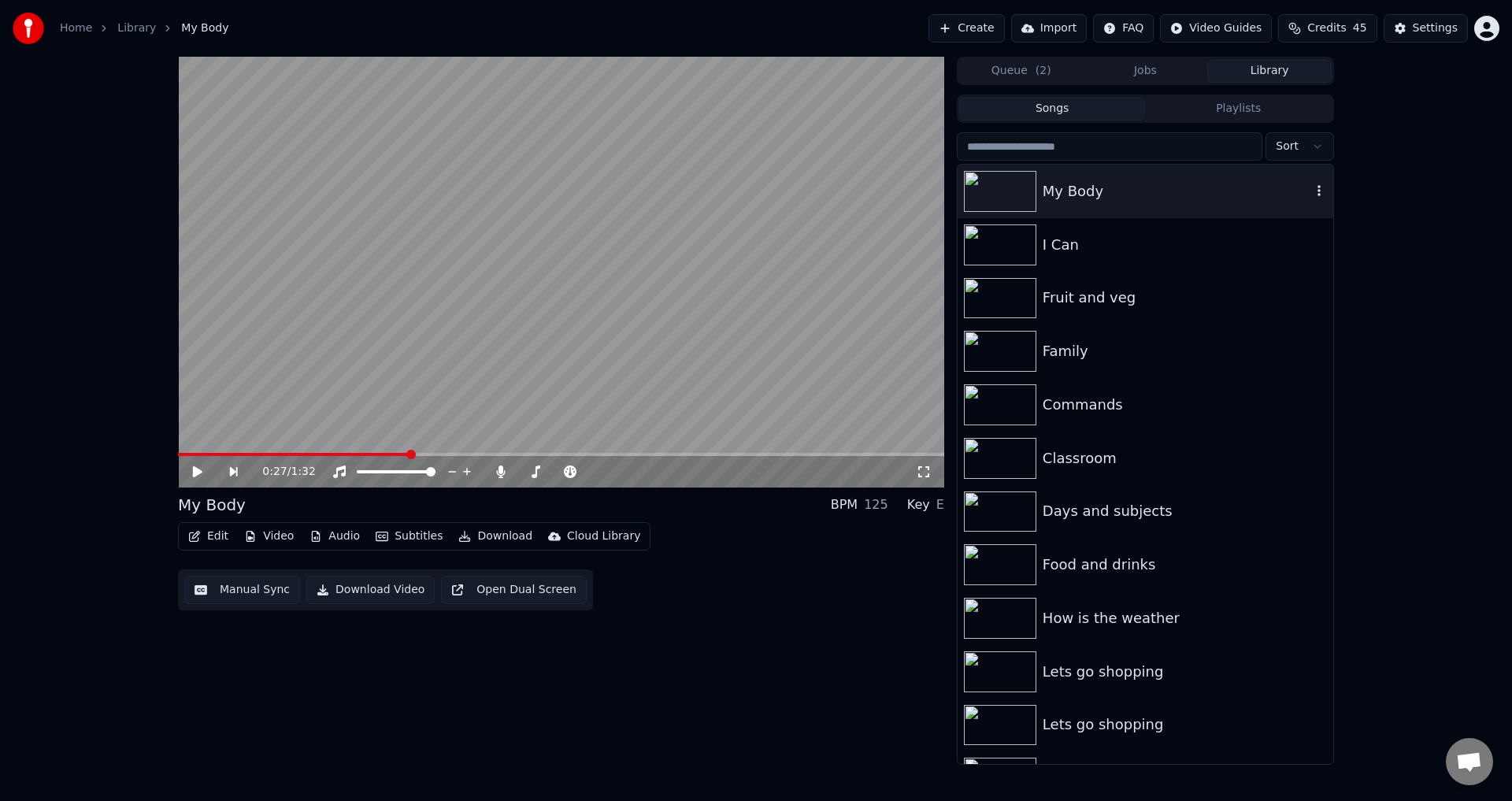
click at [1311, 194] on icon "button" at bounding box center [1319, 191] width 16 height 13
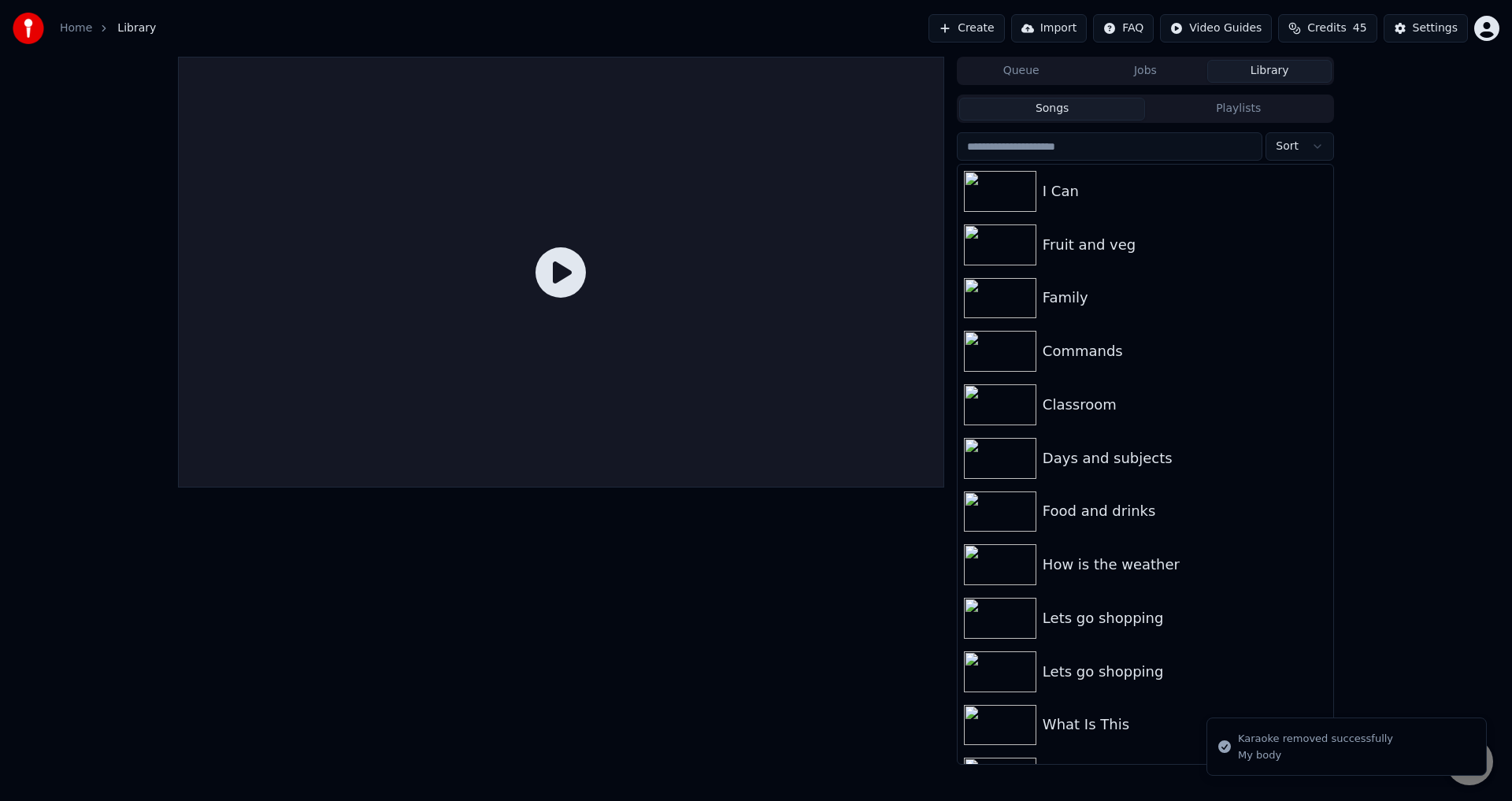
click at [980, 32] on button "Create" at bounding box center [967, 28] width 77 height 28
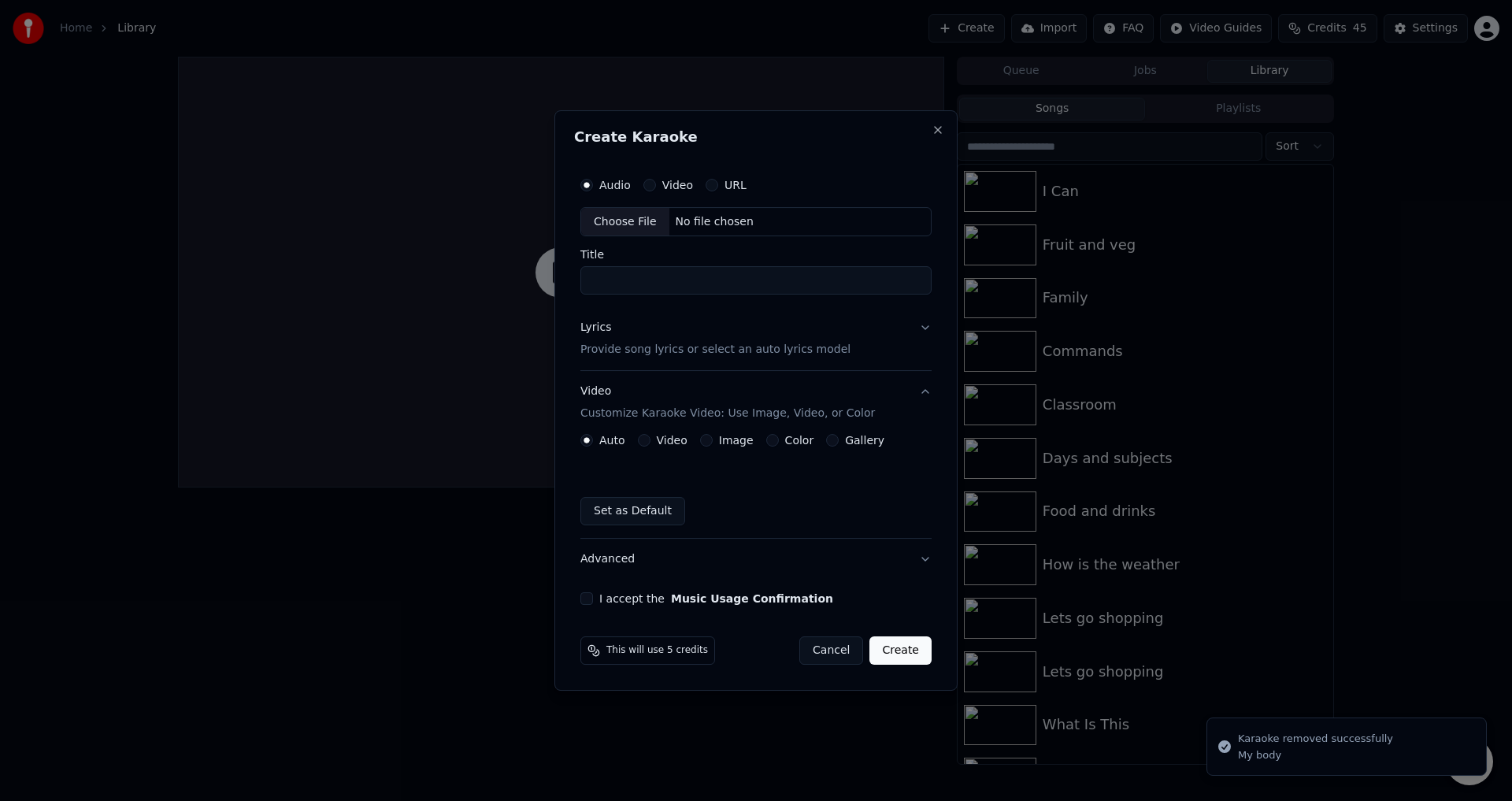
click at [636, 220] on div "Choose File" at bounding box center [625, 222] width 89 height 28
type input "*******"
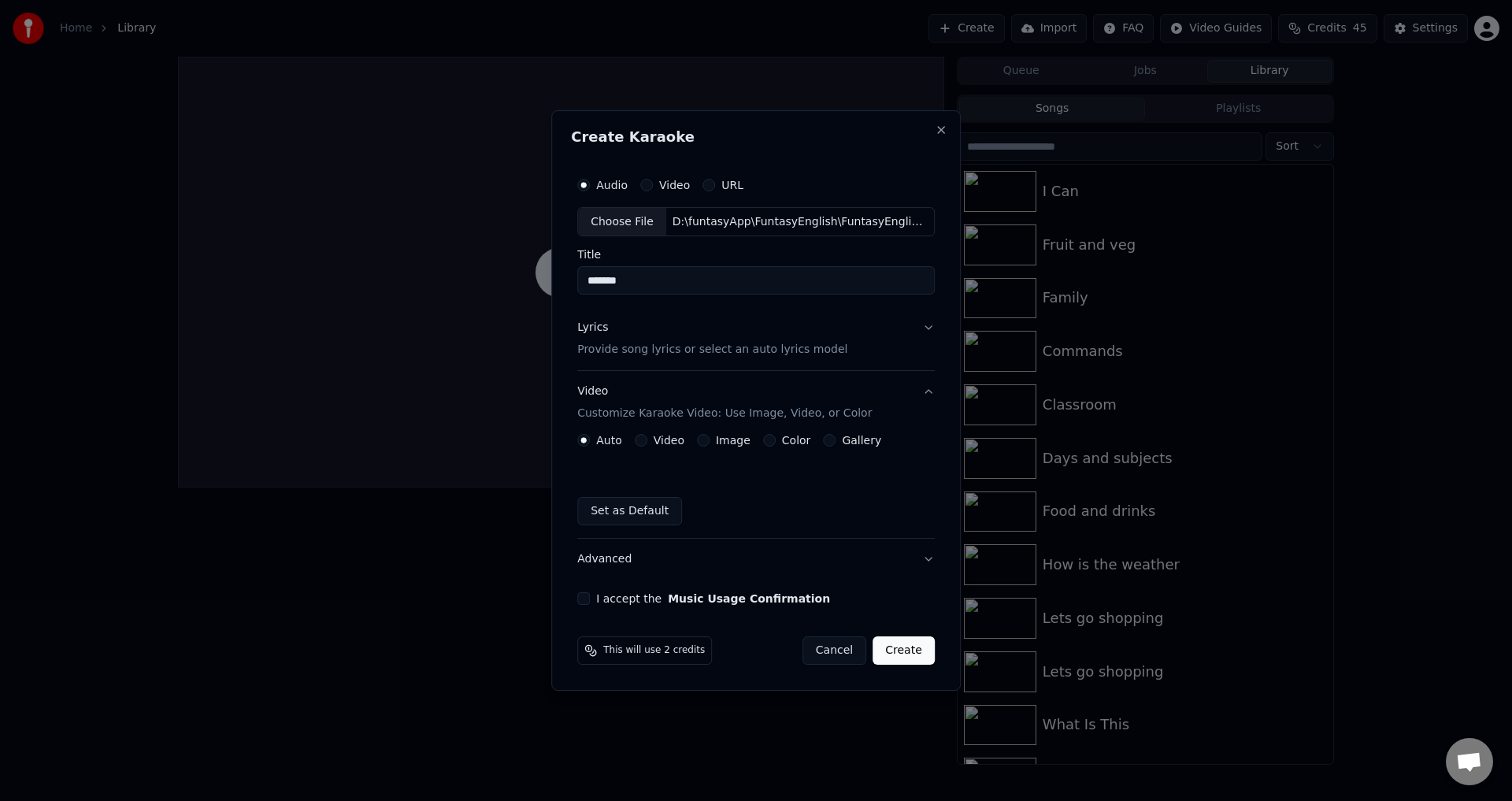
click at [647, 346] on p "Provide song lyrics or select an auto lyrics model" at bounding box center [712, 350] width 270 height 16
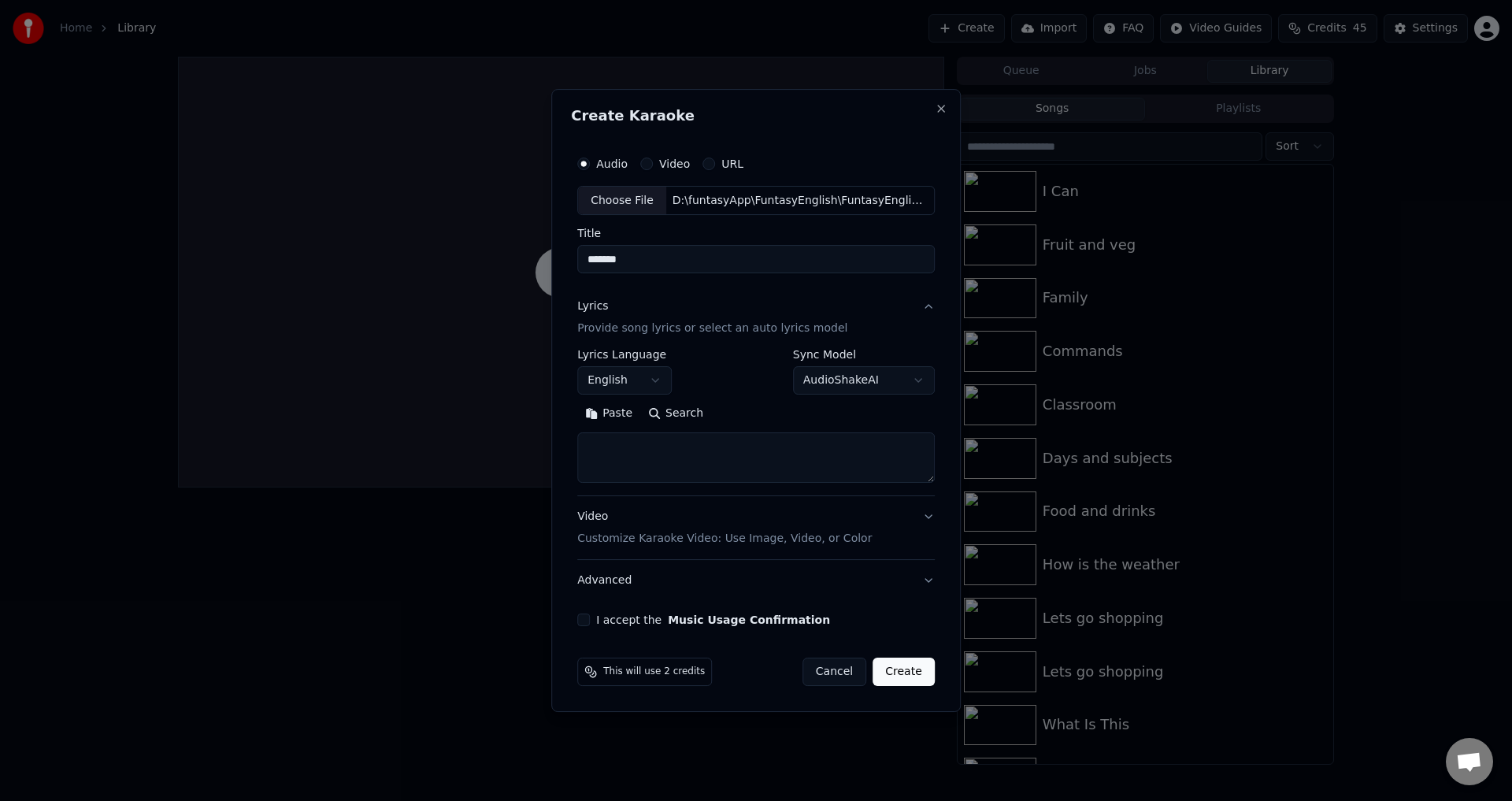
click at [640, 462] on textarea at bounding box center [756, 459] width 357 height 51
paste textarea "**********"
type textarea "**********"
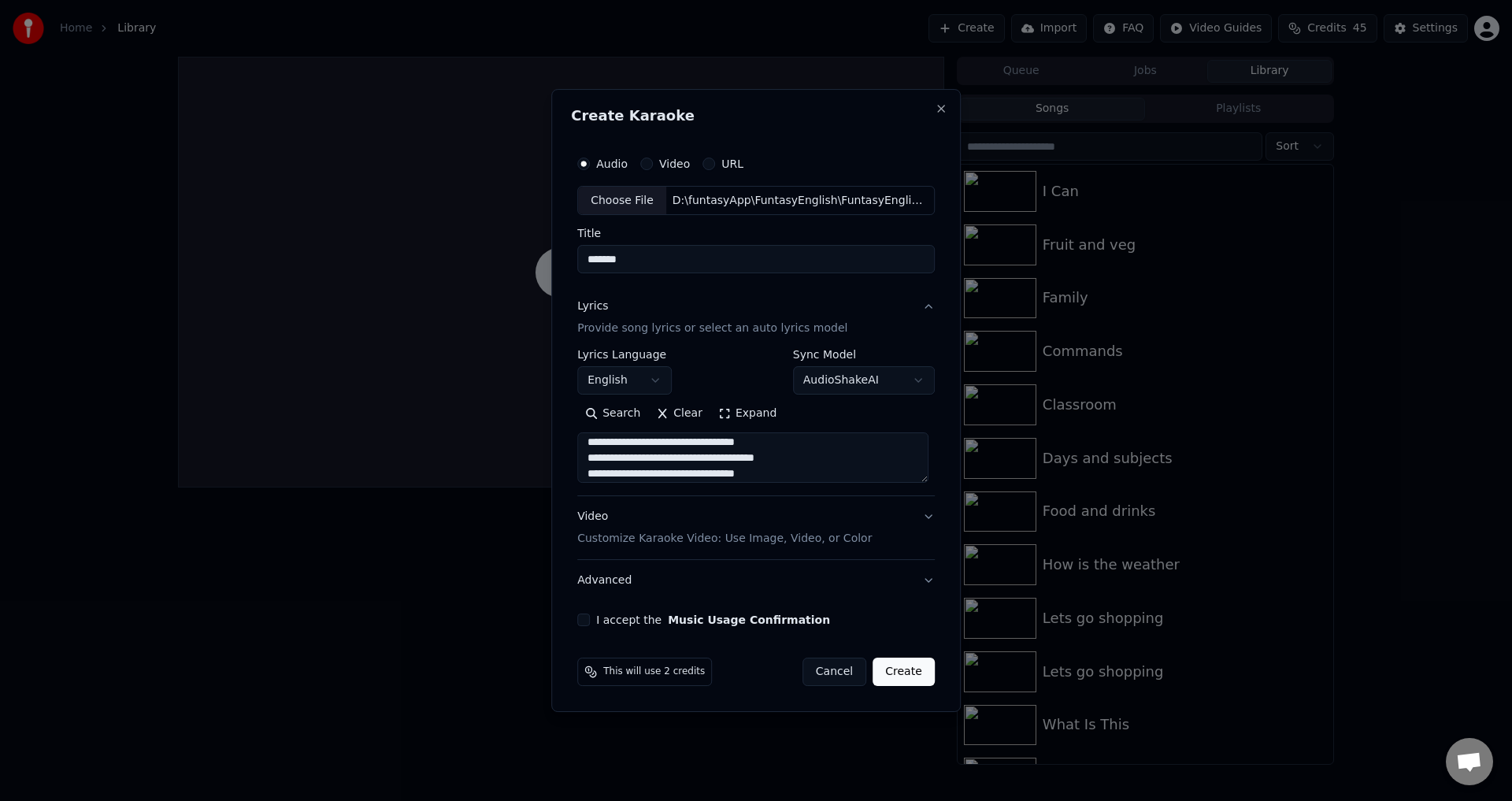
click at [684, 536] on p "Customize Karaoke Video: Use Image, Video, or Color" at bounding box center [724, 539] width 295 height 16
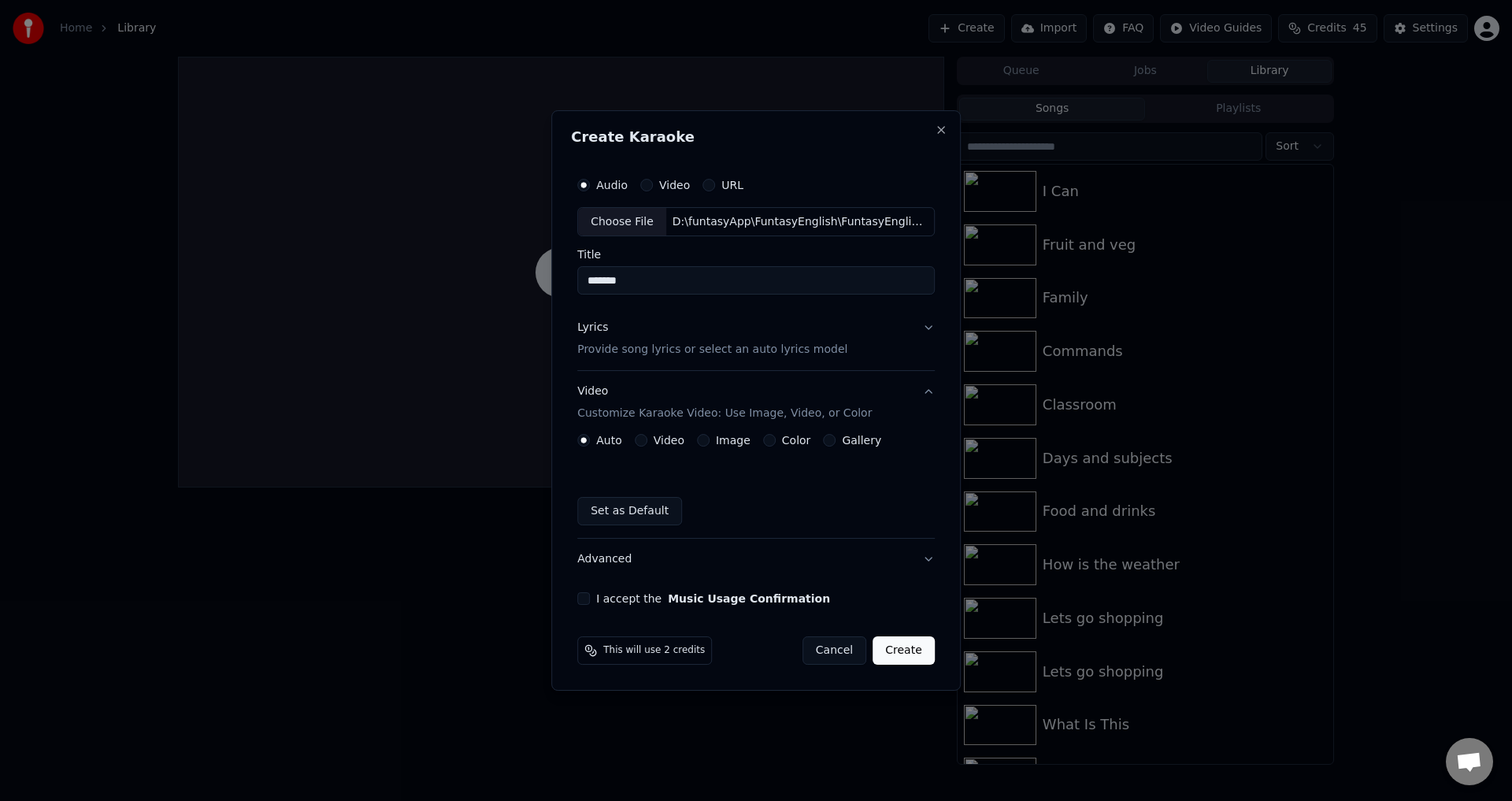
click at [657, 443] on label "Video" at bounding box center [669, 440] width 31 height 11
click at [647, 443] on button "Video" at bounding box center [641, 440] width 13 height 13
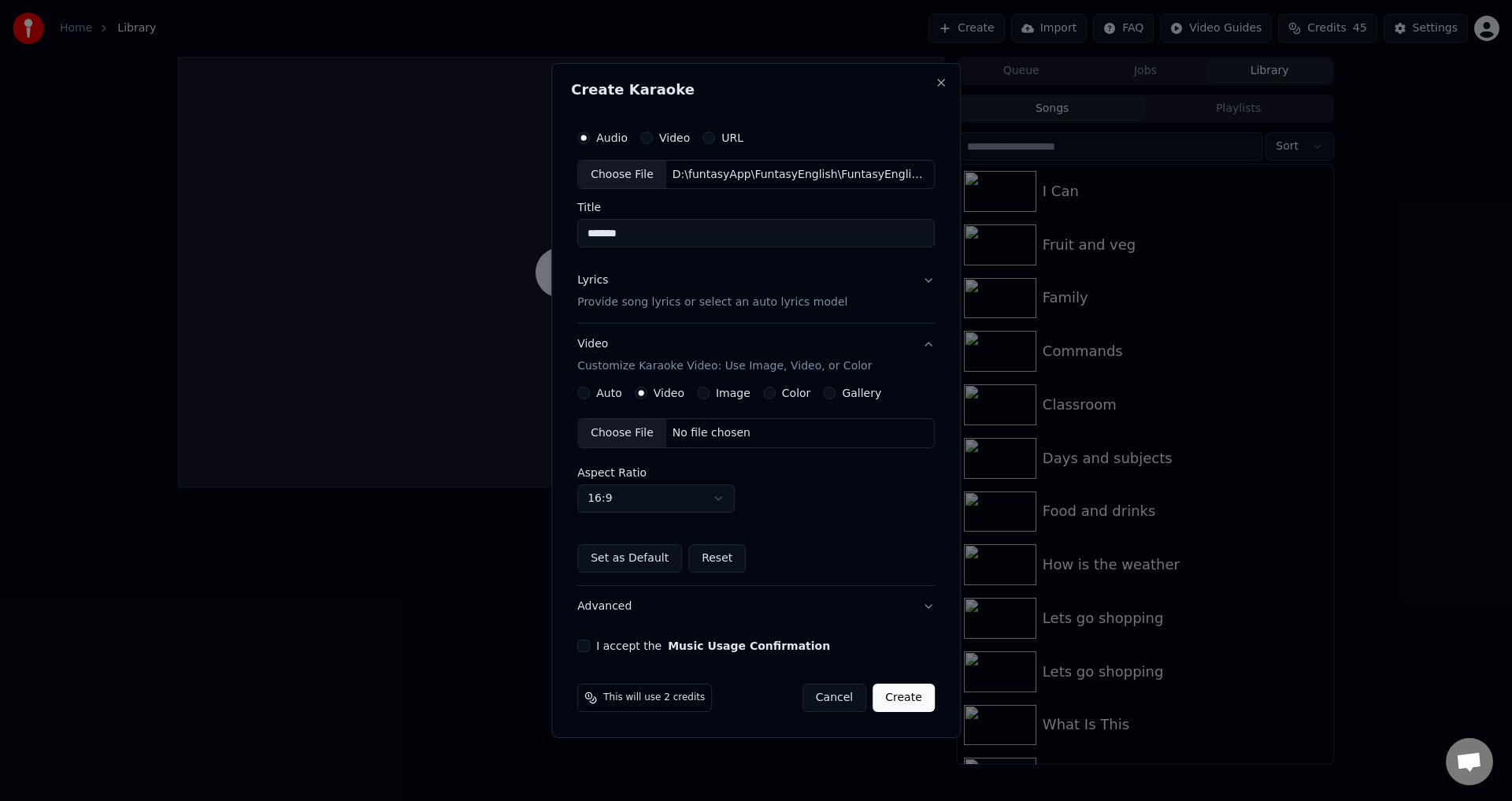
click at [613, 437] on div "Choose File" at bounding box center [622, 433] width 89 height 28
click at [589, 645] on button "I accept the Music Usage Confirmation" at bounding box center [583, 646] width 13 height 13
click at [633, 433] on div "Choose File" at bounding box center [622, 433] width 89 height 28
click at [929, 698] on button "Create" at bounding box center [903, 698] width 62 height 28
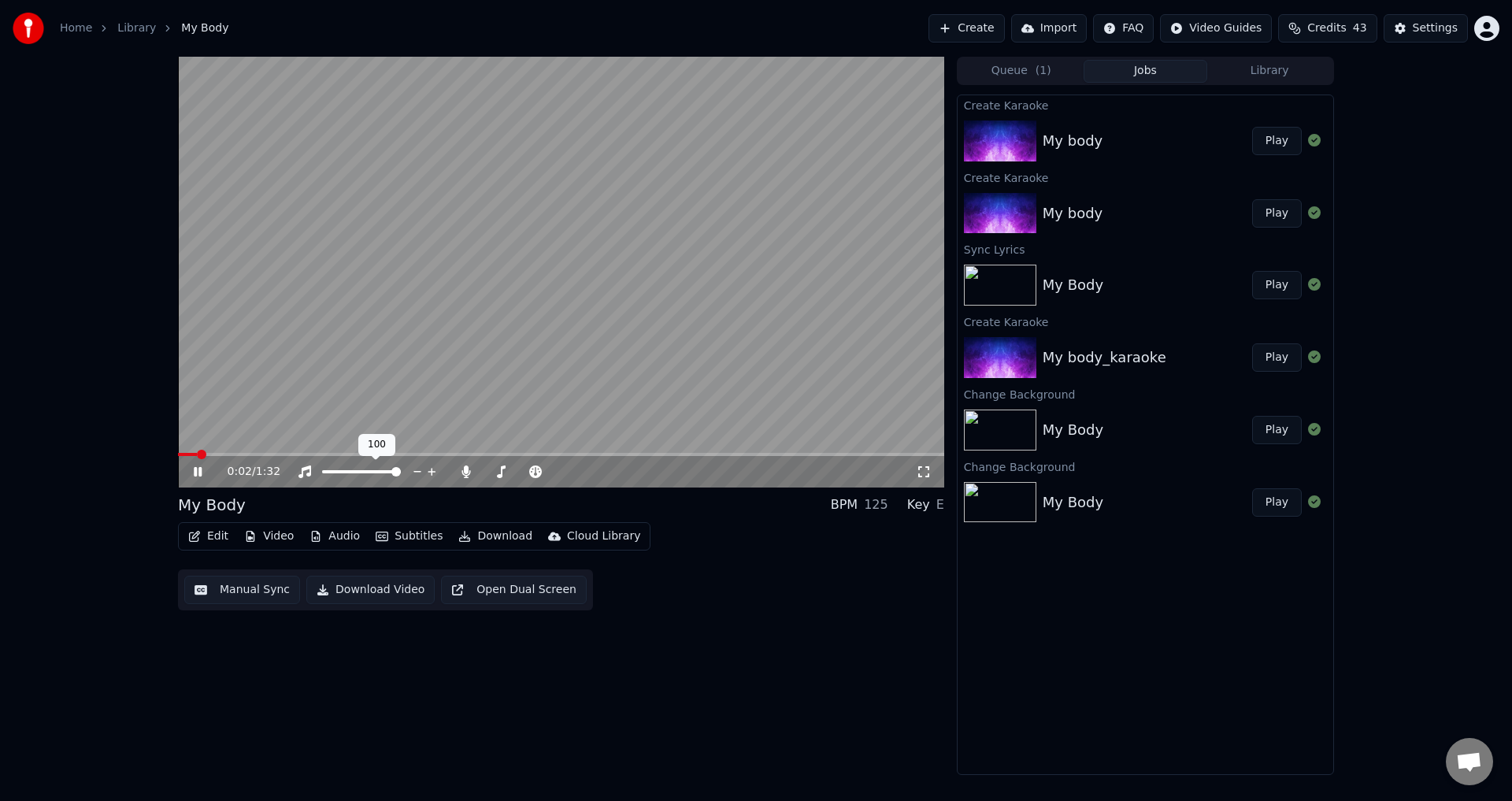
click at [371, 470] on div at bounding box center [376, 472] width 126 height 16
click at [366, 471] on span at bounding box center [345, 472] width 44 height 3
click at [216, 454] on span at bounding box center [290, 455] width 224 height 3
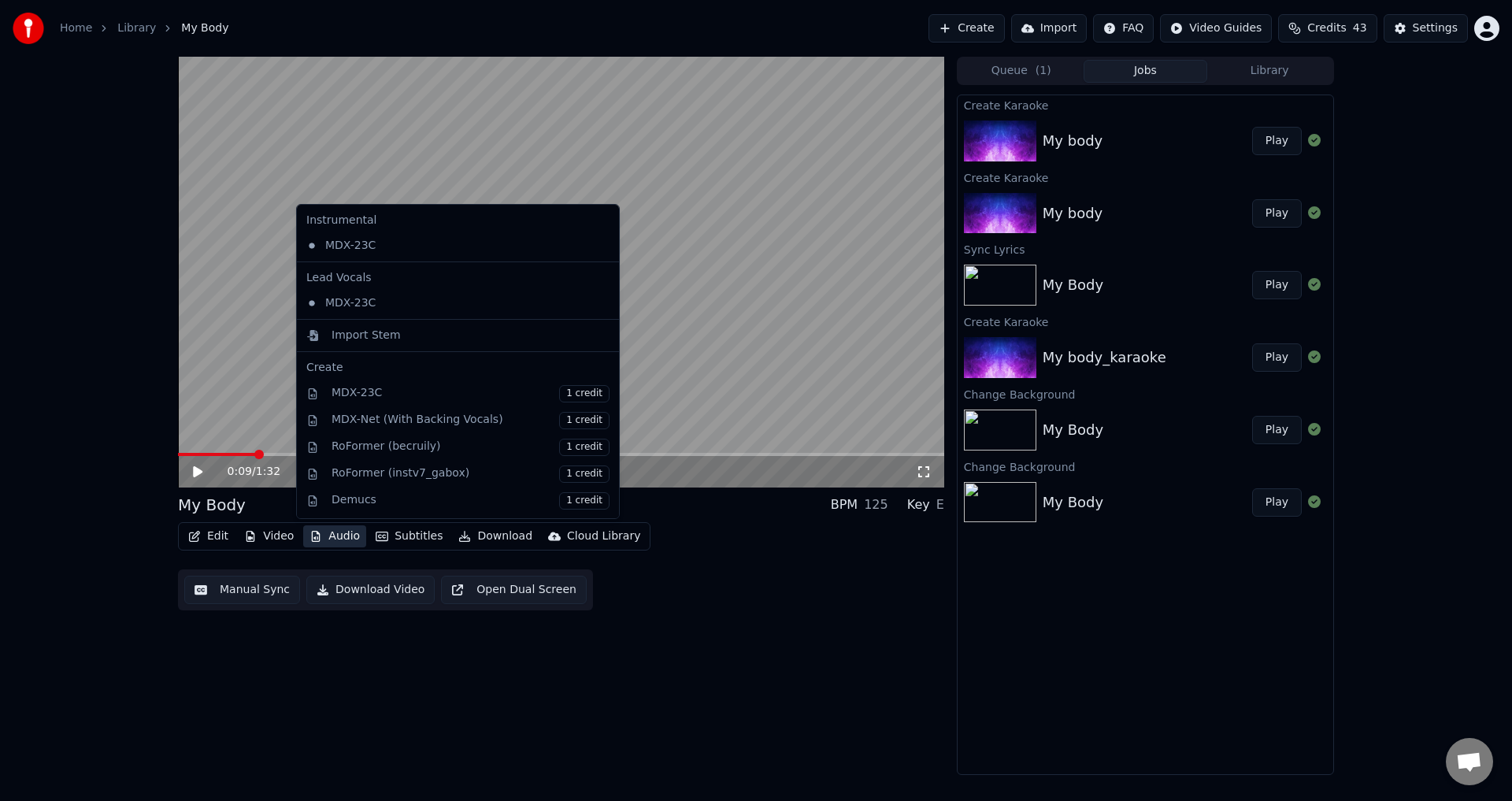
click at [331, 538] on button "Audio" at bounding box center [335, 537] width 63 height 22
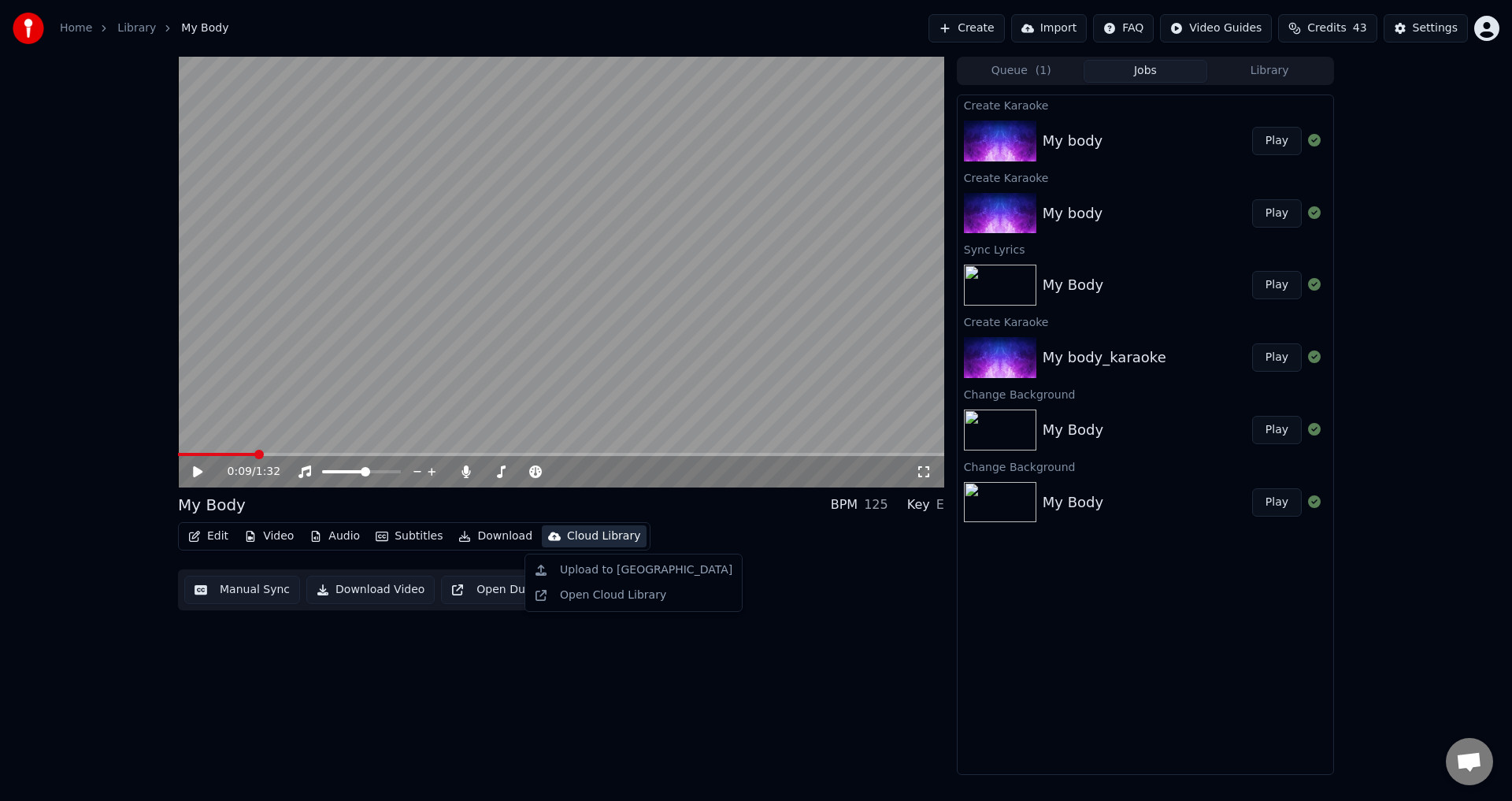
drag, startPoint x: 777, startPoint y: 624, endPoint x: 833, endPoint y: 560, distance: 85.0
click at [778, 624] on div "0:09 / 1:32 My Body BPM 125 Key E Edit Video Audio Subtitles Download Cloud Lib…" at bounding box center [561, 416] width 767 height 719
click at [989, 27] on button "Create" at bounding box center [967, 28] width 77 height 28
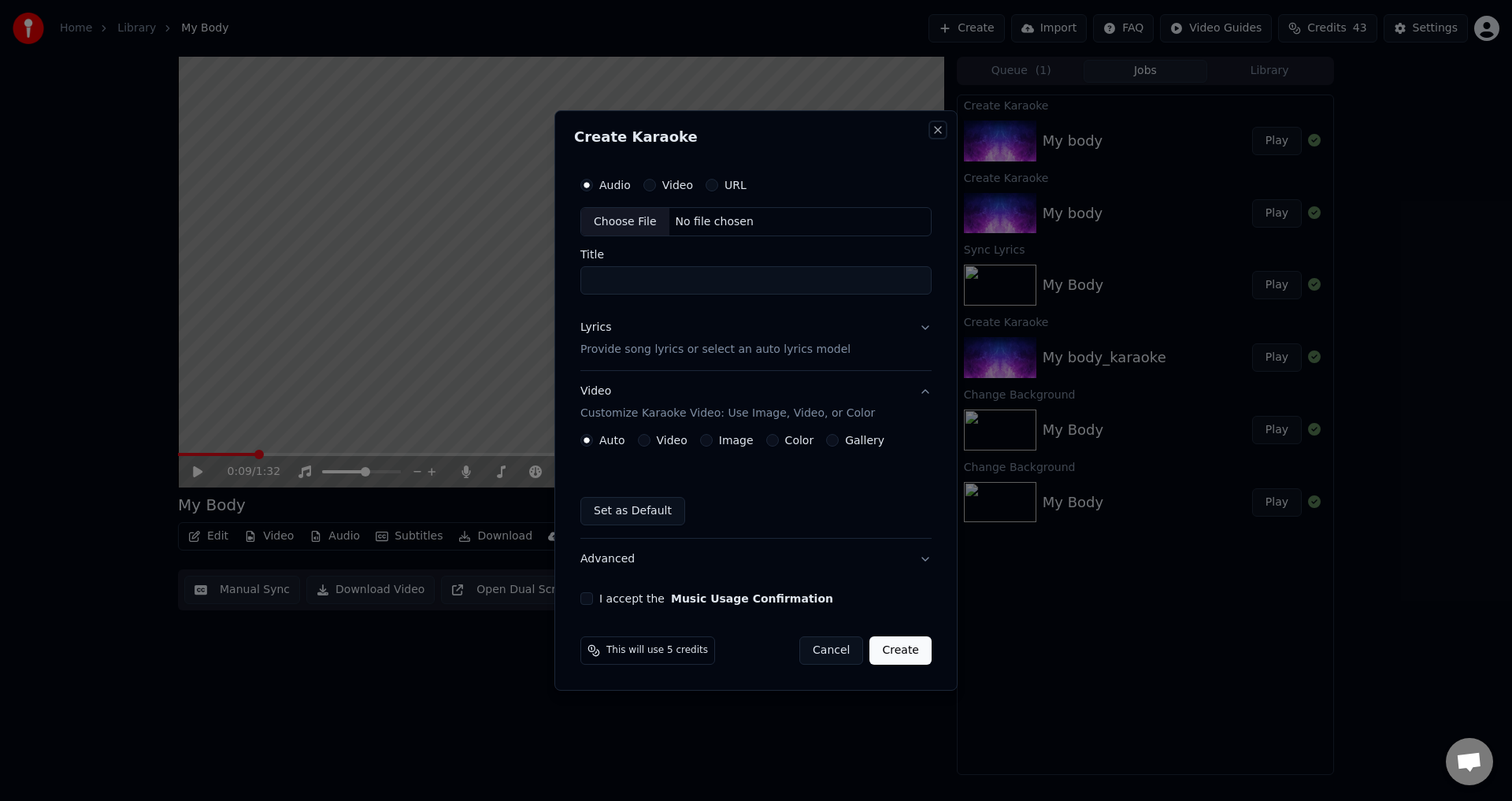
click at [941, 130] on button "Close" at bounding box center [938, 130] width 13 height 13
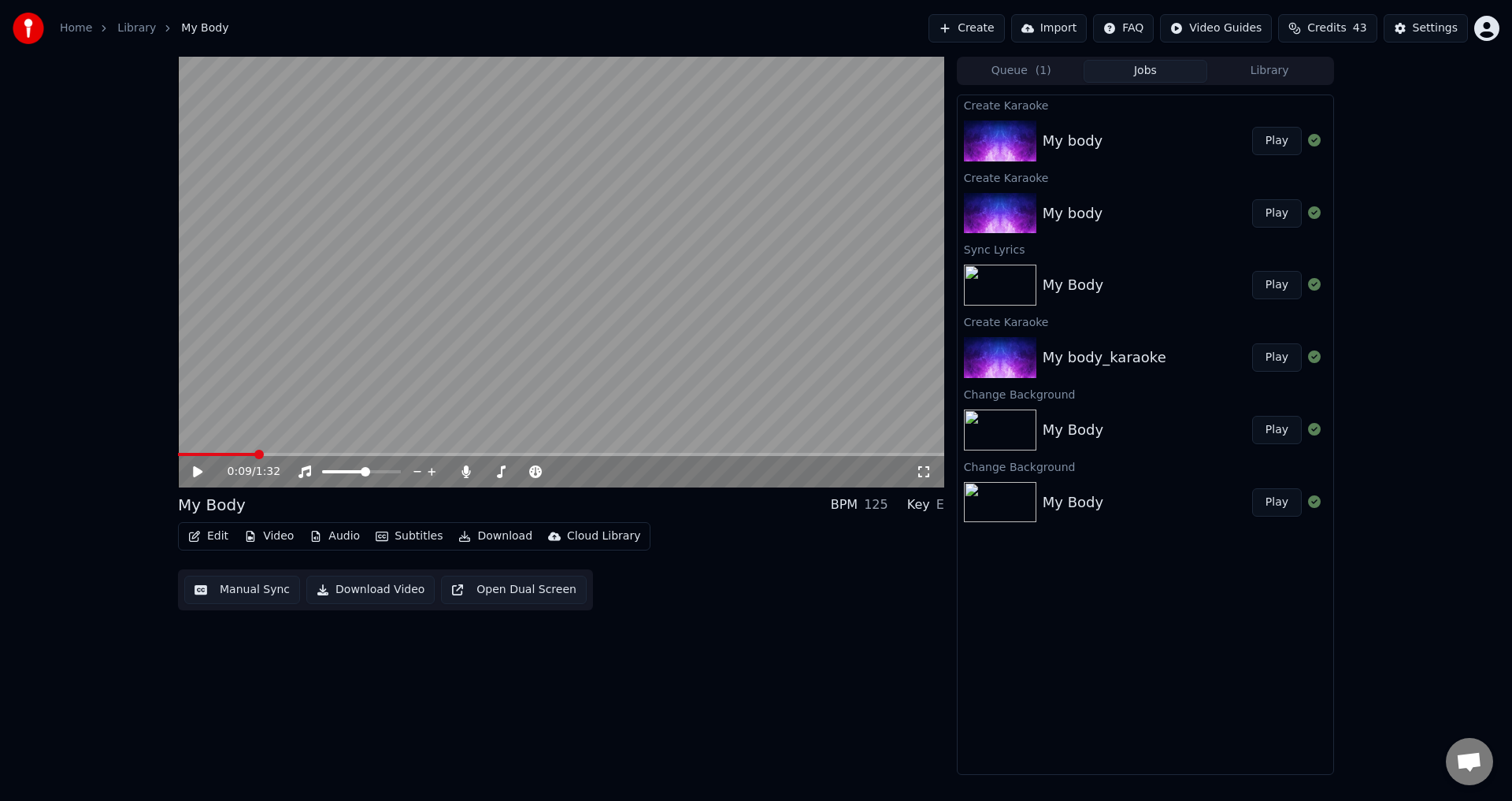
click at [1252, 74] on button "Library" at bounding box center [1269, 71] width 124 height 23
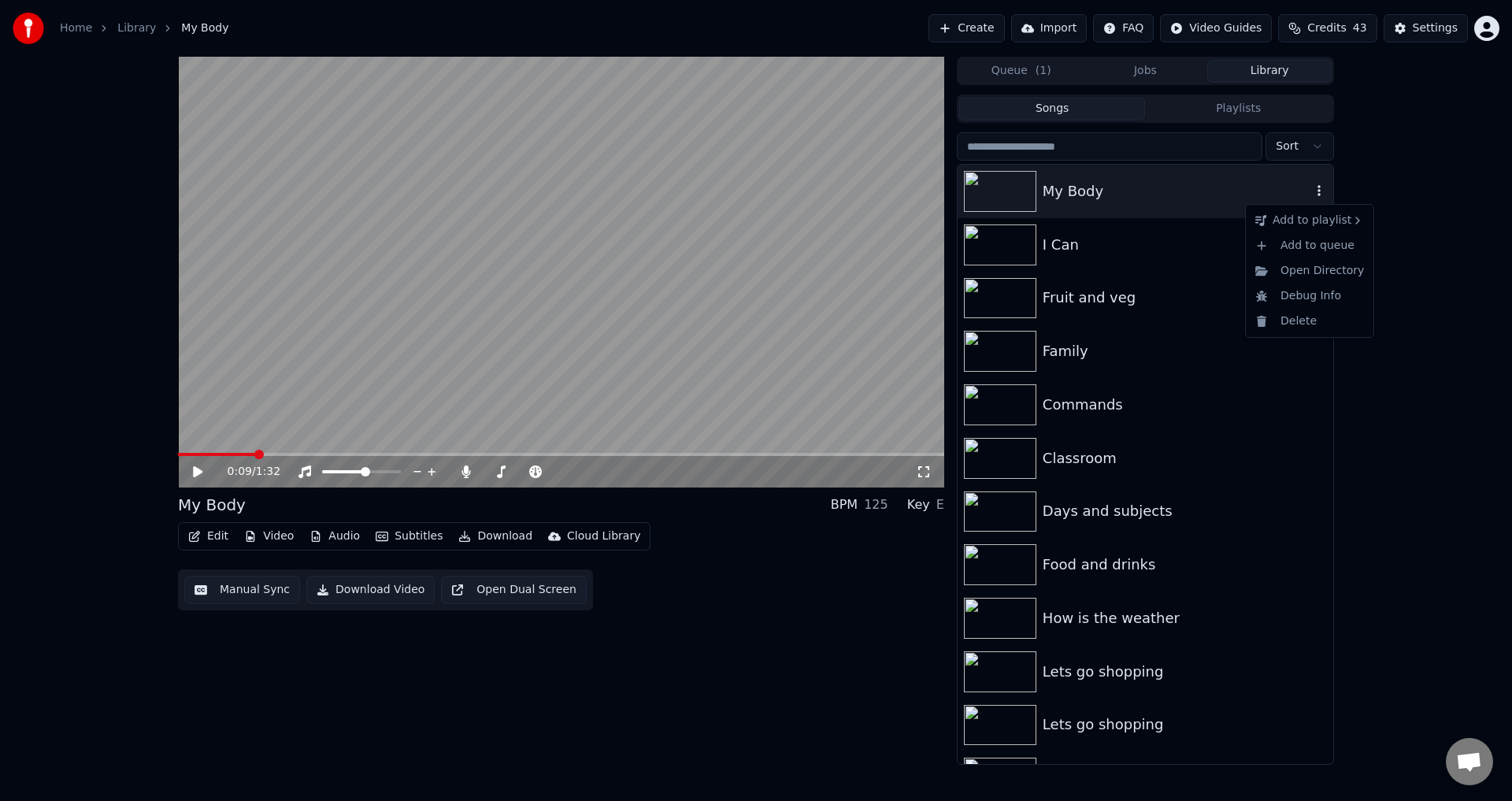
click at [1311, 190] on icon "button" at bounding box center [1319, 191] width 16 height 13
click at [1298, 313] on div "Delete" at bounding box center [1309, 322] width 121 height 25
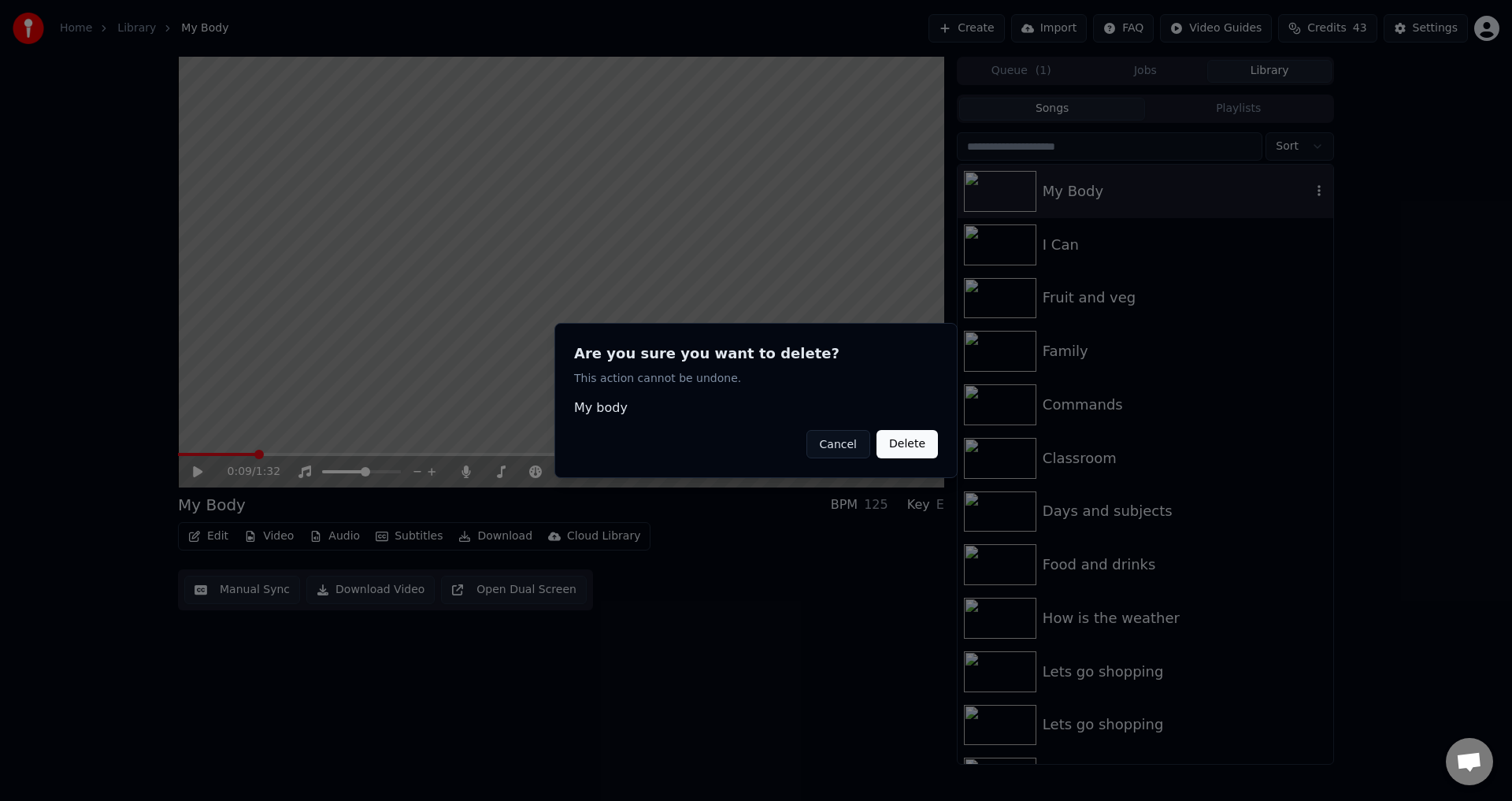
click at [839, 445] on button "Cancel" at bounding box center [838, 444] width 64 height 28
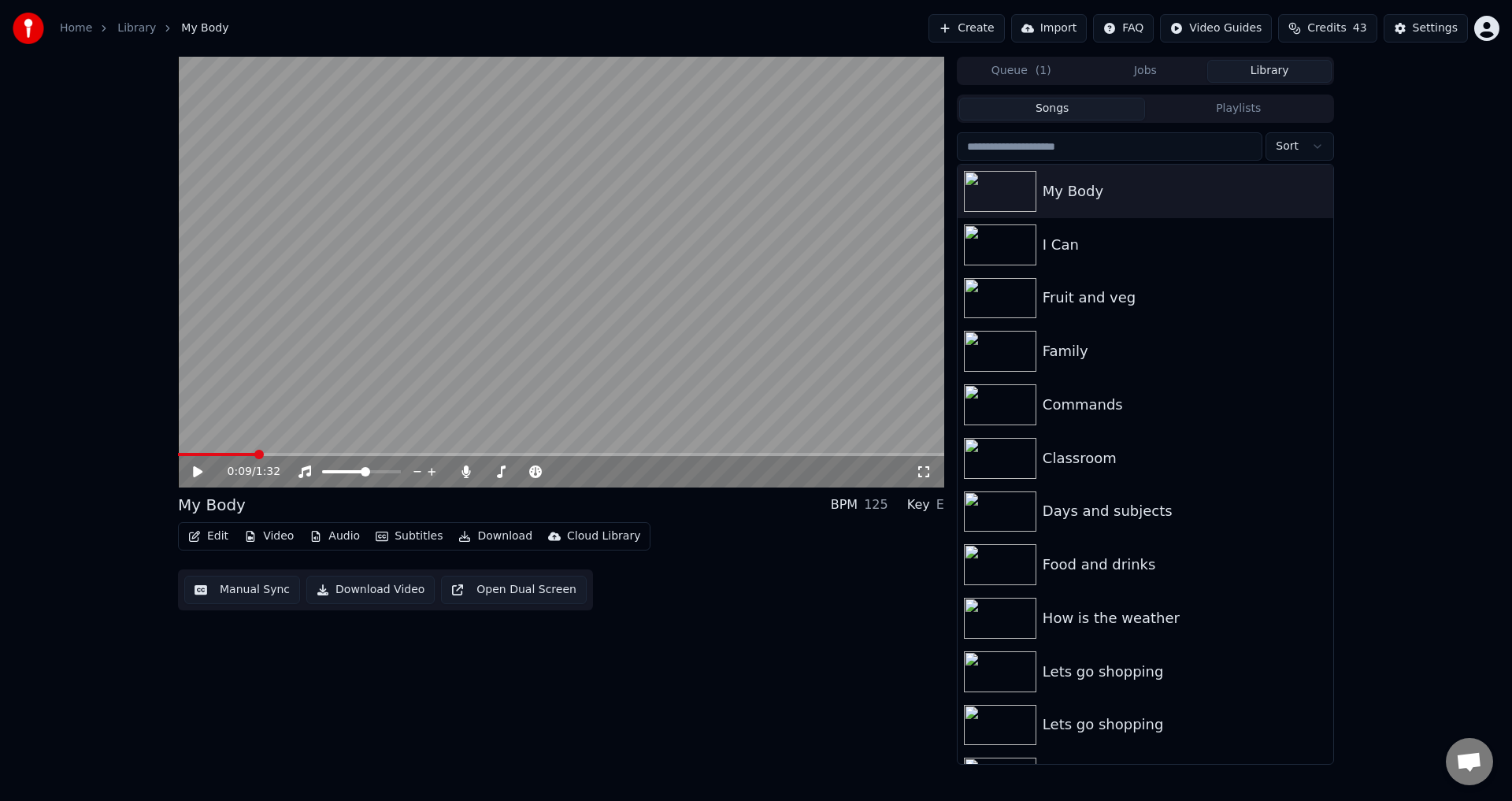
click at [323, 535] on button "Audio" at bounding box center [335, 537] width 63 height 22
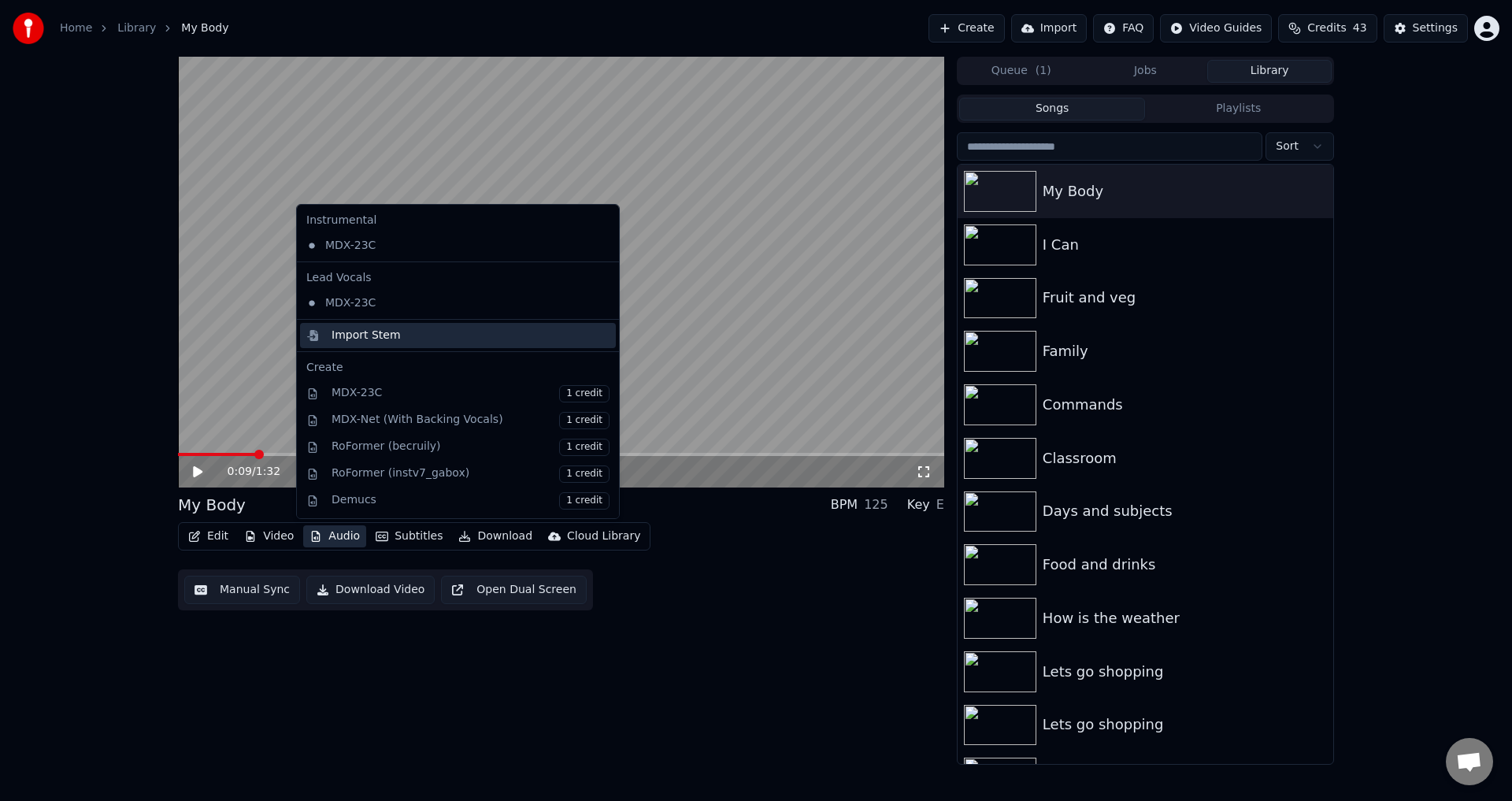
click at [379, 333] on div "Import Stem" at bounding box center [367, 336] width 70 height 16
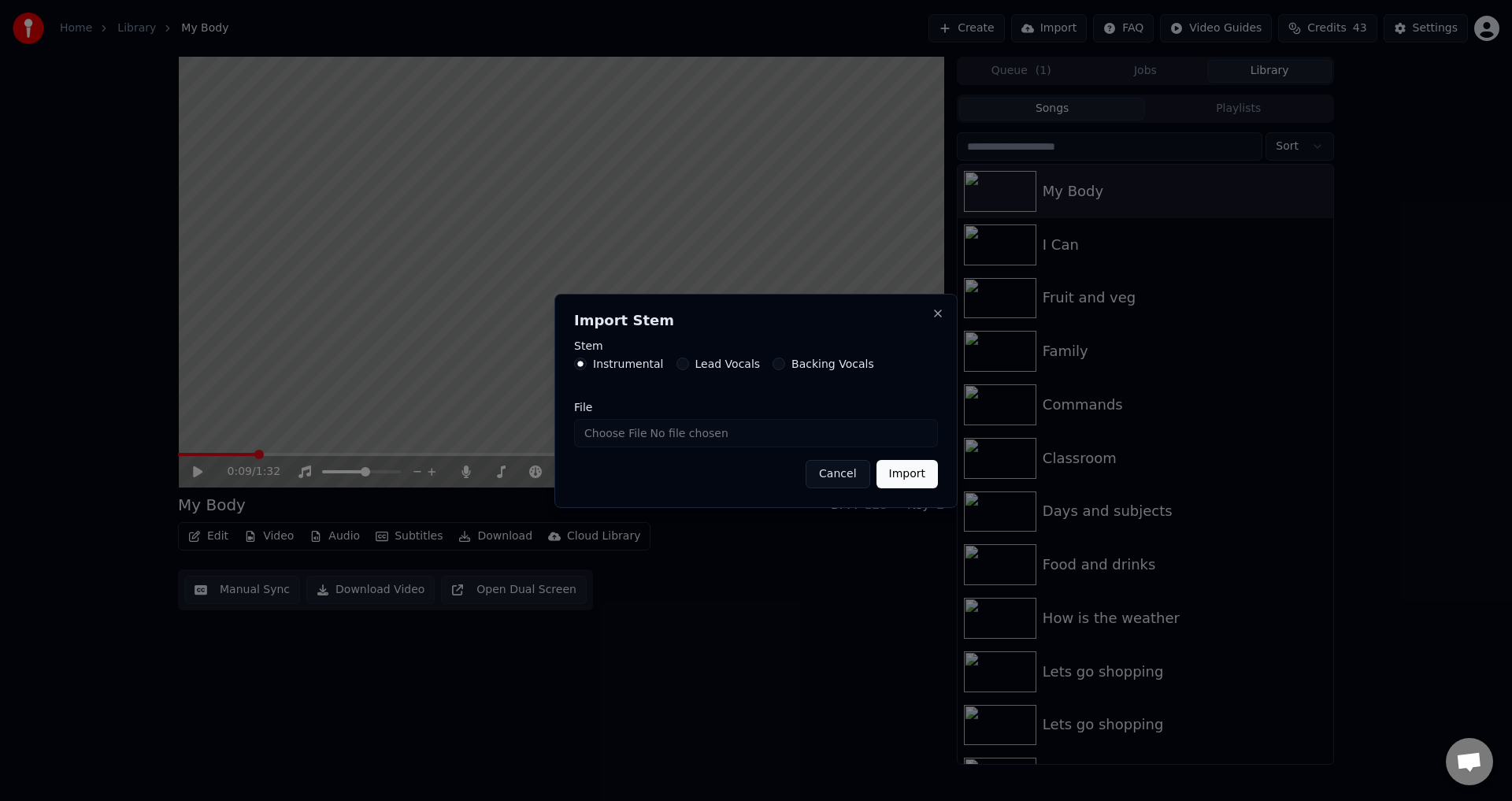
click at [930, 319] on h2 "Import Stem" at bounding box center [756, 321] width 364 height 14
click at [935, 309] on button "Close" at bounding box center [938, 314] width 13 height 13
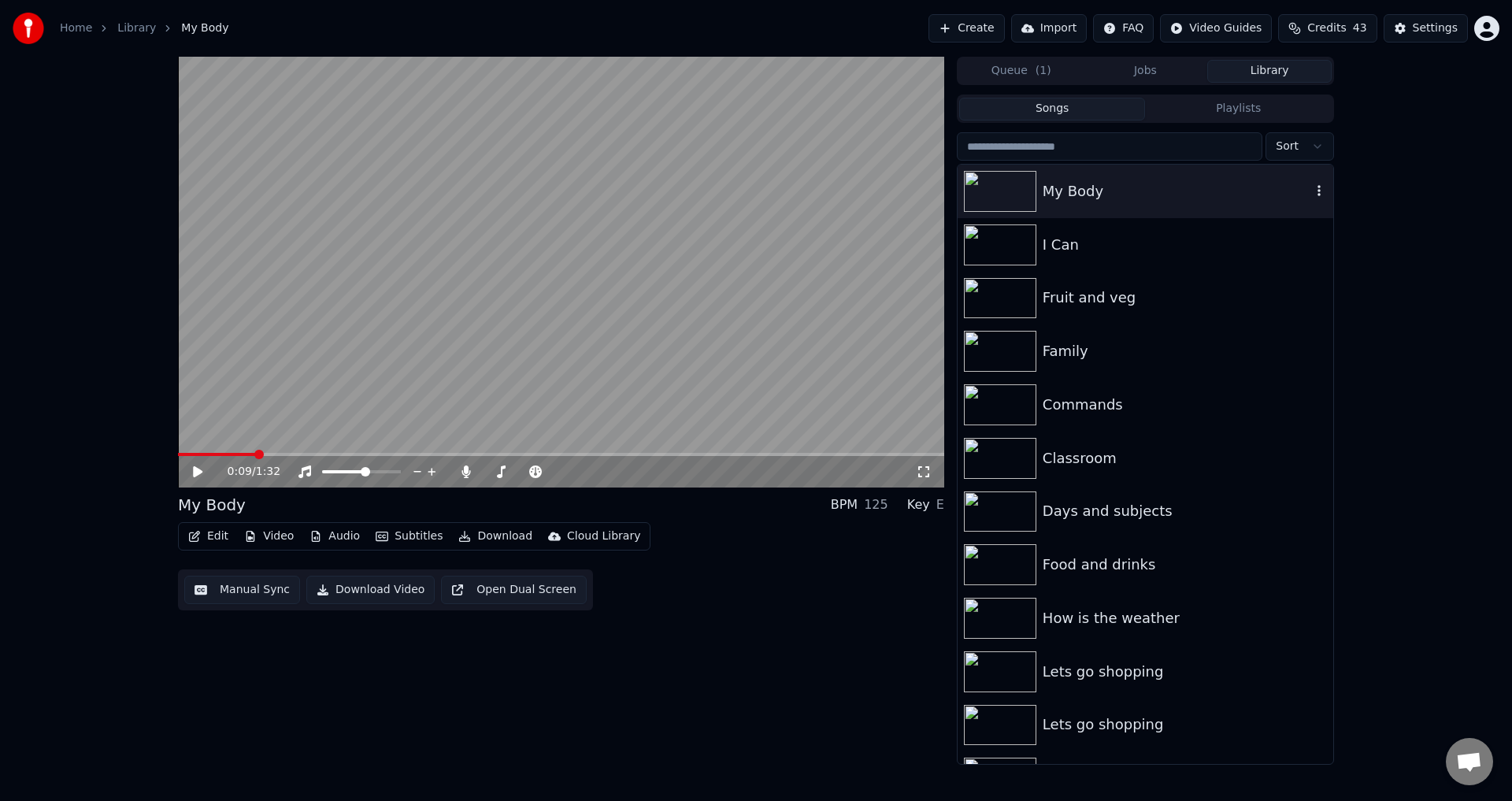
click at [1311, 191] on icon "button" at bounding box center [1319, 191] width 16 height 13
click at [1311, 191] on icon "button" at bounding box center [1319, 191] width 16 height 13
click at [1303, 324] on div "Delete" at bounding box center [1309, 322] width 121 height 25
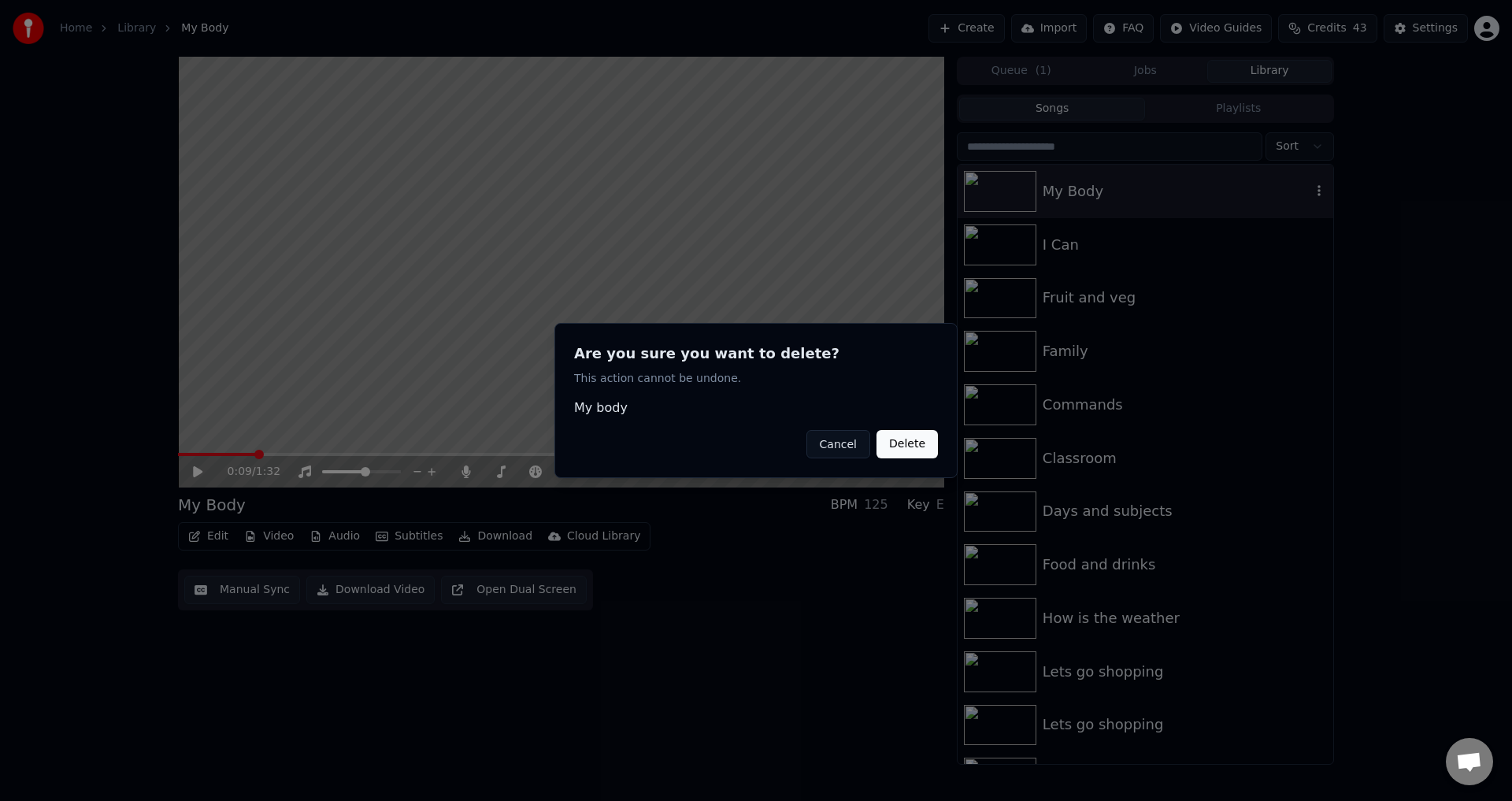
click at [888, 442] on button "Delete" at bounding box center [907, 444] width 62 height 28
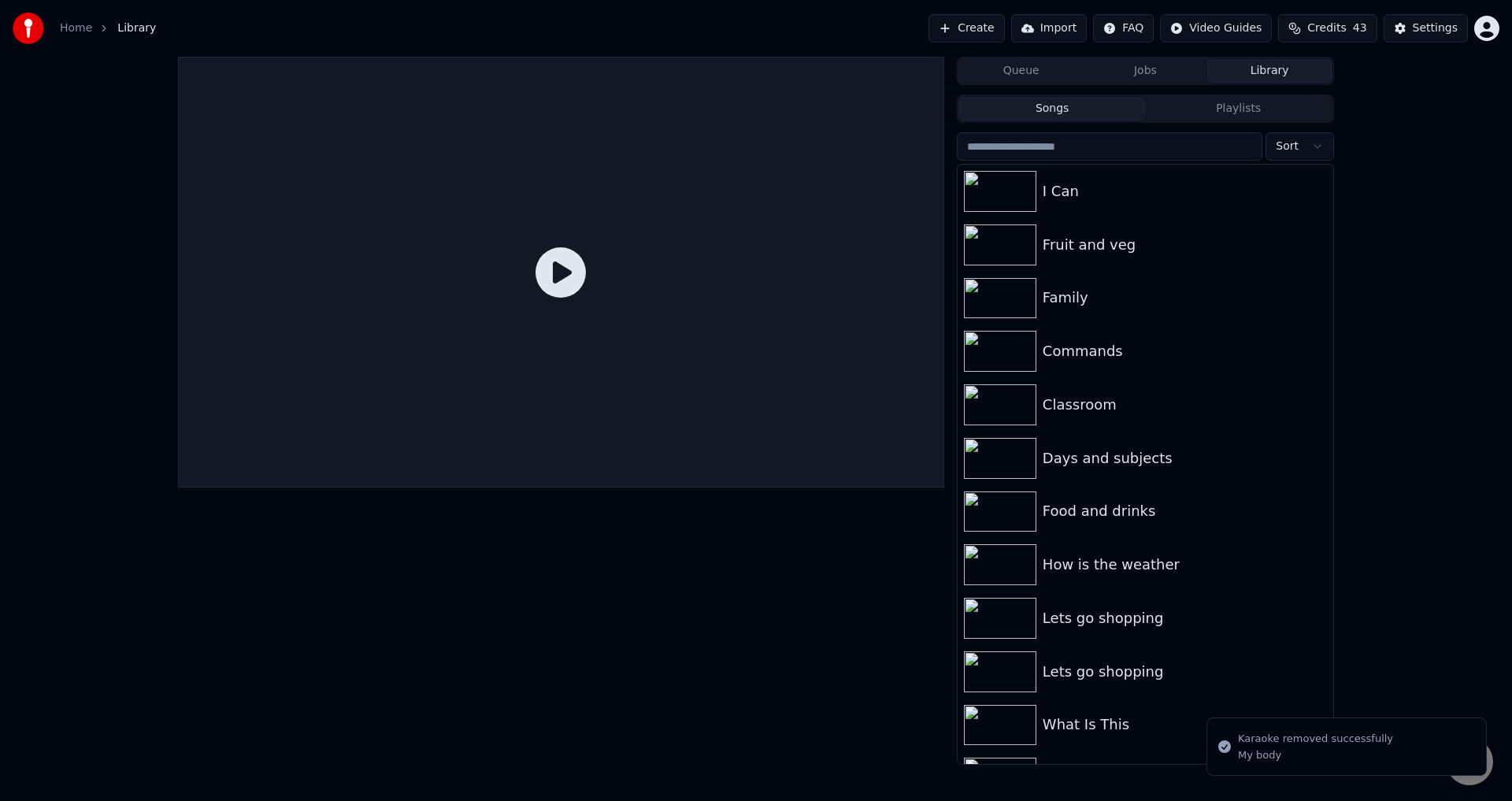
click at [1005, 25] on button "Create" at bounding box center [967, 28] width 77 height 28
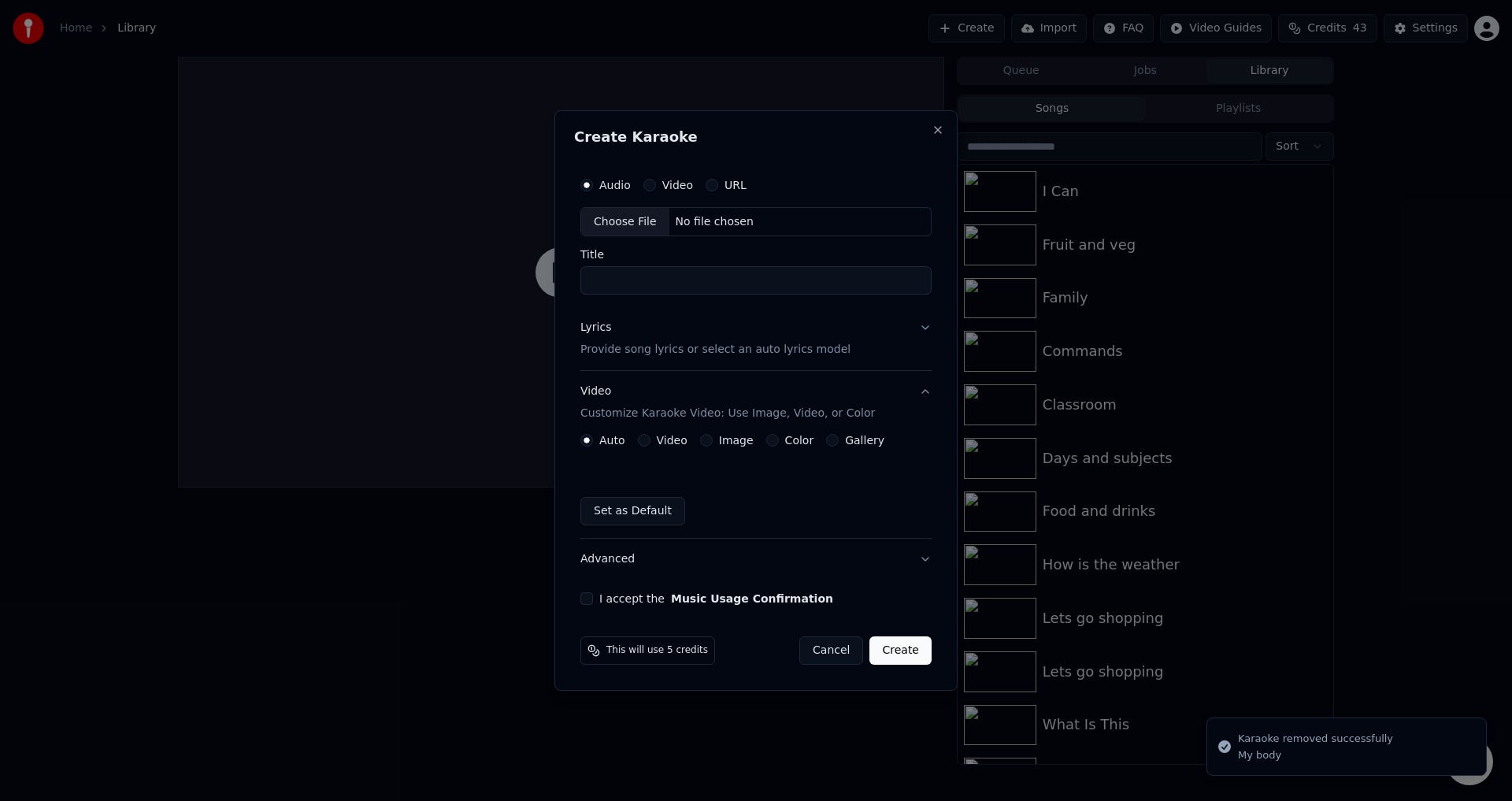
click at [635, 224] on div "Choose File" at bounding box center [625, 222] width 89 height 28
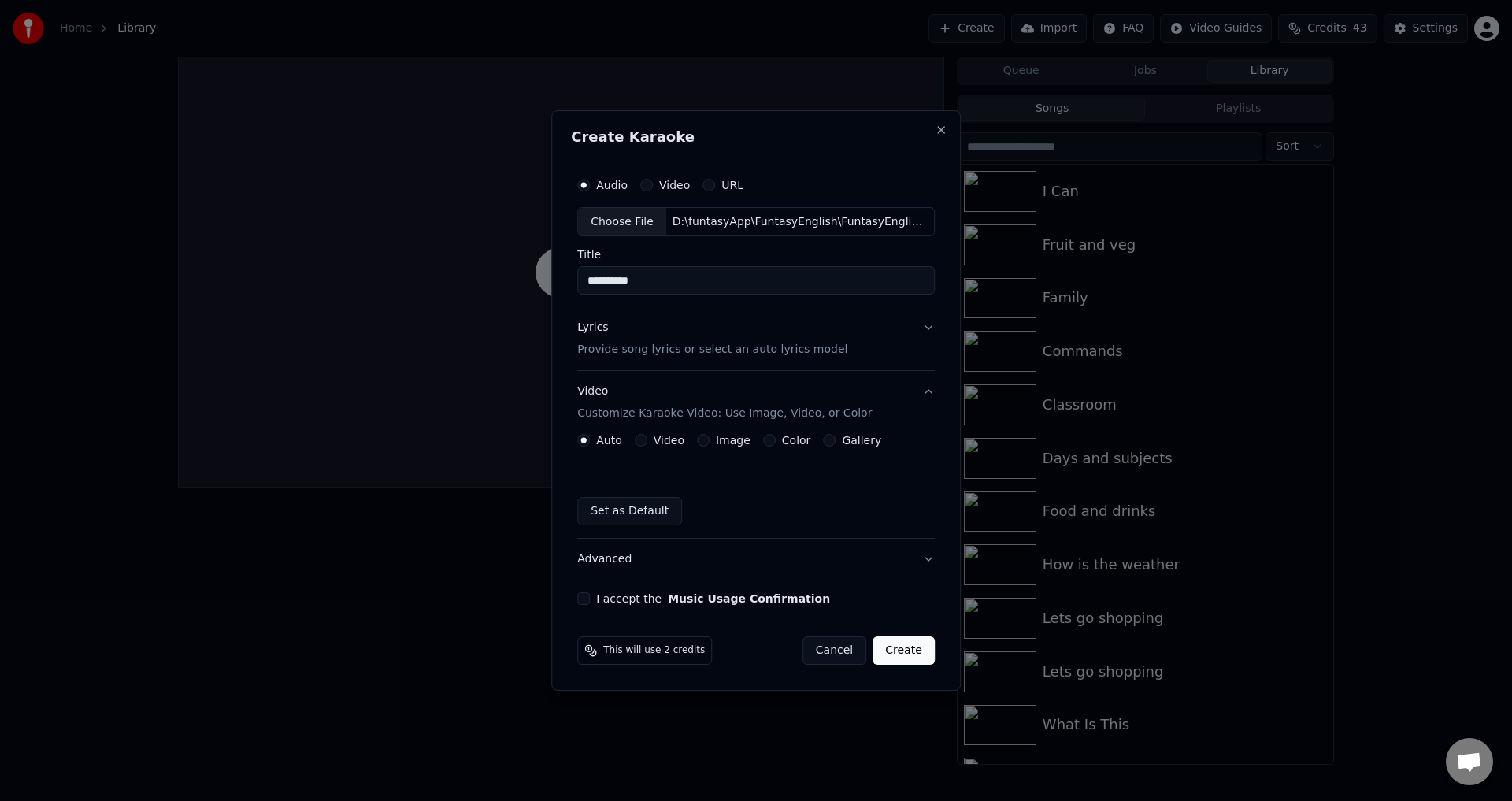
drag, startPoint x: 669, startPoint y: 287, endPoint x: 634, endPoint y: 289, distance: 35.1
click at [634, 289] on input "**********" at bounding box center [756, 281] width 357 height 28
type input "*******"
click at [677, 346] on p "Provide song lyrics or select an auto lyrics model" at bounding box center [712, 350] width 270 height 16
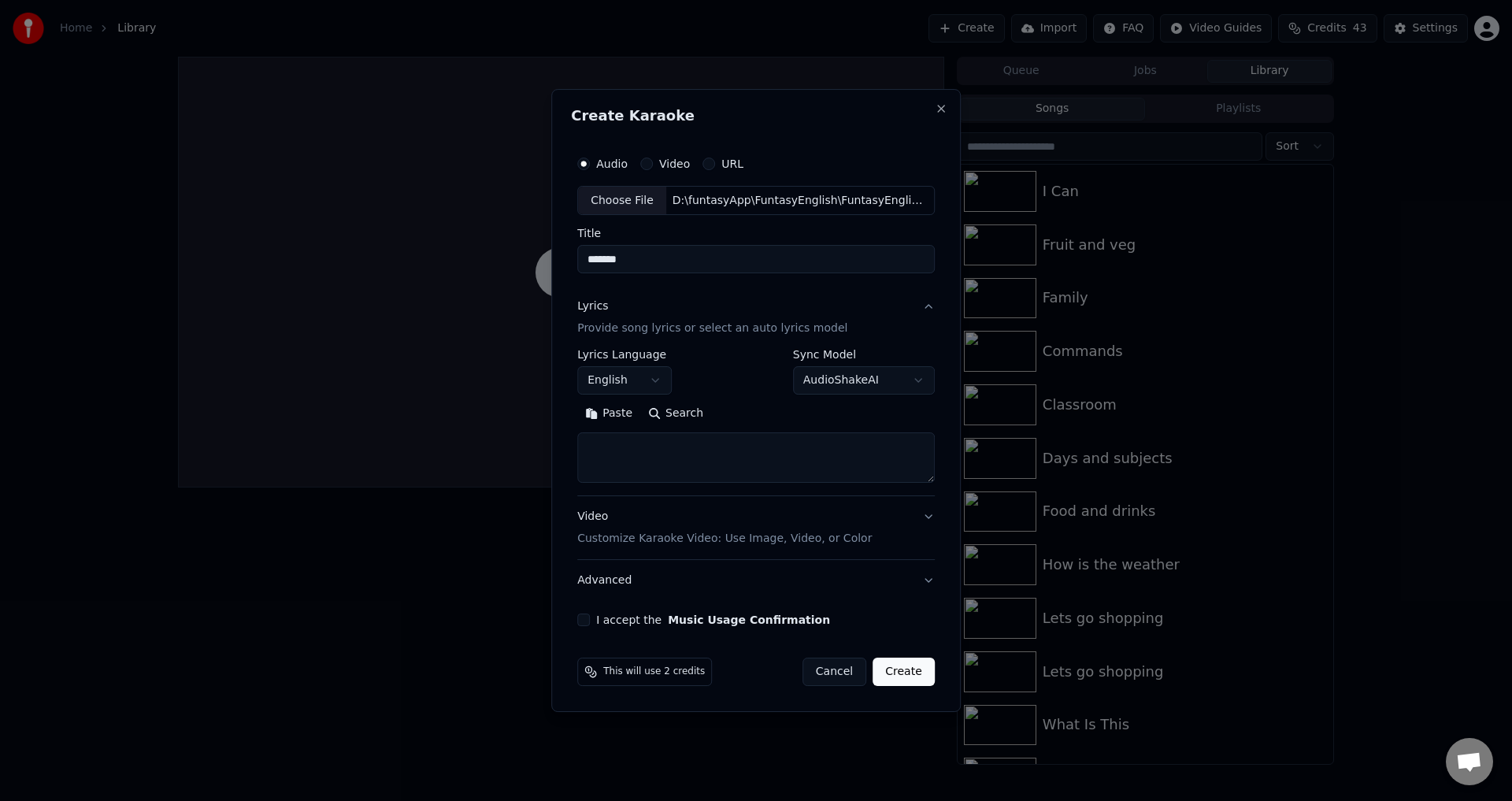
click at [649, 448] on textarea at bounding box center [756, 459] width 357 height 51
paste textarea "**********"
type textarea "**********"
drag, startPoint x: 844, startPoint y: 448, endPoint x: 530, endPoint y: 446, distance: 314.0
click at [530, 446] on body "**********" at bounding box center [756, 400] width 1512 height 801
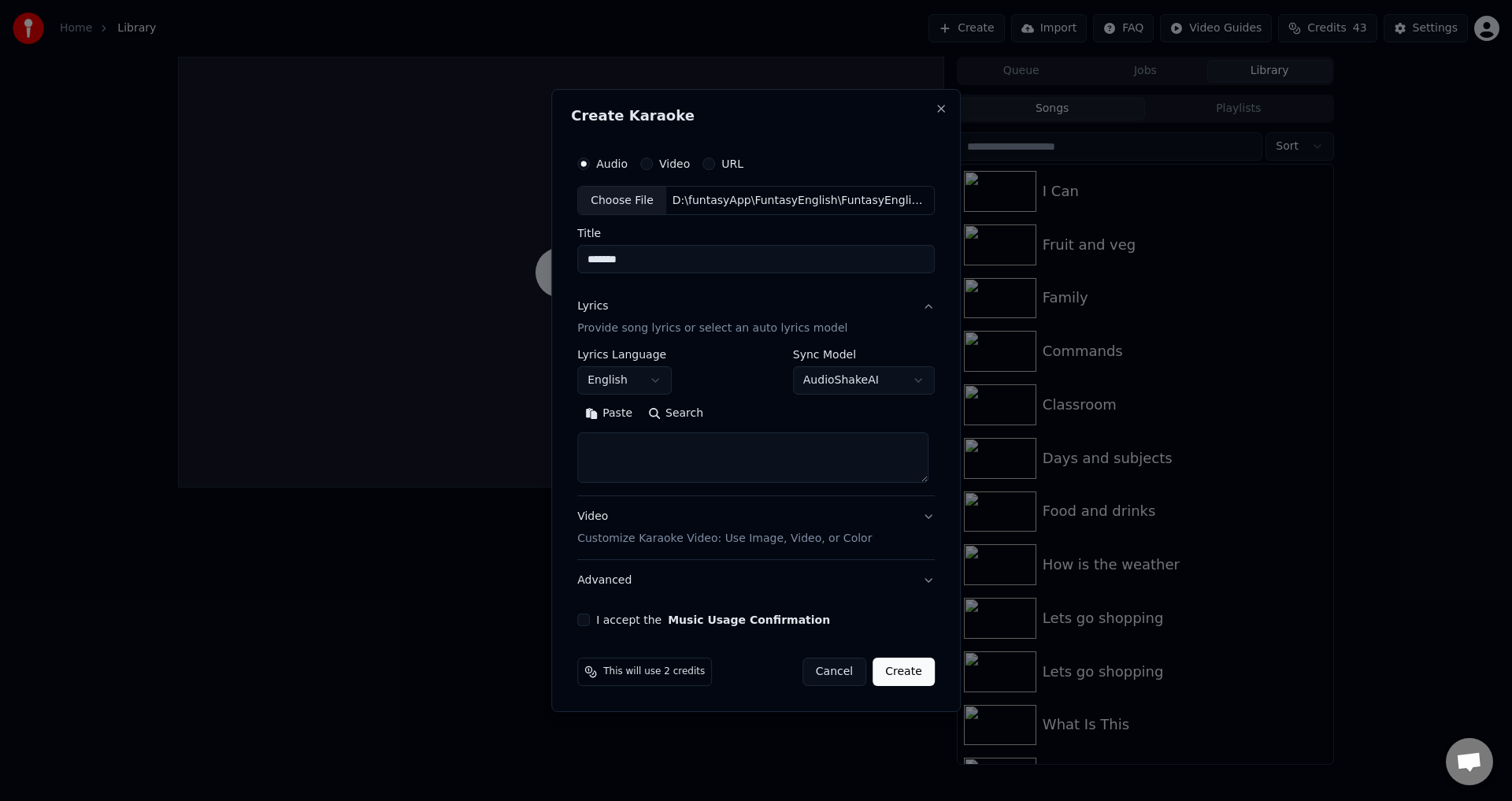
paste textarea "**********"
click at [742, 412] on button "Expand" at bounding box center [748, 414] width 74 height 25
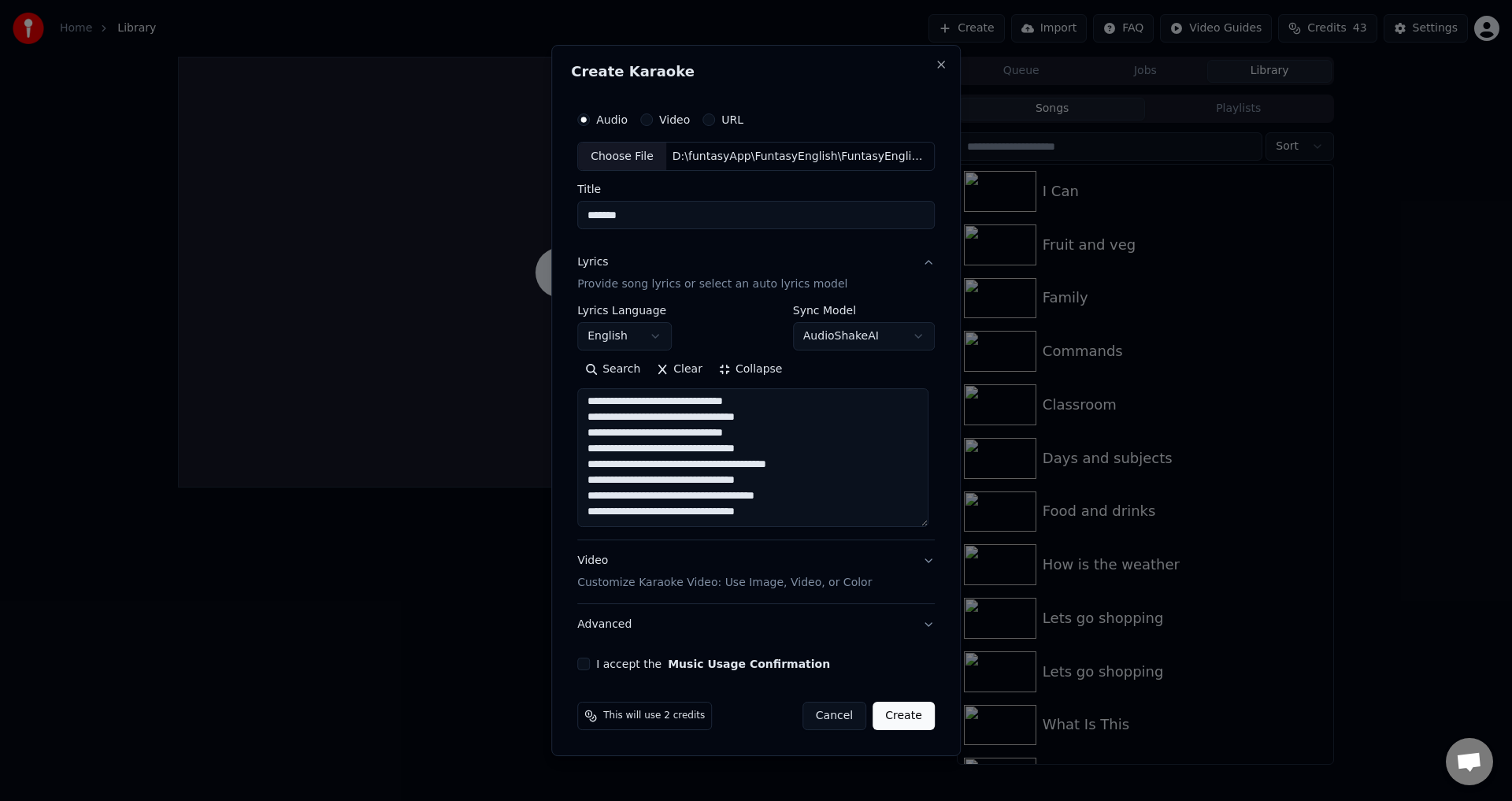
scroll to position [0, 0]
drag, startPoint x: 801, startPoint y: 512, endPoint x: 511, endPoint y: 403, distance: 309.8
click at [511, 403] on body "**********" at bounding box center [756, 400] width 1512 height 801
click at [817, 512] on textarea "**********" at bounding box center [752, 458] width 351 height 138
paste textarea "**********"
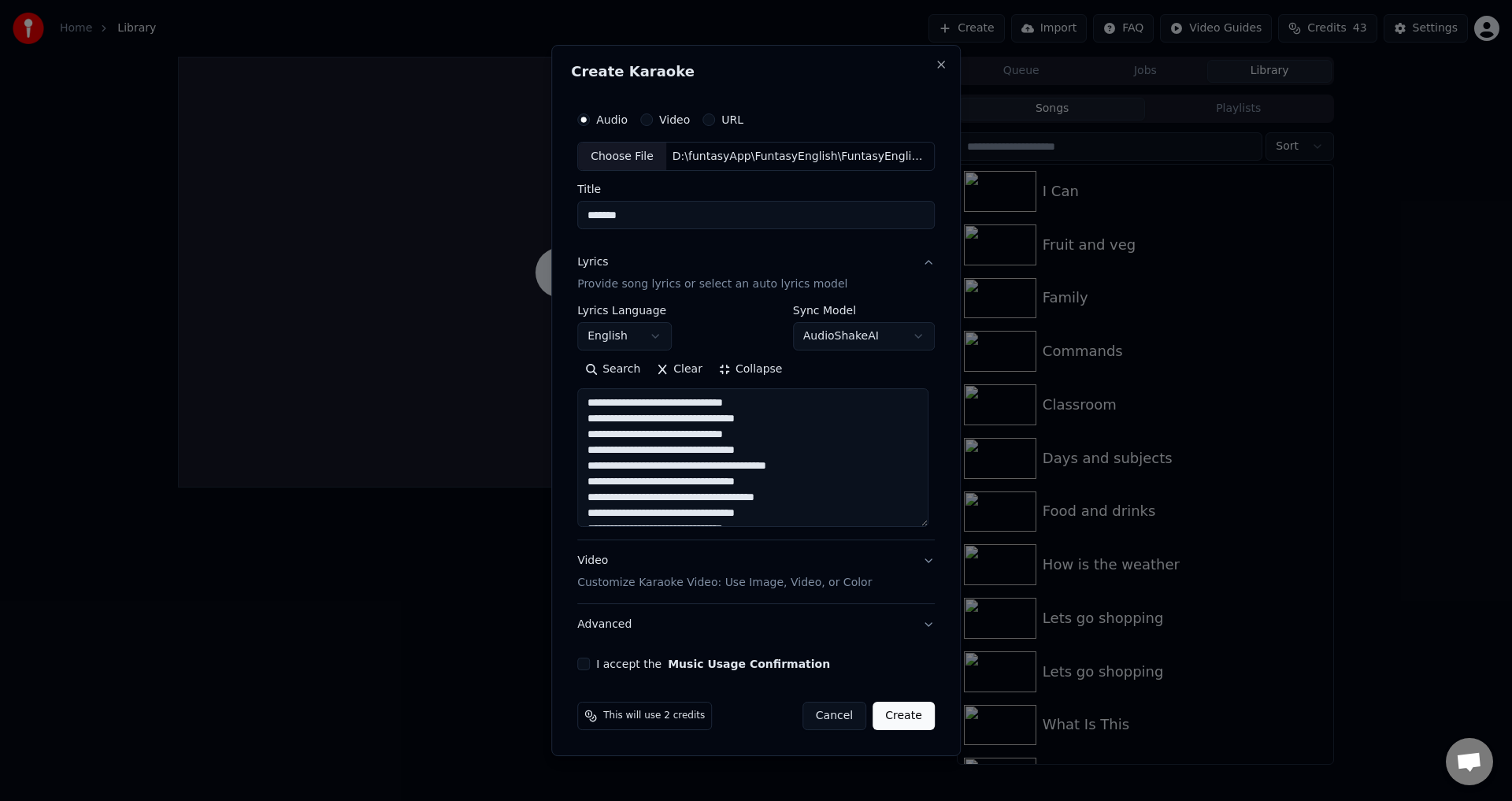
type textarea "**********"
click at [711, 571] on div "Video Customize Karaoke Video: Use Image, Video, or Color" at bounding box center [724, 573] width 295 height 38
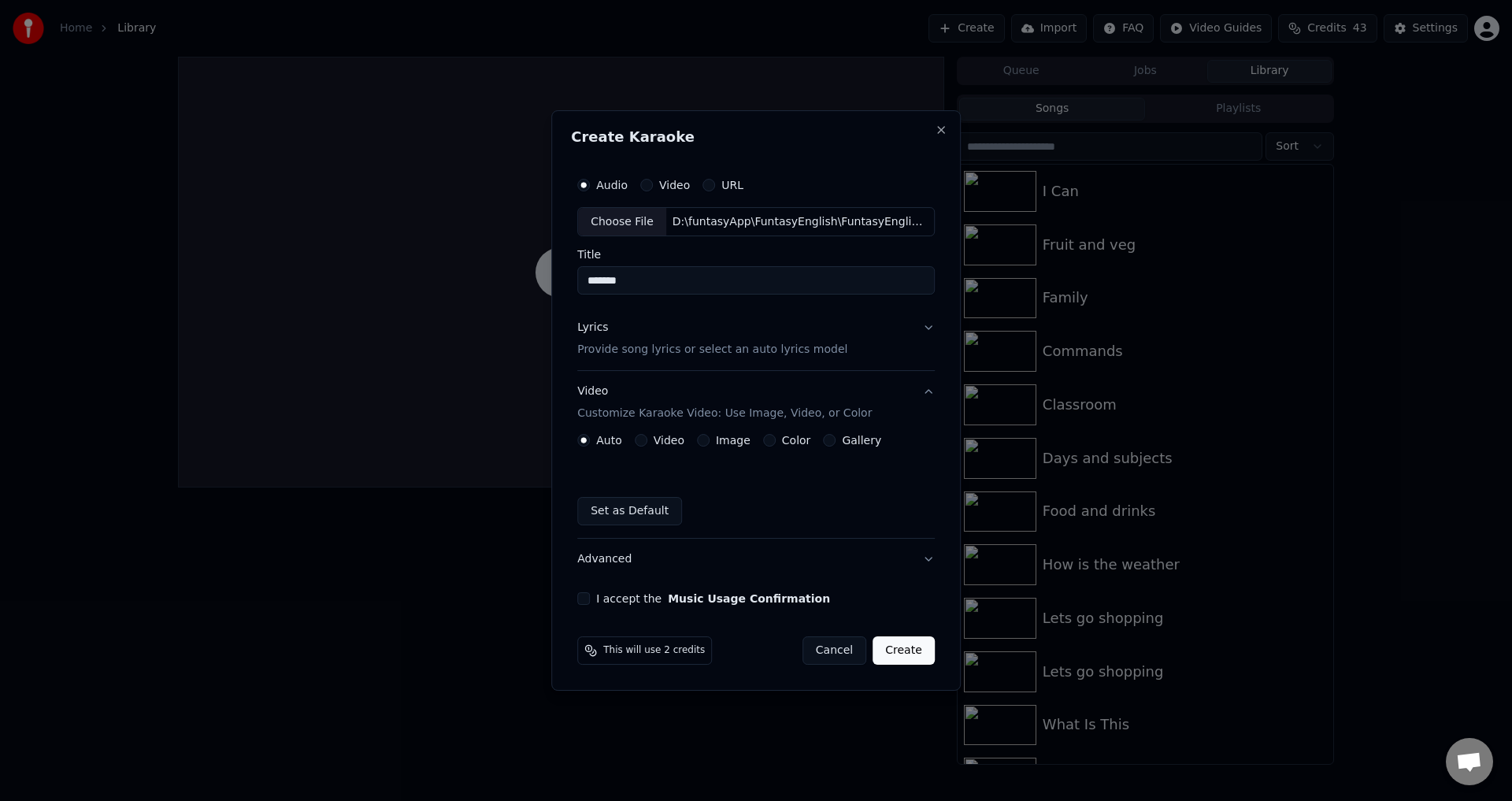
click at [658, 441] on label "Video" at bounding box center [669, 440] width 31 height 11
click at [647, 441] on button "Video" at bounding box center [641, 440] width 13 height 13
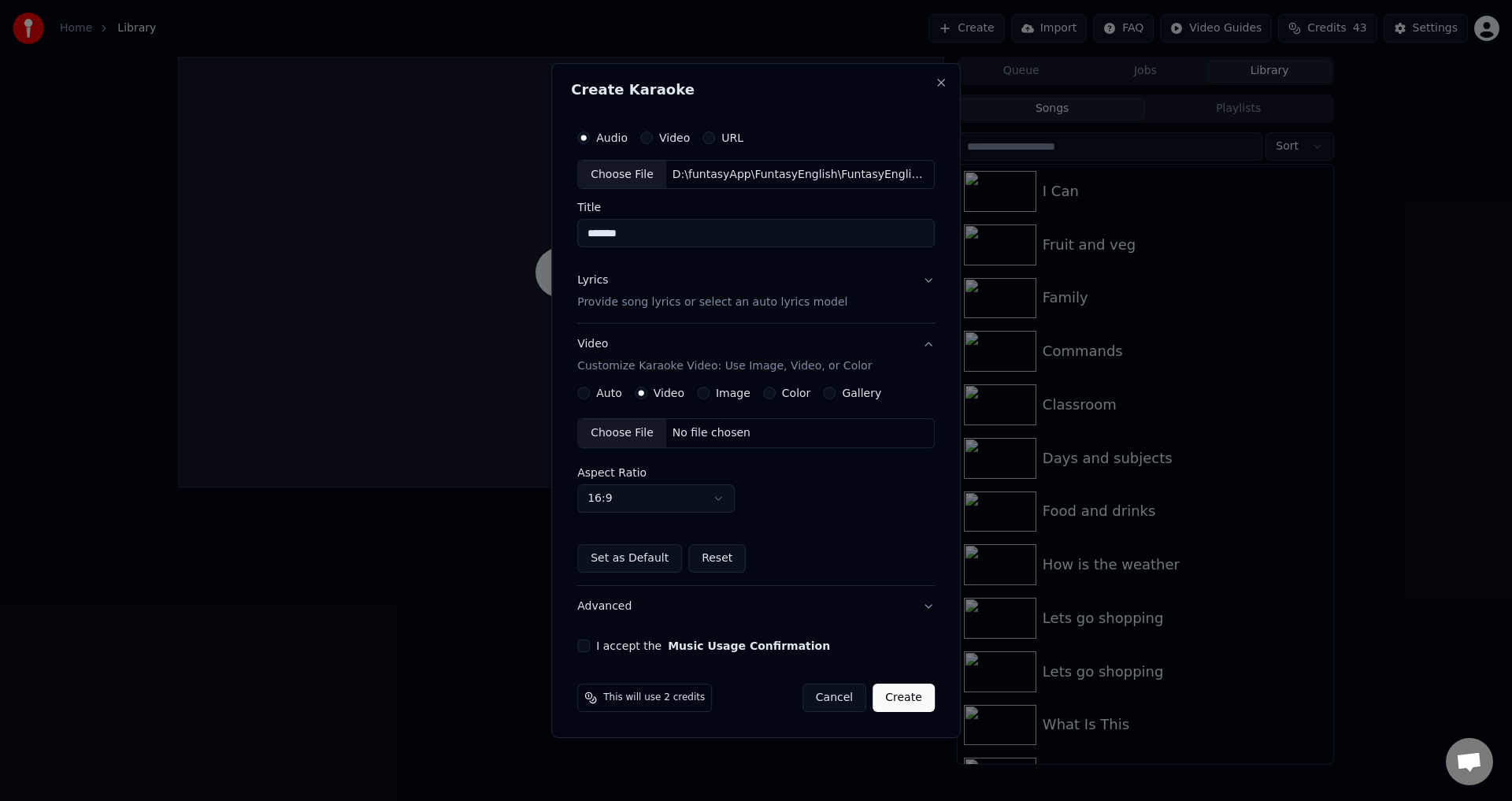
click at [612, 431] on div "Choose File" at bounding box center [622, 433] width 89 height 28
click at [588, 641] on button "I accept the Music Usage Confirmation" at bounding box center [583, 646] width 13 height 13
click at [908, 702] on button "Create" at bounding box center [903, 698] width 62 height 28
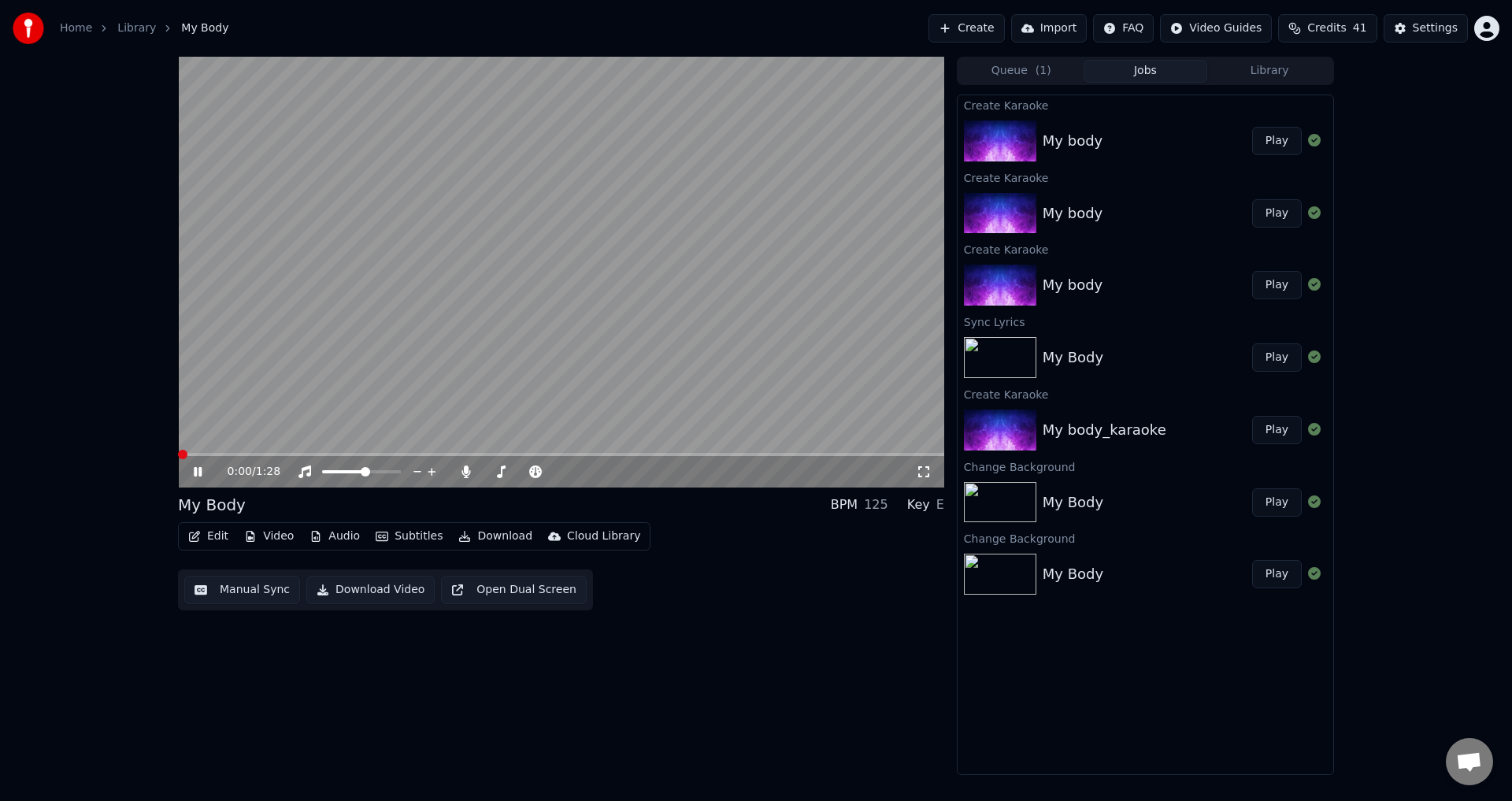
click at [178, 456] on span at bounding box center [178, 455] width 0 height 3
click at [579, 364] on video at bounding box center [561, 272] width 767 height 431
click at [469, 474] on icon at bounding box center [466, 472] width 9 height 13
click at [371, 405] on video at bounding box center [561, 272] width 767 height 431
click at [372, 404] on video at bounding box center [561, 272] width 767 height 431
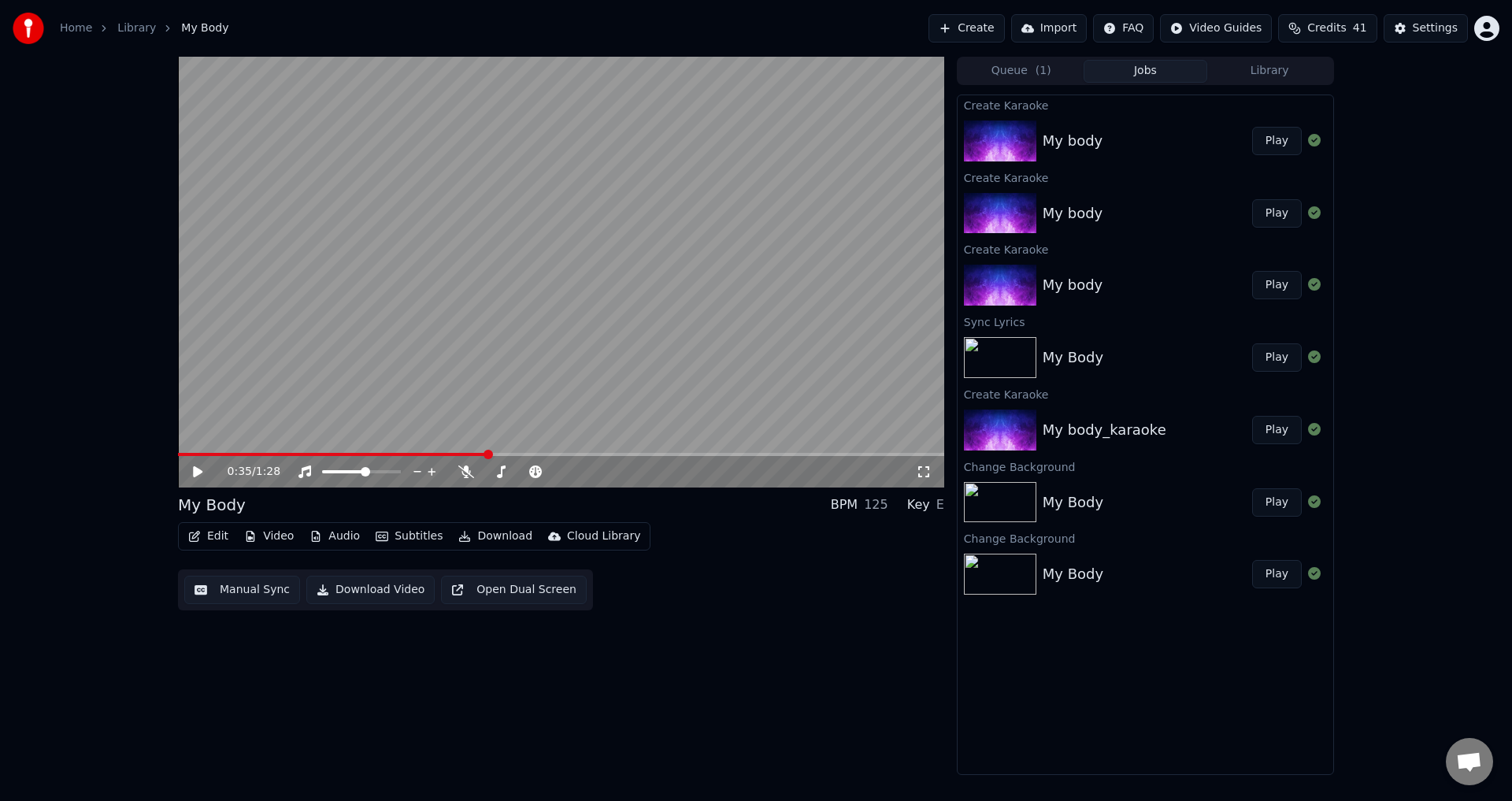
click at [335, 533] on button "Audio" at bounding box center [335, 537] width 63 height 22
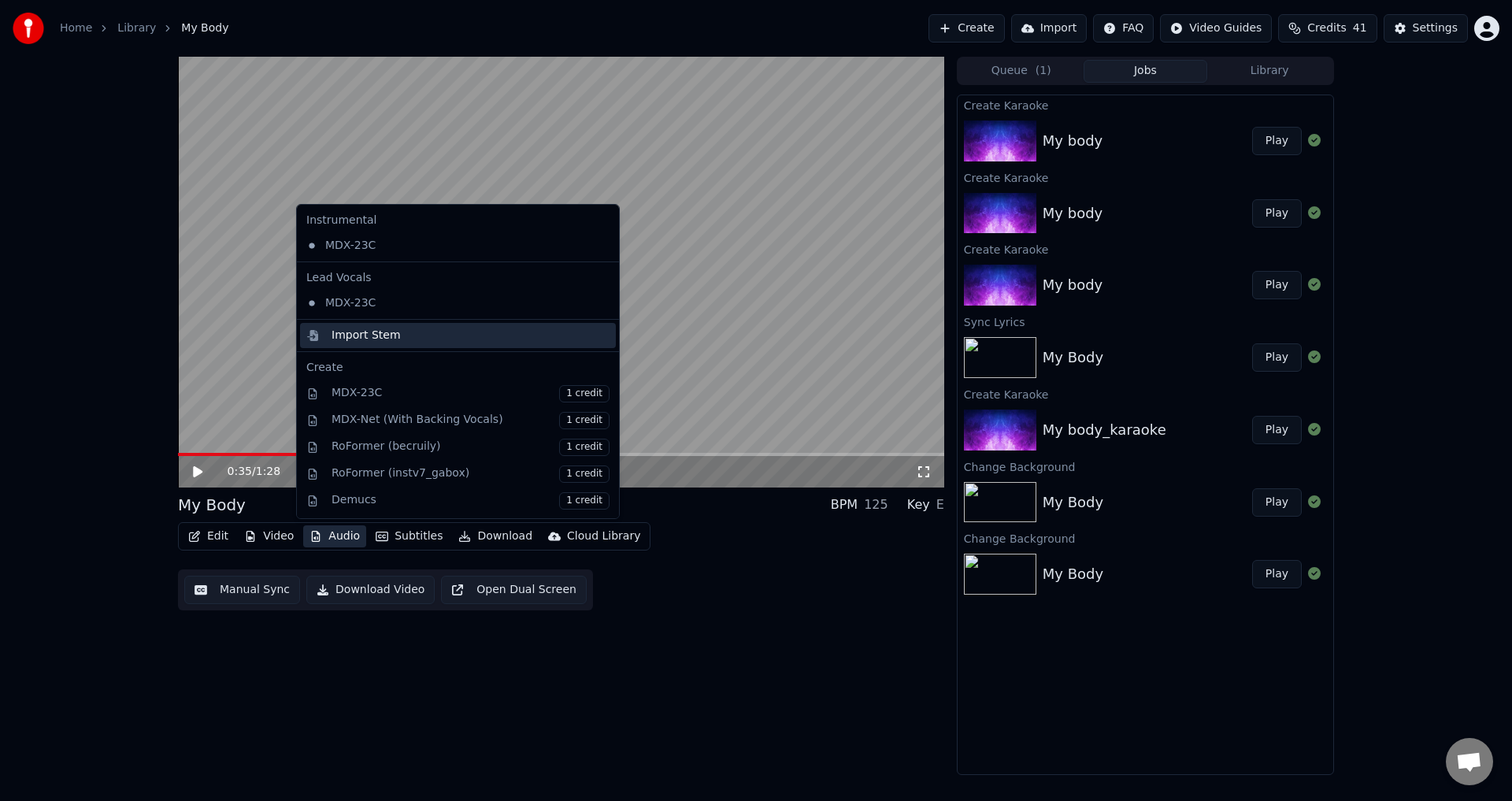
click at [375, 335] on div "Import Stem" at bounding box center [367, 336] width 70 height 16
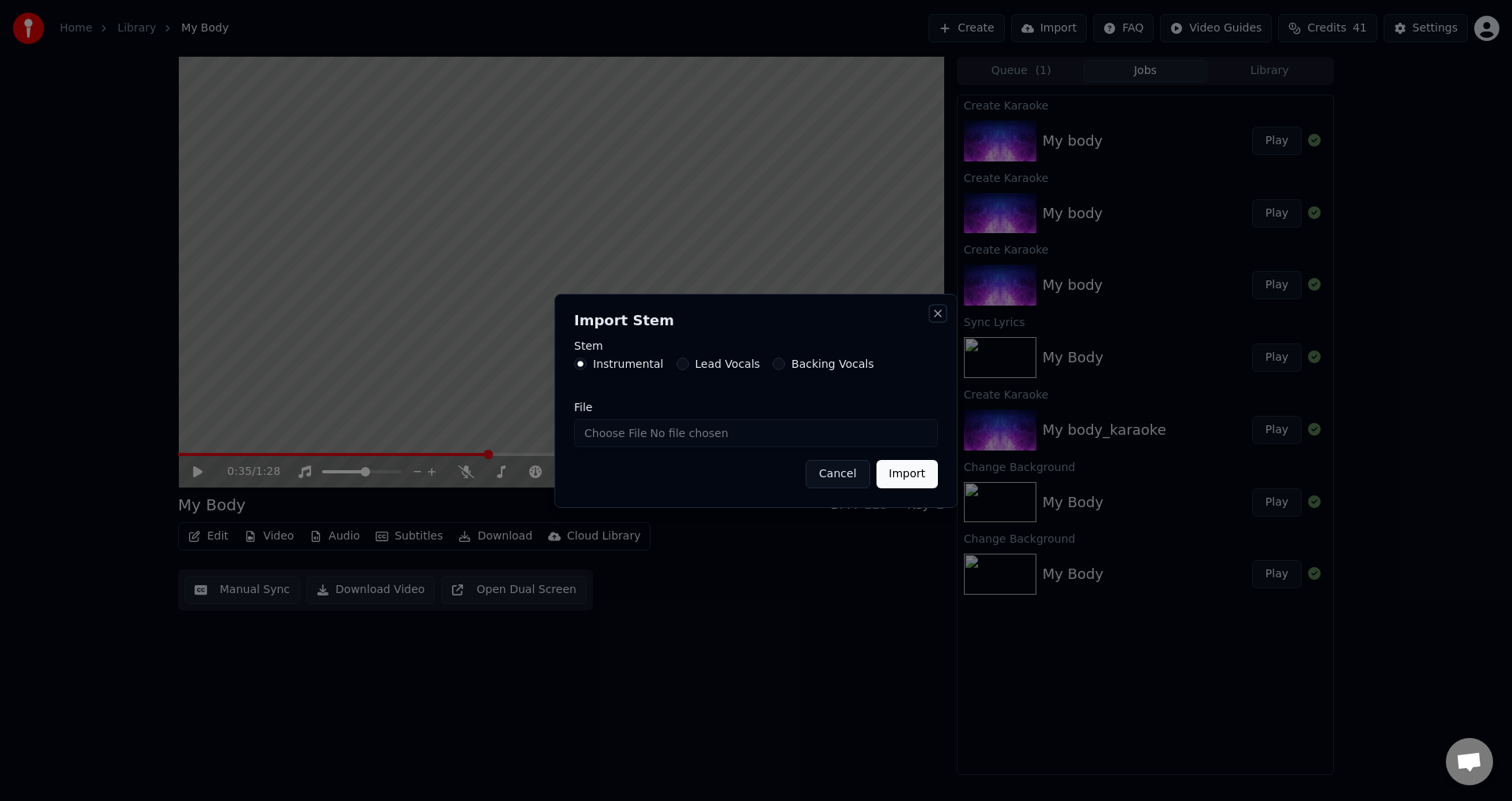
click at [937, 315] on button "Close" at bounding box center [938, 314] width 13 height 13
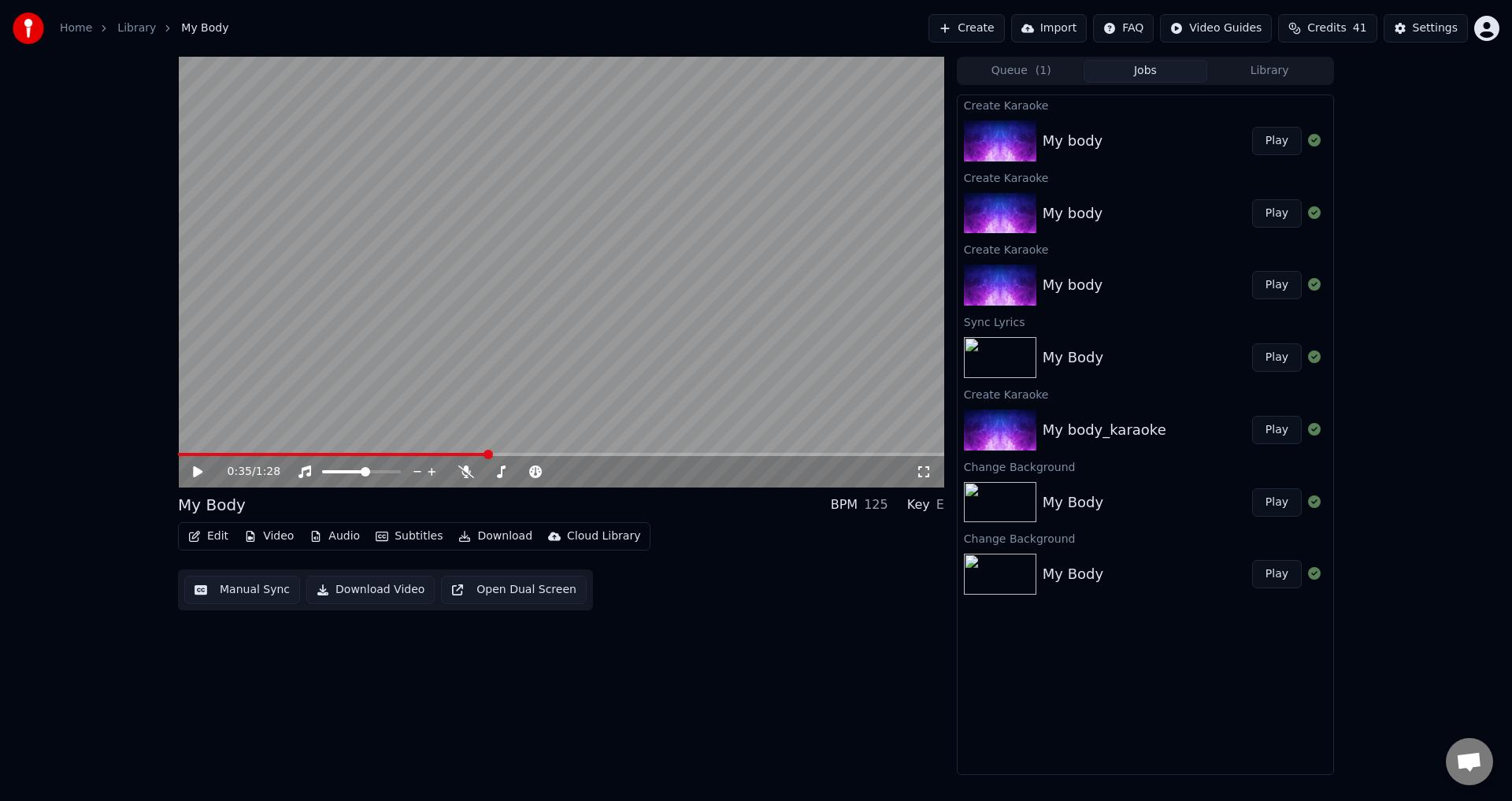
click at [325, 536] on button "Audio" at bounding box center [335, 537] width 63 height 22
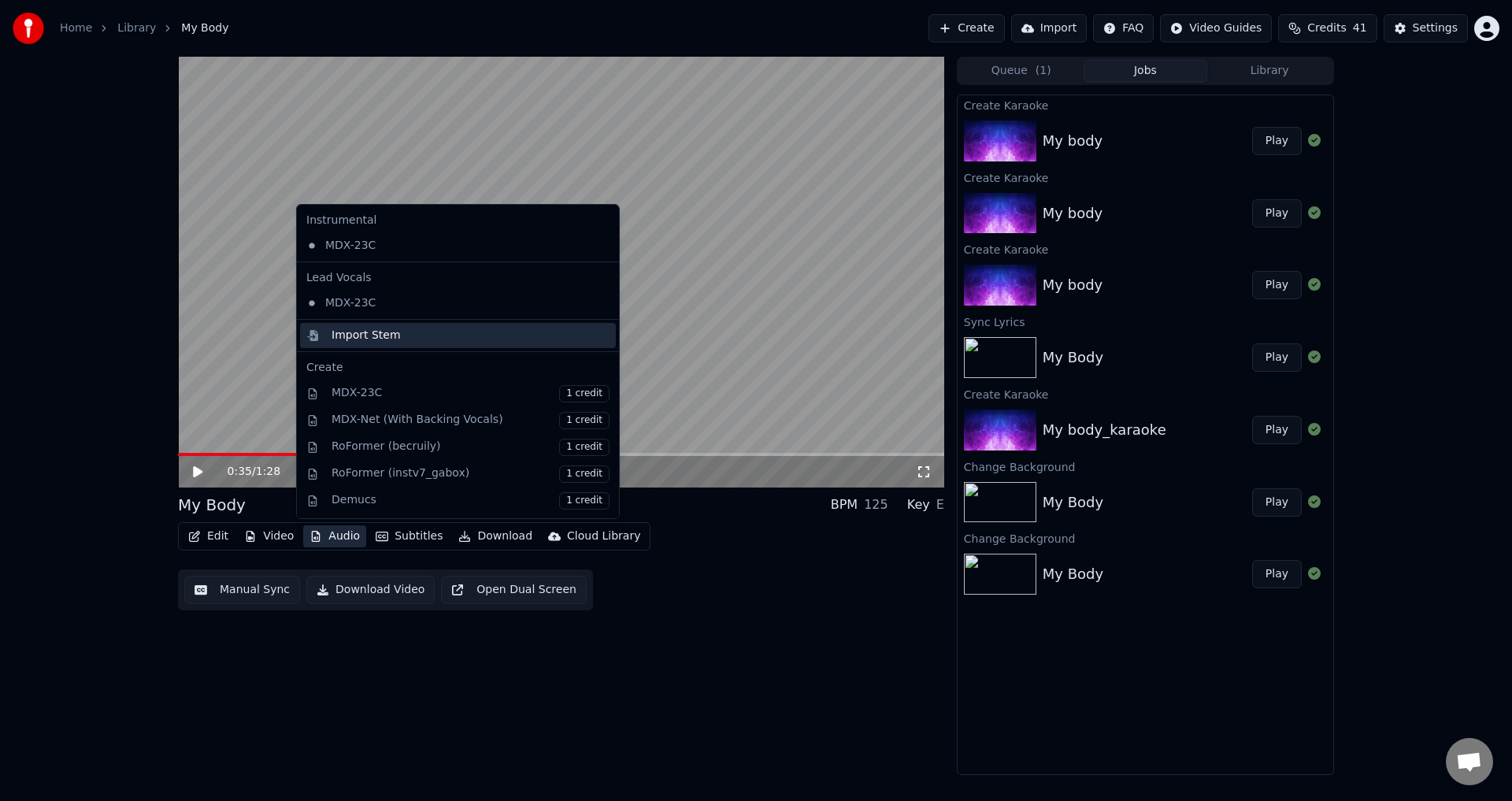
click at [373, 331] on div "Import Stem" at bounding box center [367, 336] width 70 height 16
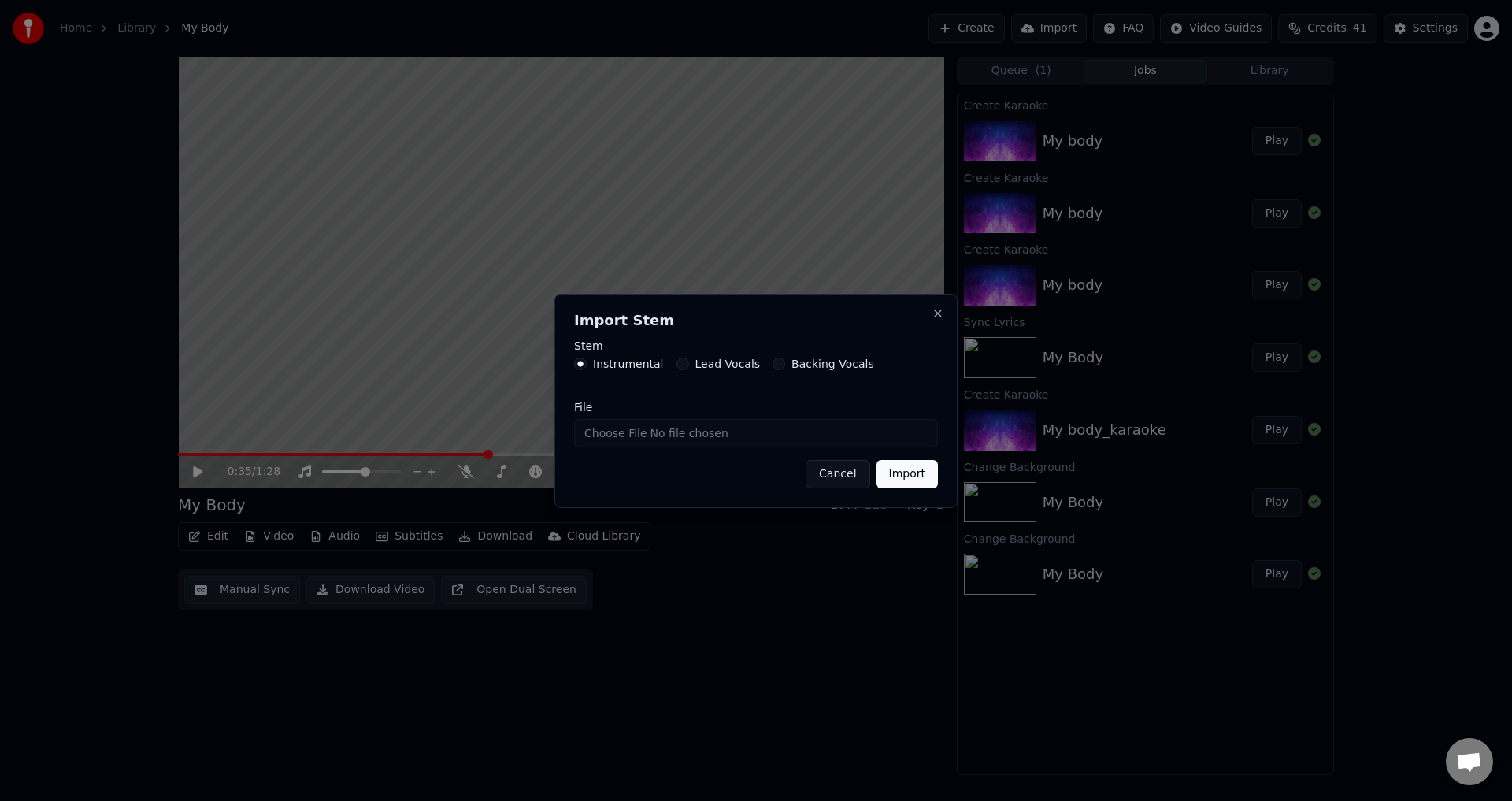
click at [614, 432] on input "File" at bounding box center [756, 433] width 364 height 28
type input "**********"
click at [909, 478] on button "Import" at bounding box center [907, 474] width 62 height 28
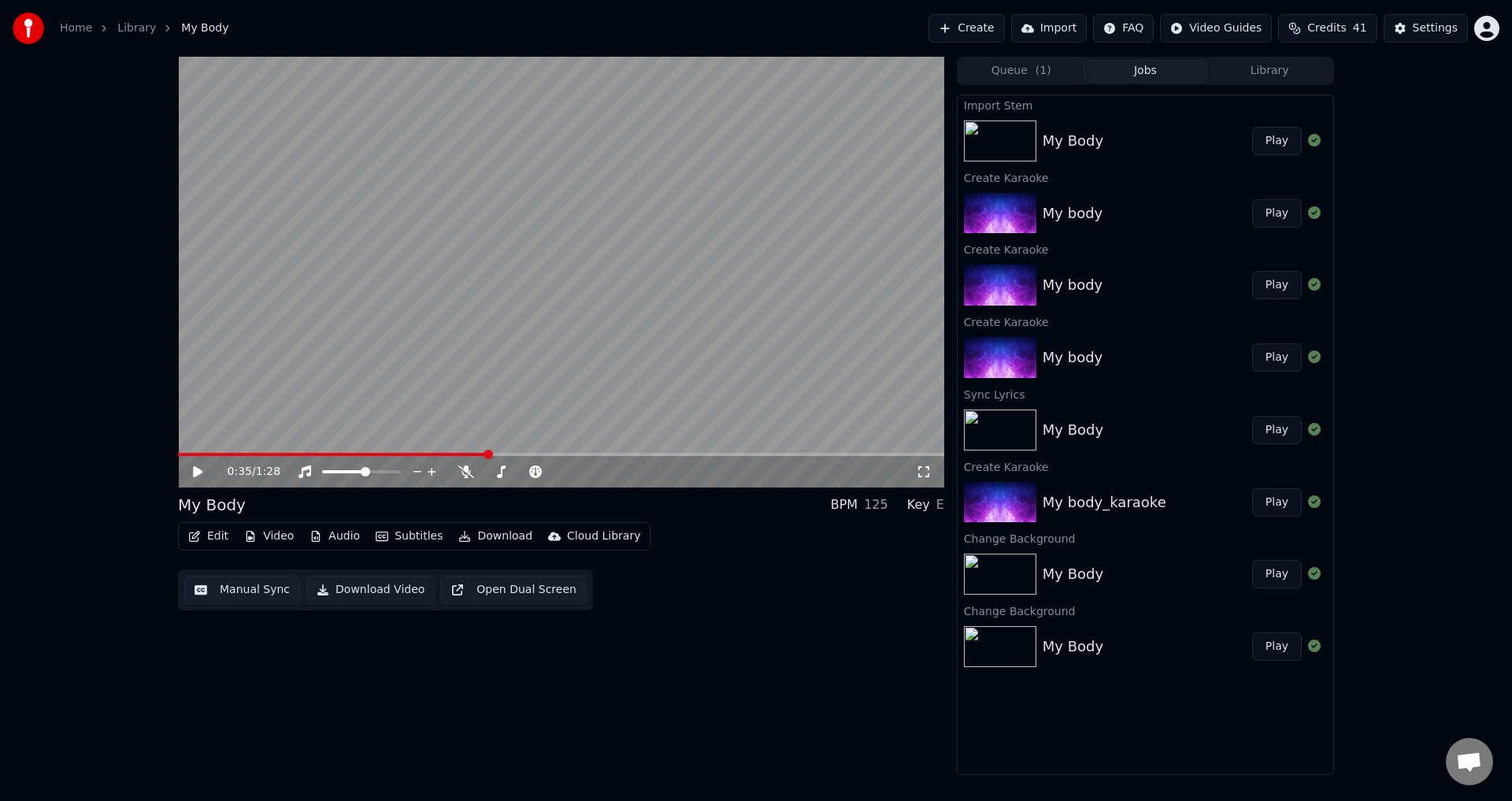
click at [1280, 143] on button "Play" at bounding box center [1276, 141] width 50 height 28
click at [1252, 127] on button "Play" at bounding box center [1276, 141] width 50 height 28
click at [333, 534] on button "Audio" at bounding box center [335, 537] width 63 height 22
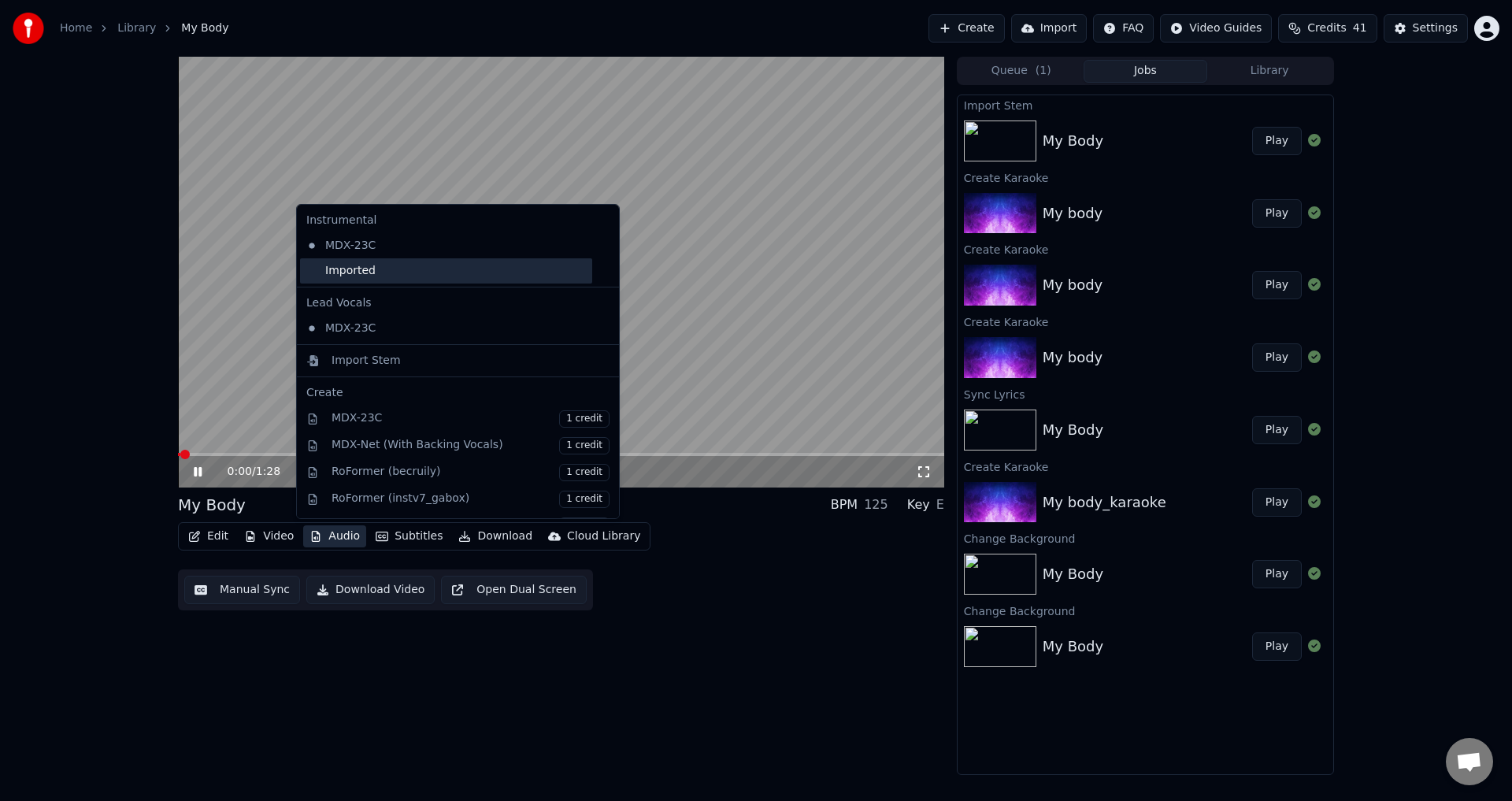
click at [390, 271] on div "Imported" at bounding box center [447, 271] width 292 height 25
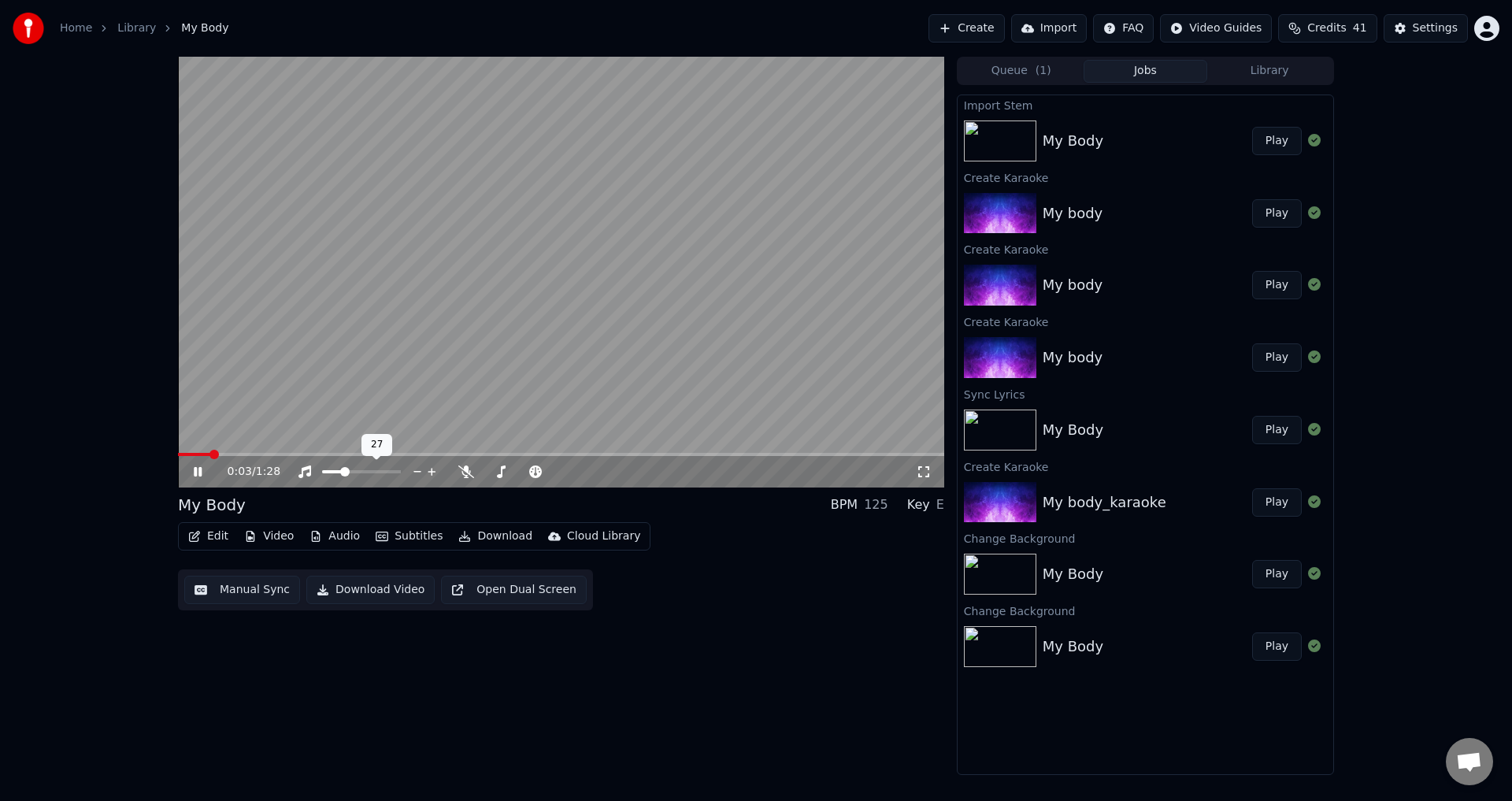
click at [343, 474] on span at bounding box center [345, 472] width 9 height 9
click at [517, 332] on video at bounding box center [561, 272] width 767 height 431
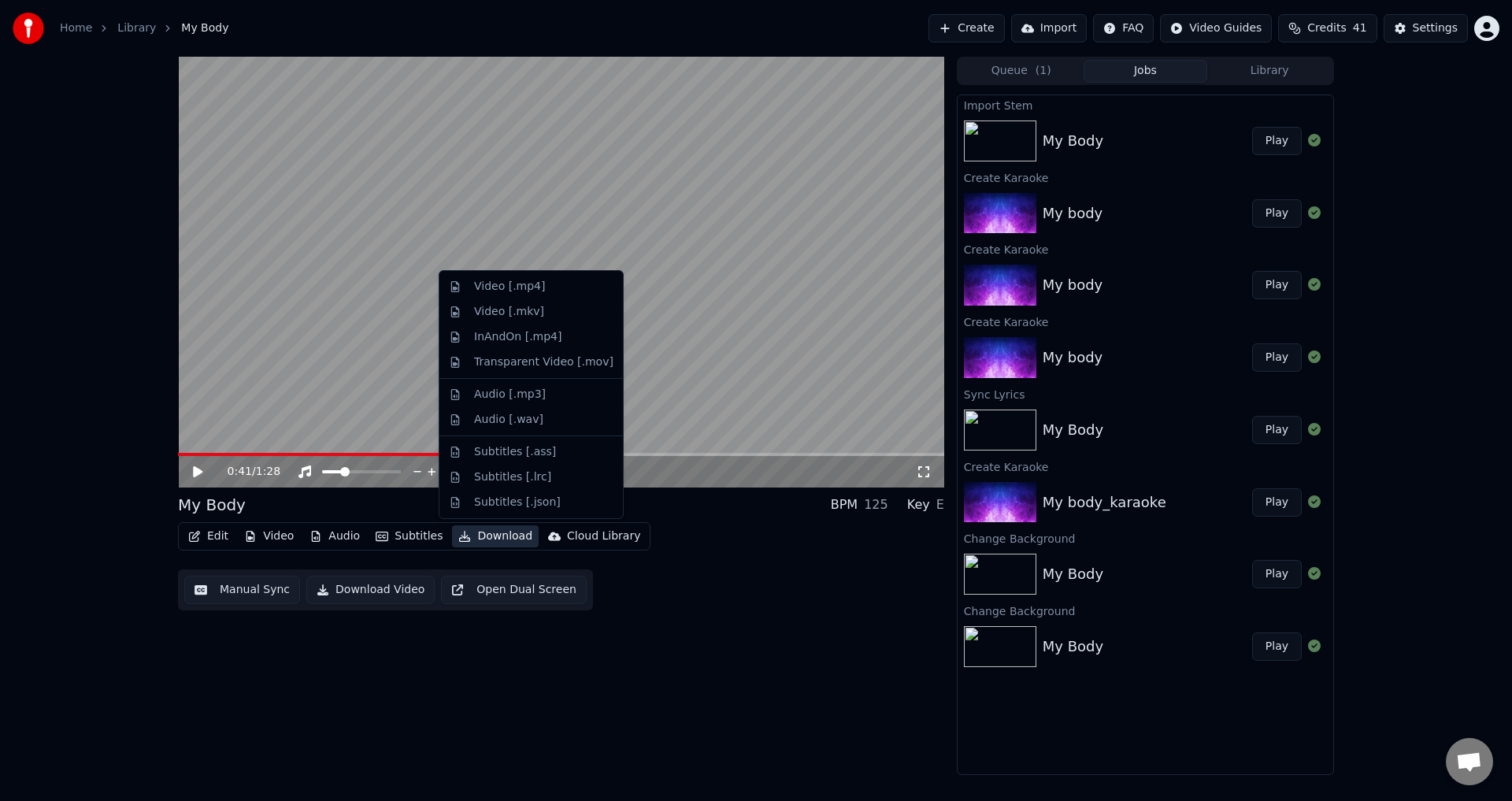
click at [486, 536] on button "Download" at bounding box center [496, 537] width 87 height 22
click at [528, 289] on div "Video [.mp4]" at bounding box center [510, 287] width 71 height 16
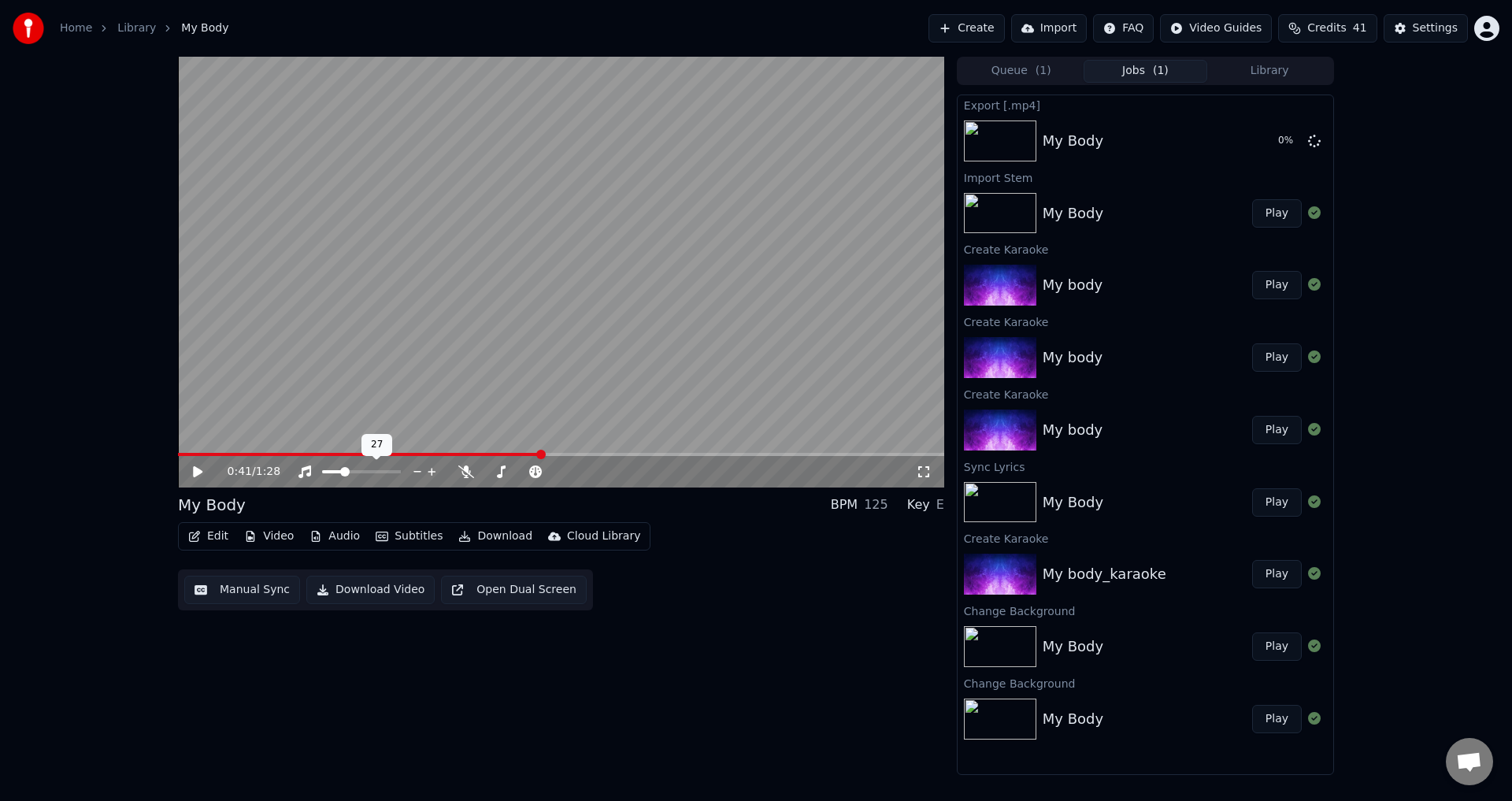
drag, startPoint x: 352, startPoint y: 470, endPoint x: 462, endPoint y: 463, distance: 110.2
click at [450, 466] on div "0:41 / 1:28" at bounding box center [571, 472] width 688 height 16
click at [401, 467] on span at bounding box center [396, 472] width 9 height 9
click at [1317, 137] on icon at bounding box center [1314, 140] width 13 height 13
click at [1314, 143] on icon at bounding box center [1314, 140] width 13 height 13
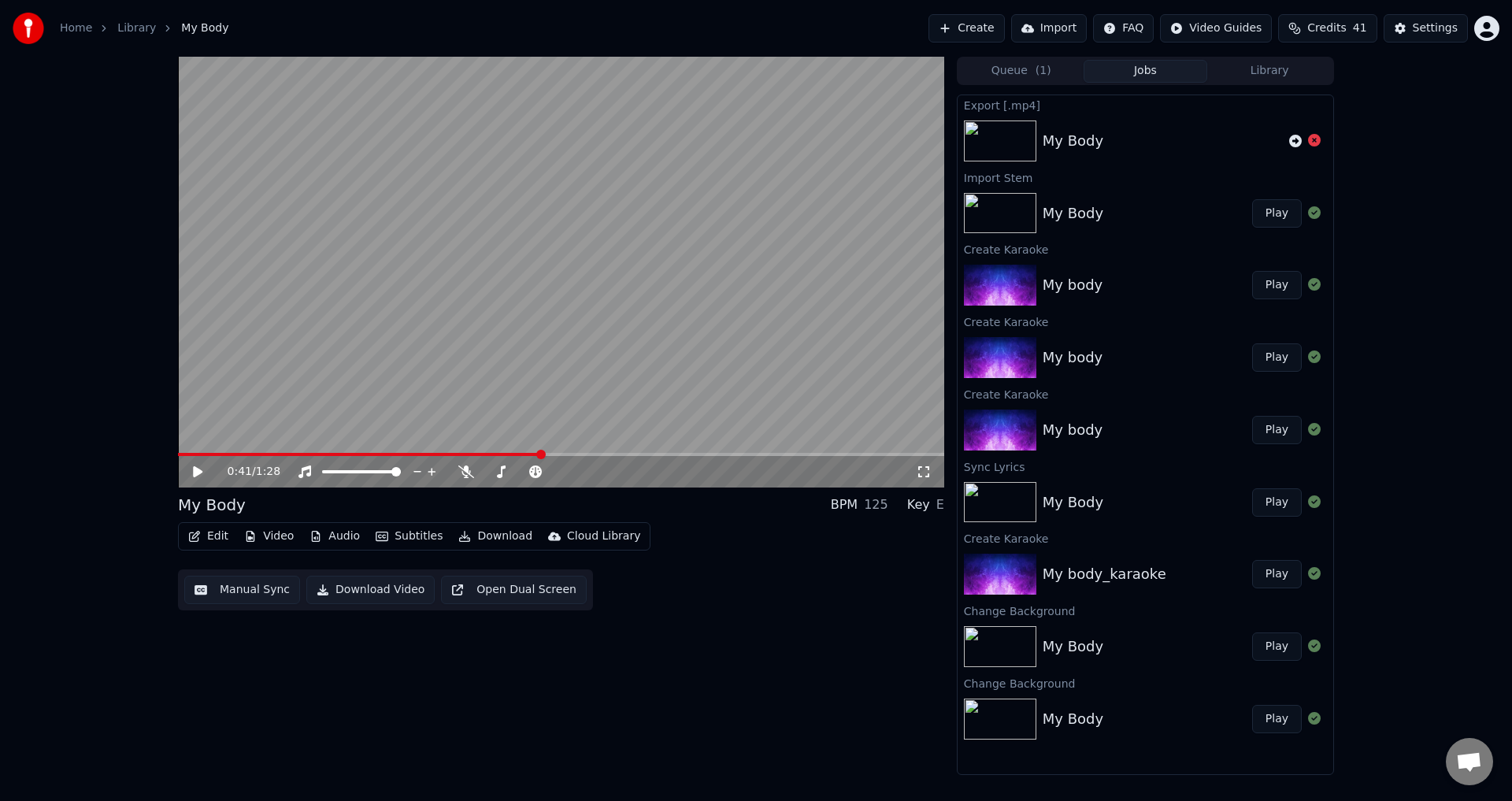
click at [461, 541] on icon "button" at bounding box center [465, 537] width 13 height 11
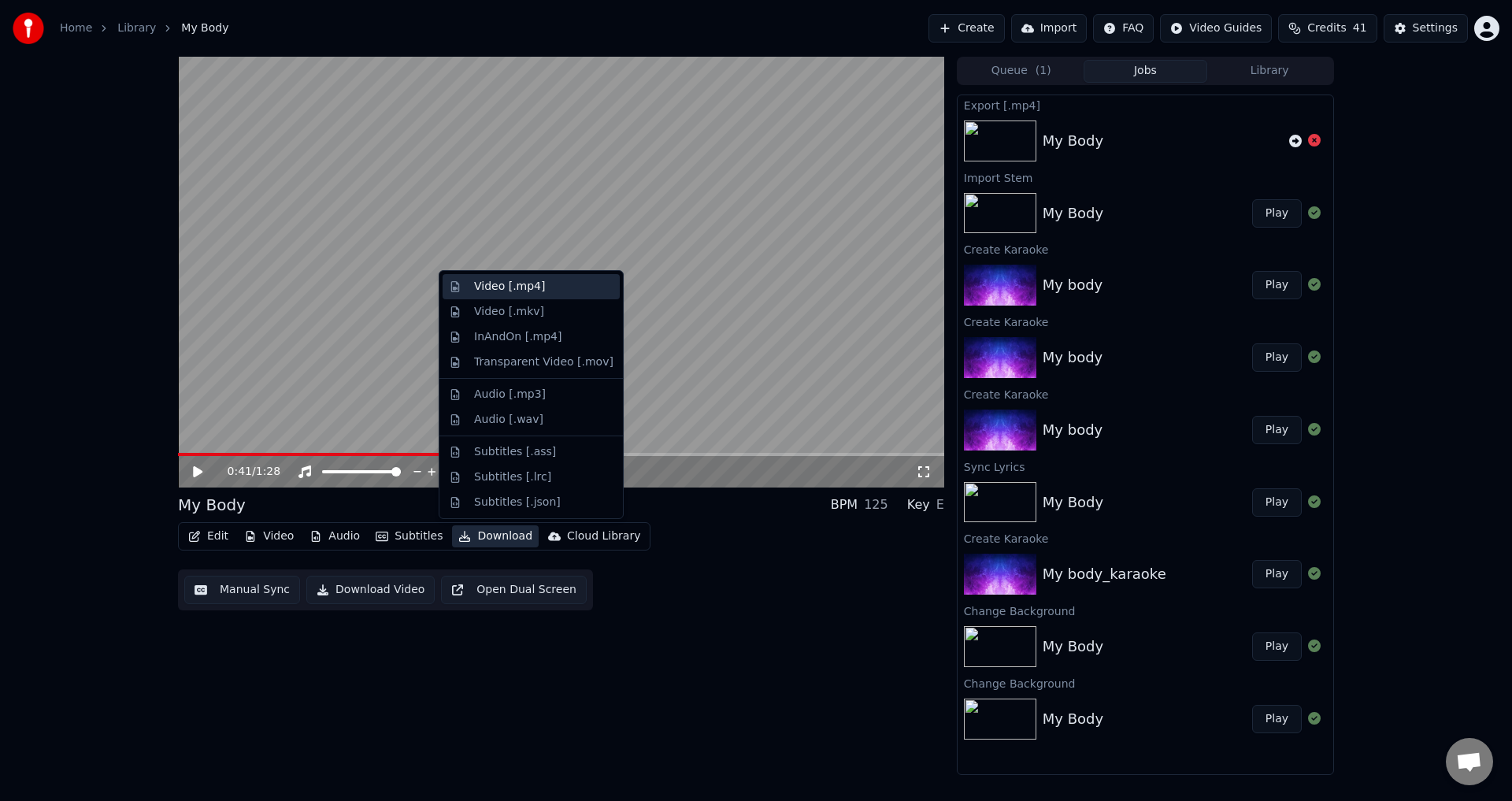
click at [505, 285] on div "Video [.mp4]" at bounding box center [510, 287] width 71 height 16
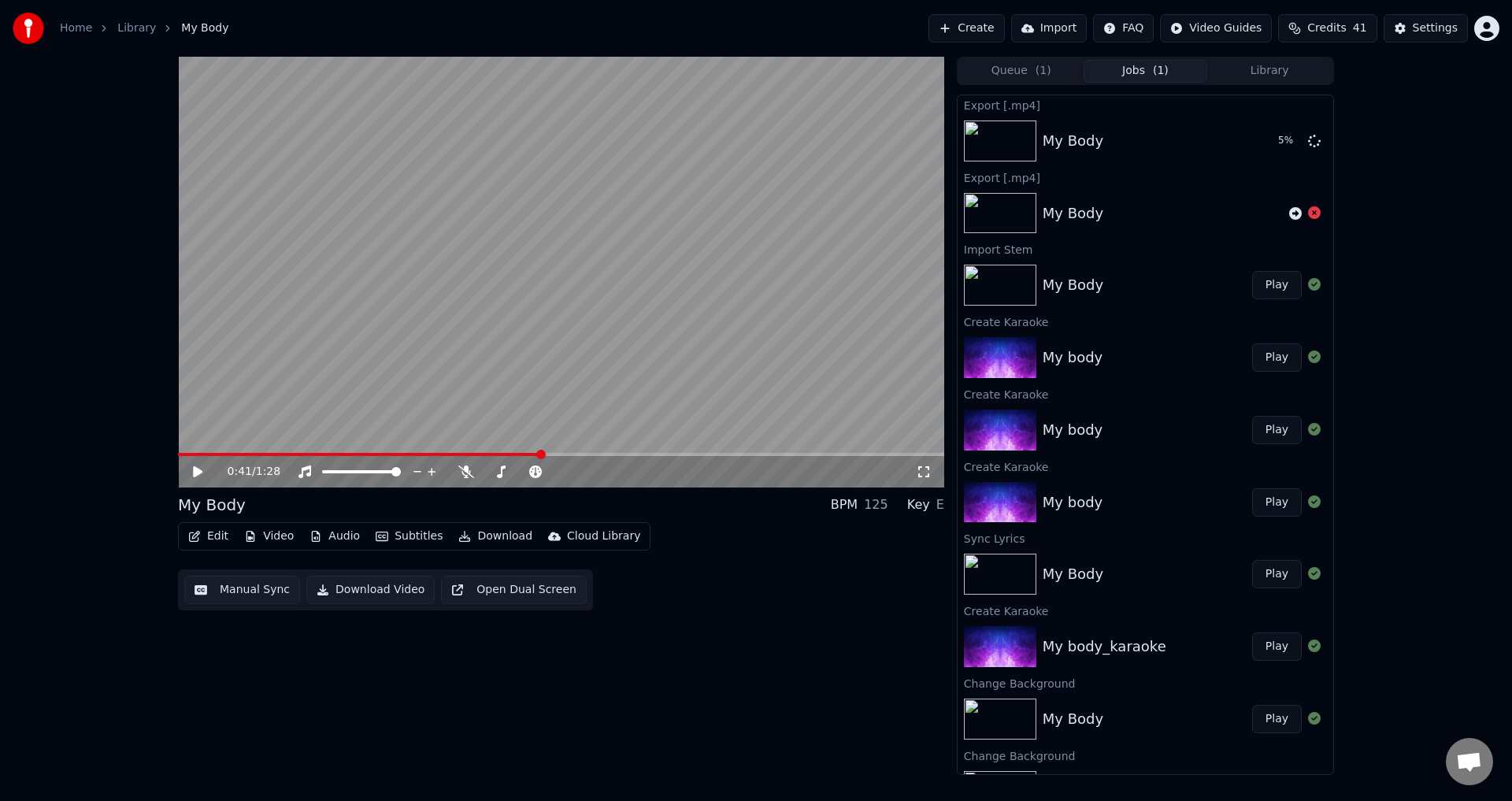
click at [212, 721] on div "0:41 / 1:28 My Body BPM 125 Key E Edit Video Audio Subtitles Download Cloud Lib…" at bounding box center [561, 416] width 767 height 719
click at [1264, 143] on button "Show" at bounding box center [1273, 141] width 57 height 28
